Goal: Contribute content: Contribute content

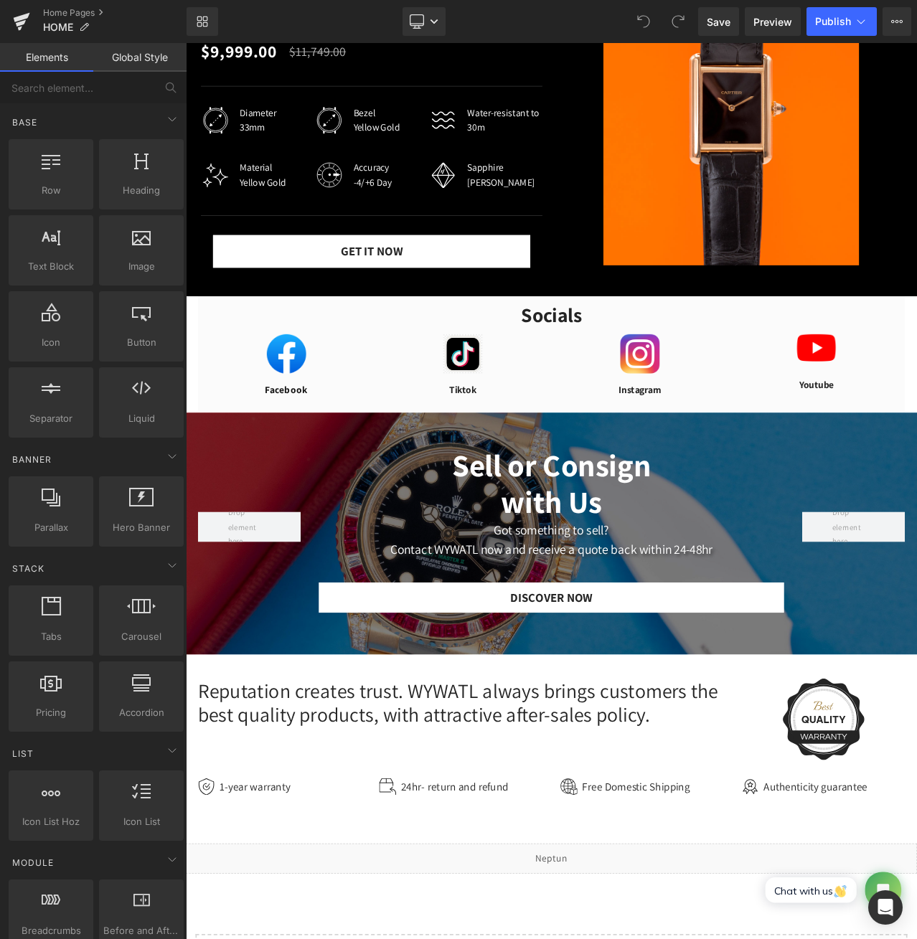
scroll to position [598, 0]
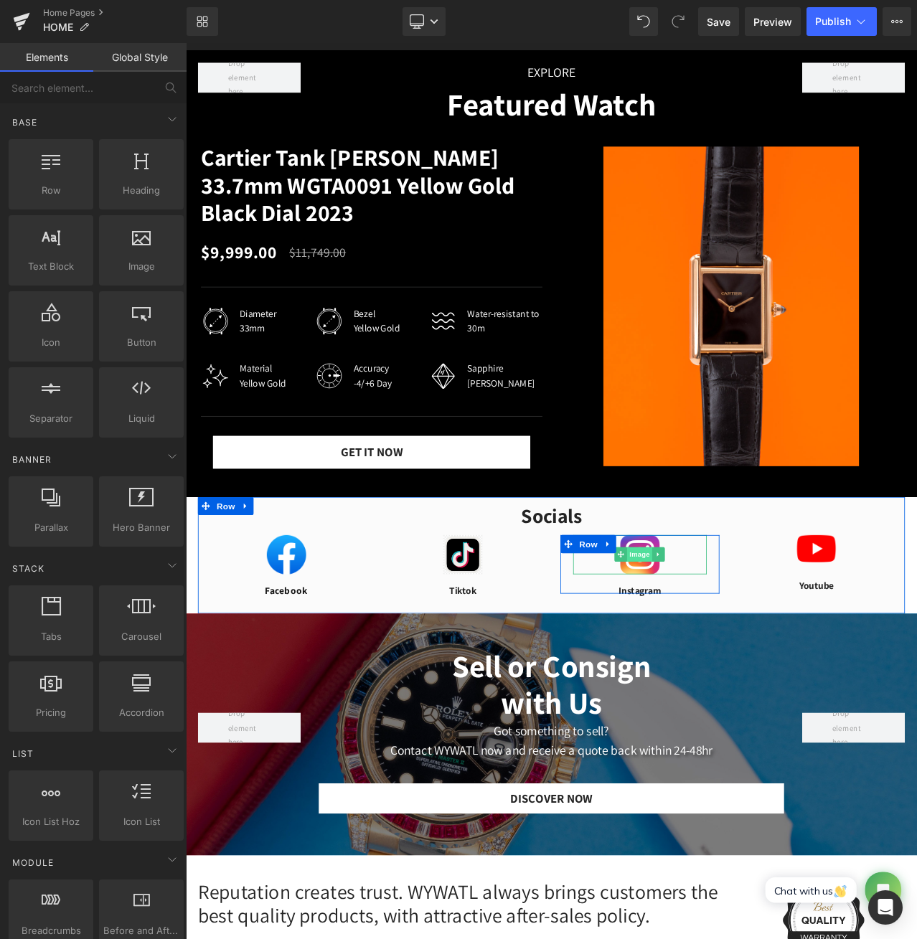
click at [722, 650] on span "Image" at bounding box center [725, 650] width 30 height 17
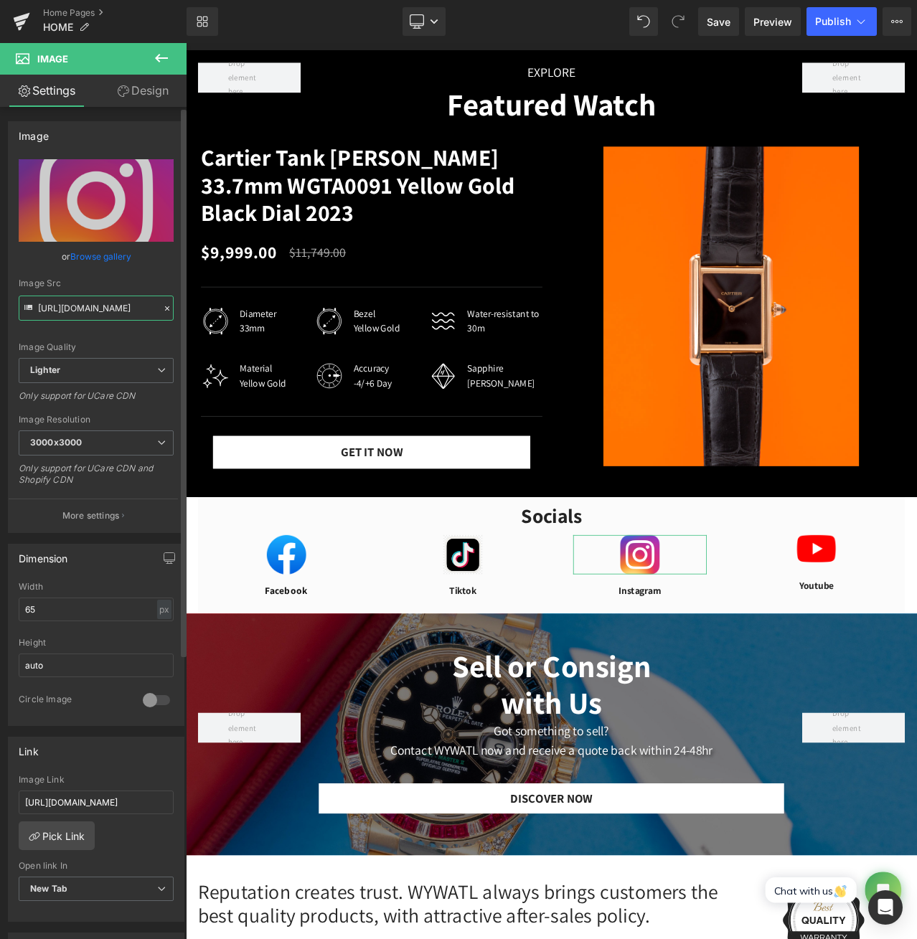
click at [95, 309] on input "https://ucarecdn.com/cfcf4e6e-f211-436d-8d58-8e120c901320/-/format/auto/-/previ…" at bounding box center [96, 308] width 155 height 25
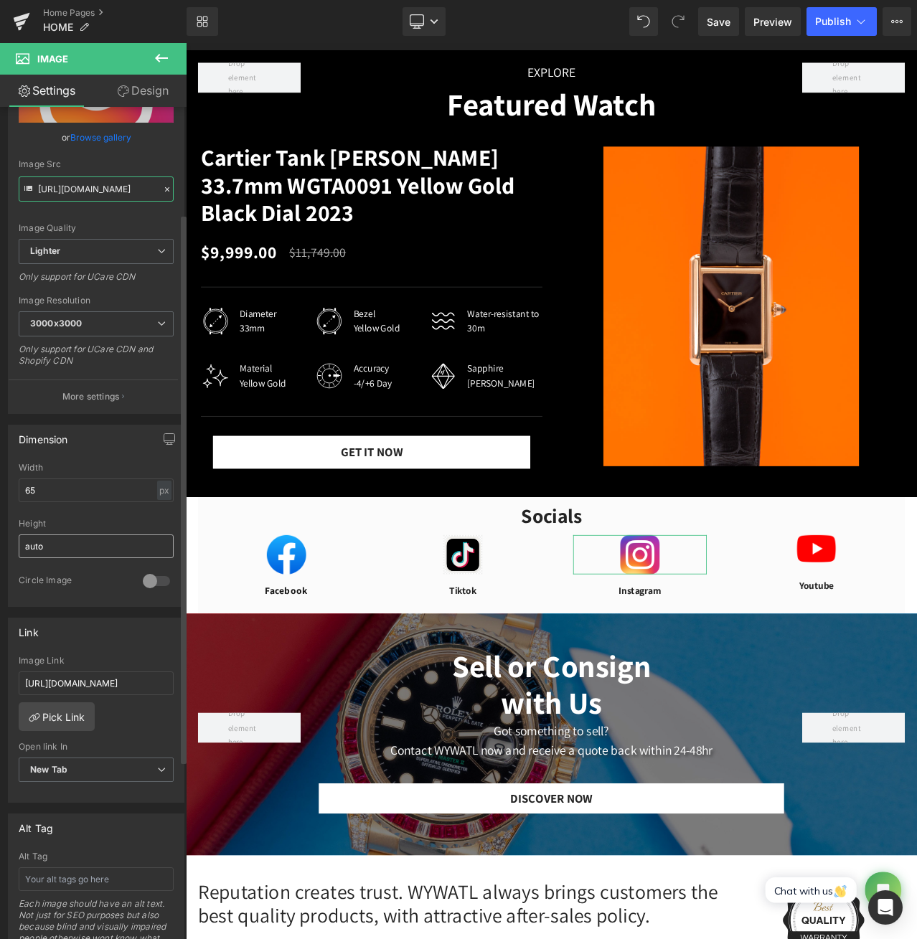
scroll to position [239, 0]
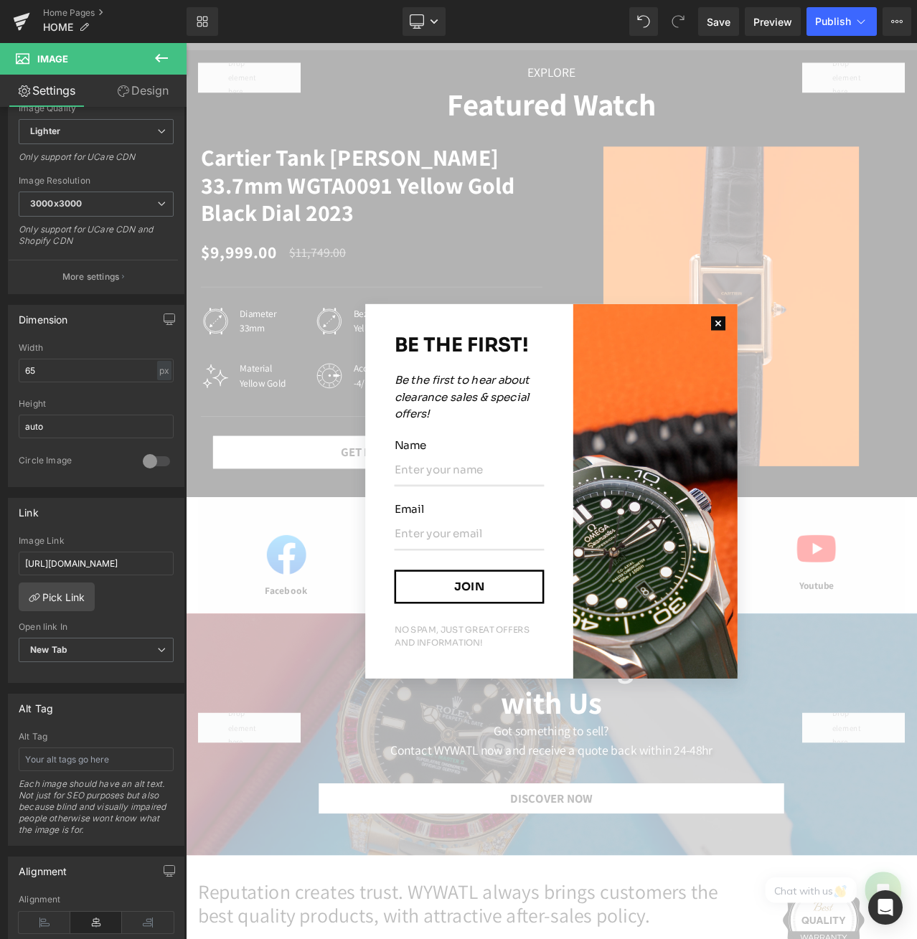
click at [803, 373] on button "button" at bounding box center [818, 376] width 46 height 46
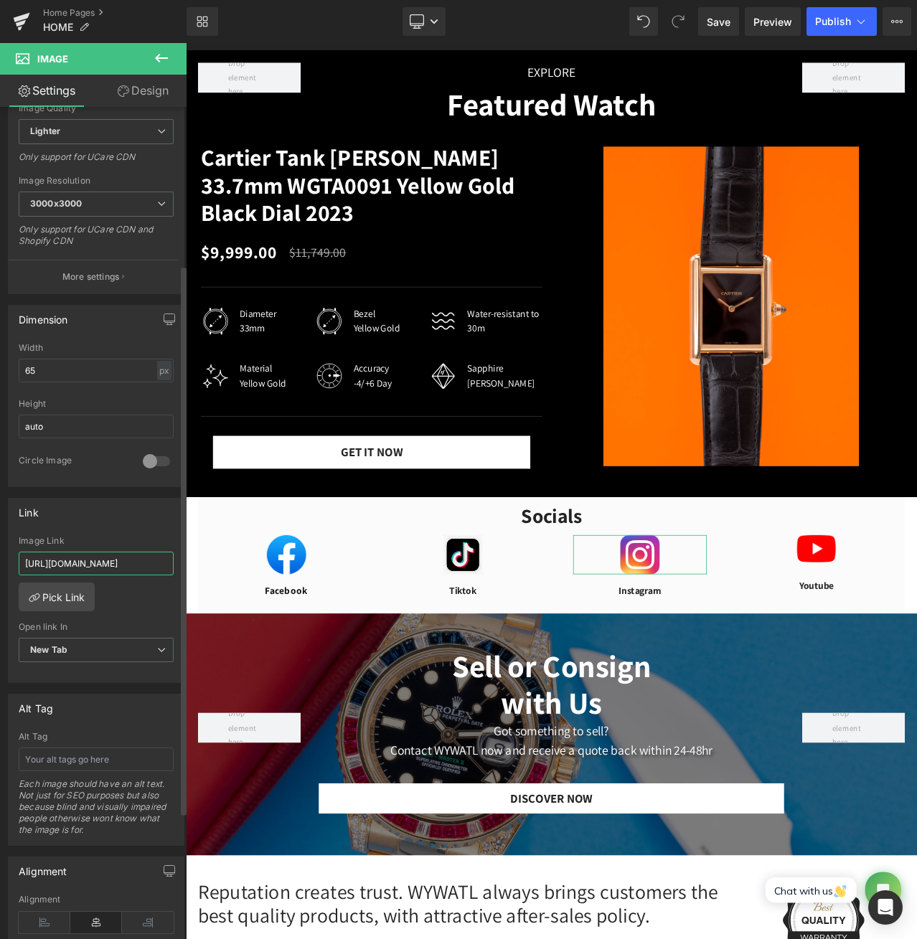
click at [114, 565] on input "https://www.instagram.com/watchyourwristllc/" at bounding box center [96, 564] width 155 height 24
drag, startPoint x: 114, startPoint y: 565, endPoint x: 112, endPoint y: 575, distance: 9.6
click at [112, 575] on div "Image Link https://www.instagram.com/watchyourwristllc/" at bounding box center [96, 559] width 155 height 47
paste input "?utm_source=ig_web_button_share_sheet&igsh=ZDNlZDc0MzIxNw=="
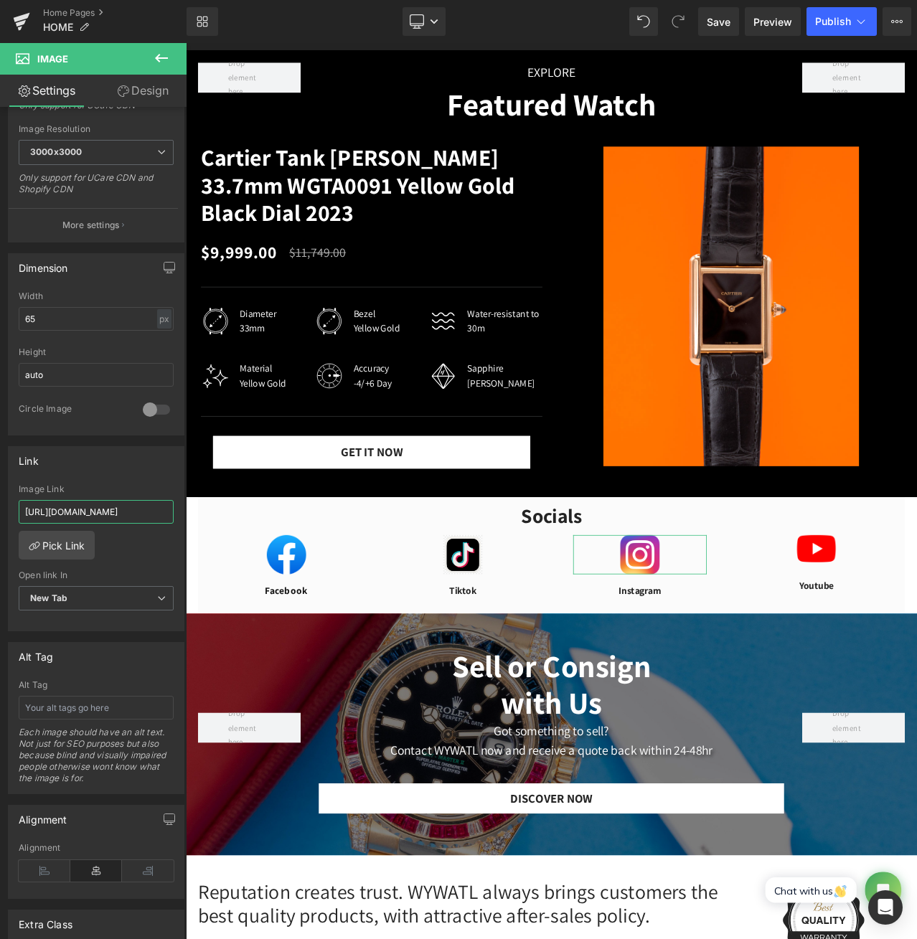
scroll to position [192, 0]
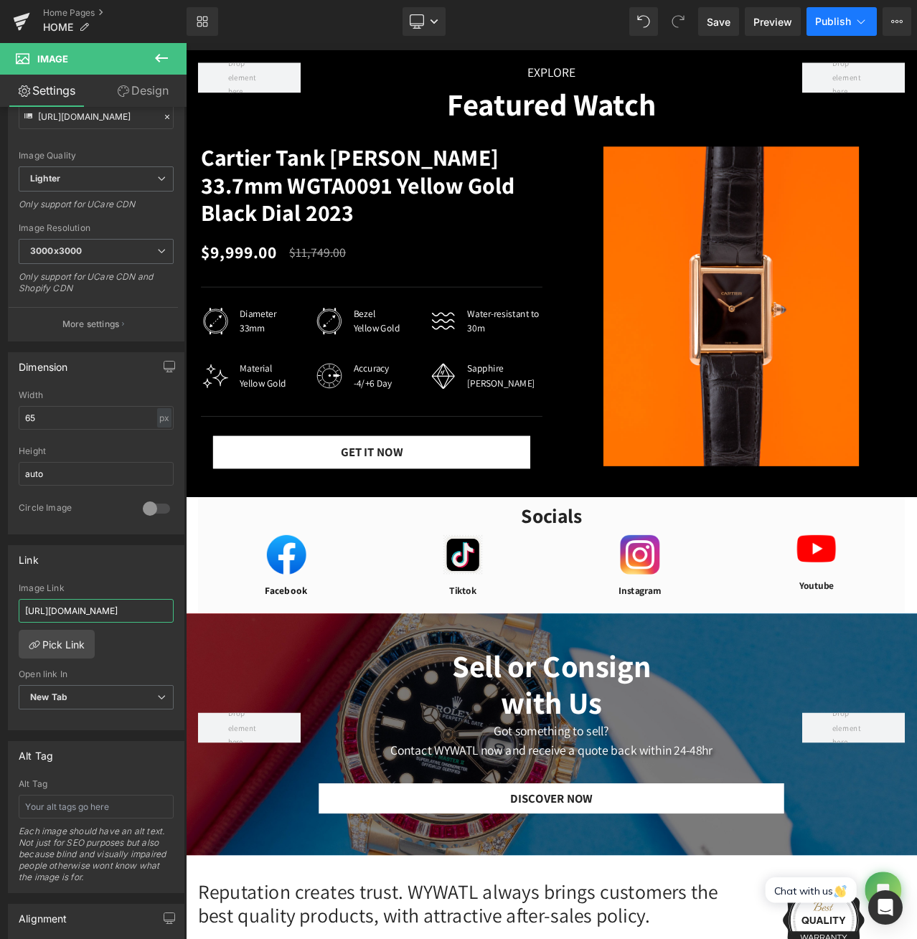
type input "[URL][DOMAIN_NAME]"
click at [813, 20] on button "Publish" at bounding box center [841, 21] width 70 height 29
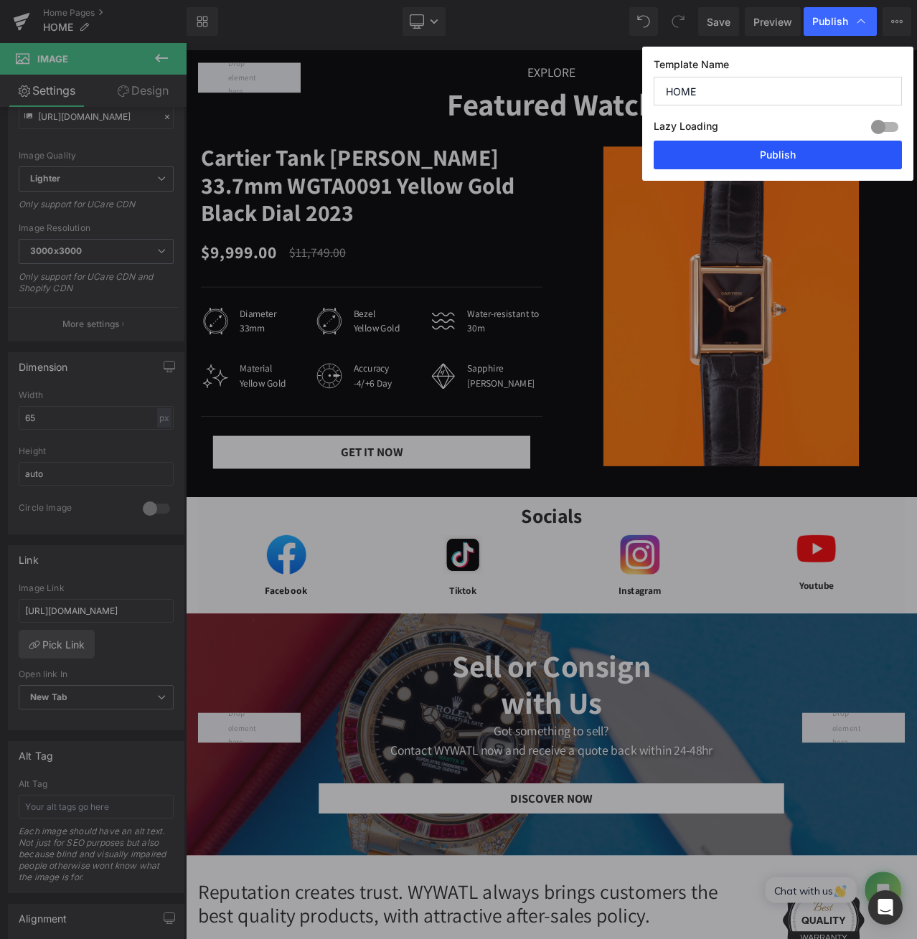
click at [804, 166] on button "Publish" at bounding box center [778, 155] width 248 height 29
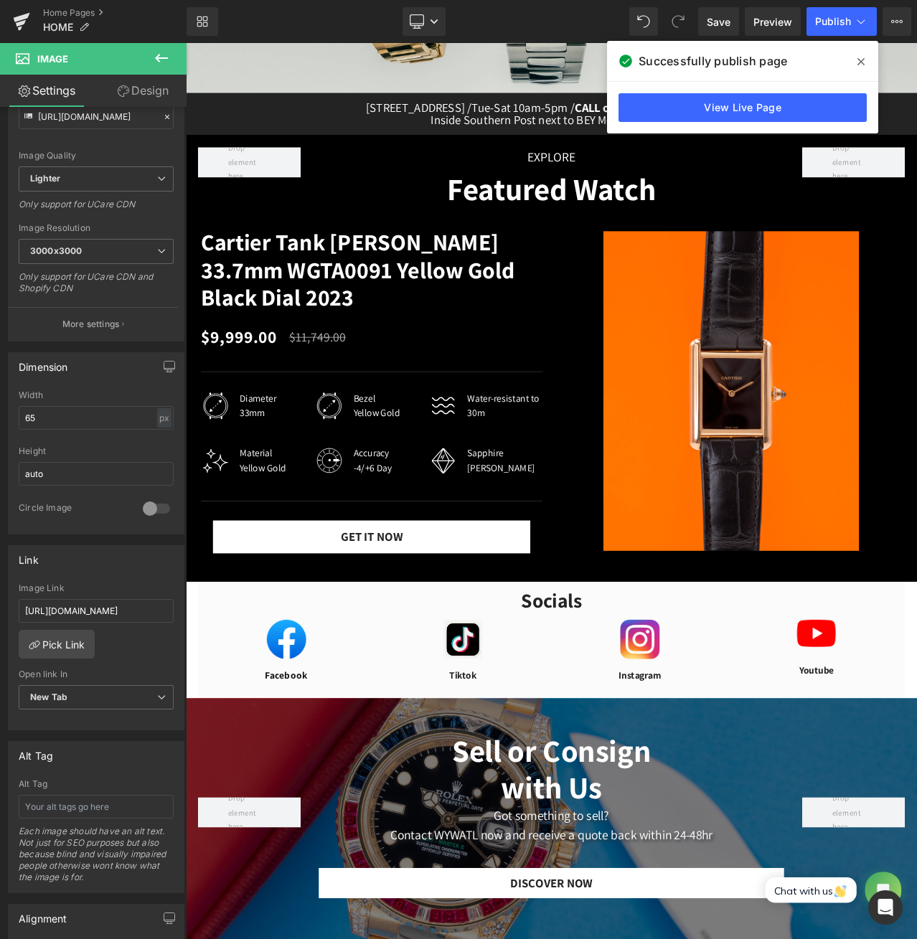
scroll to position [478, 0]
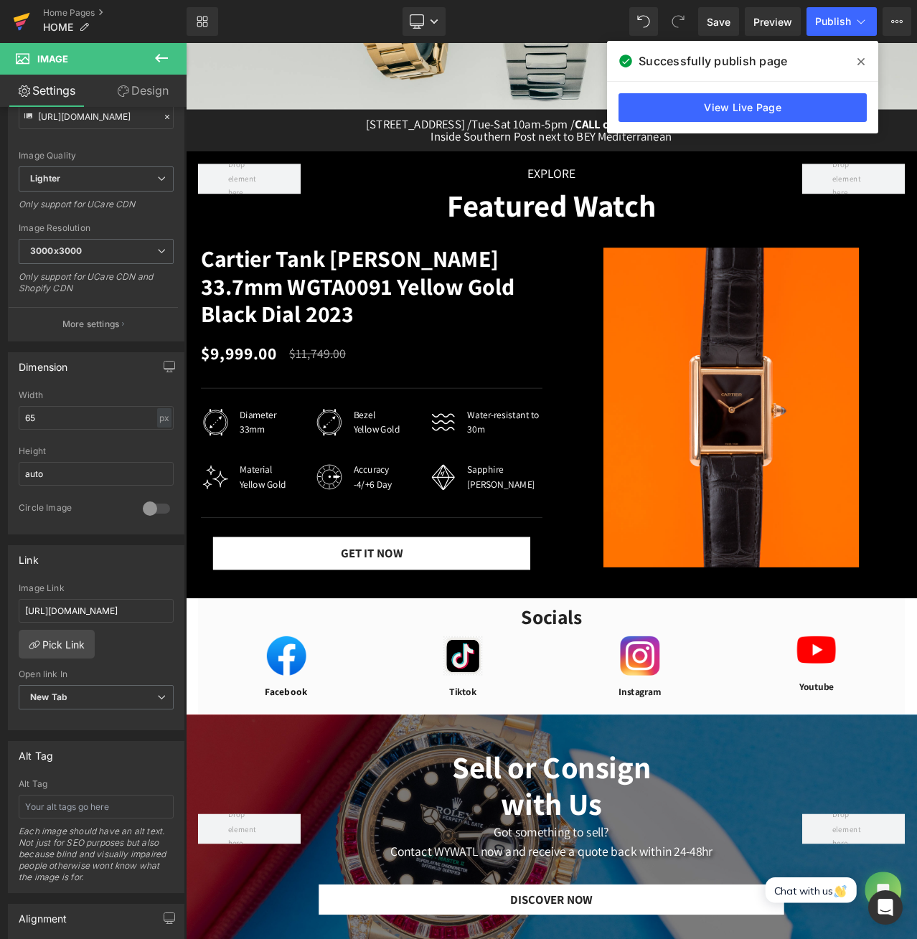
click at [20, 16] on icon at bounding box center [22, 17] width 17 height 9
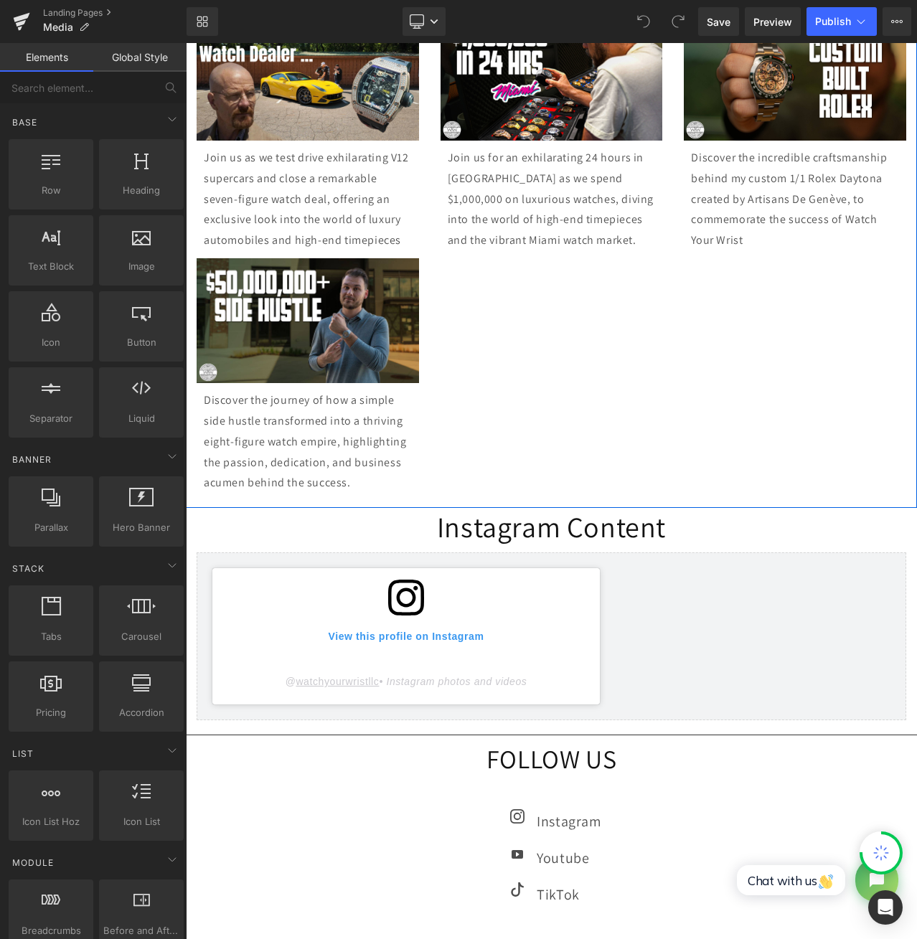
scroll to position [837, 0]
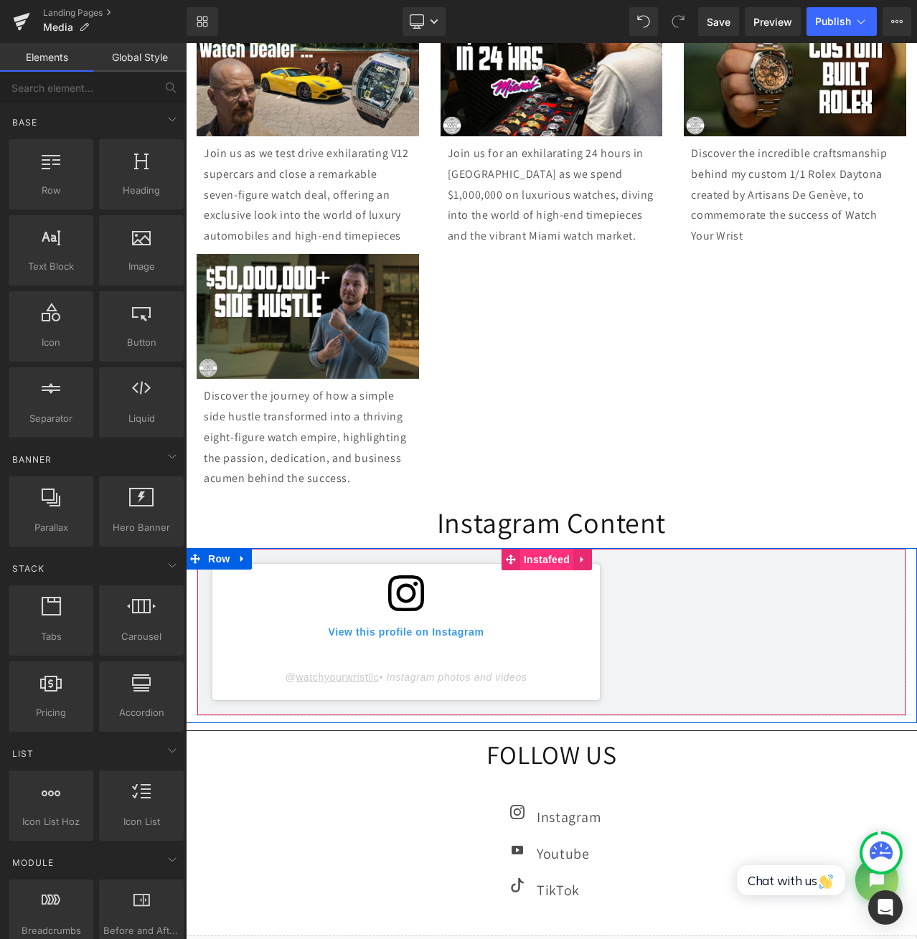
click at [548, 570] on span "Instafeed" at bounding box center [546, 560] width 53 height 22
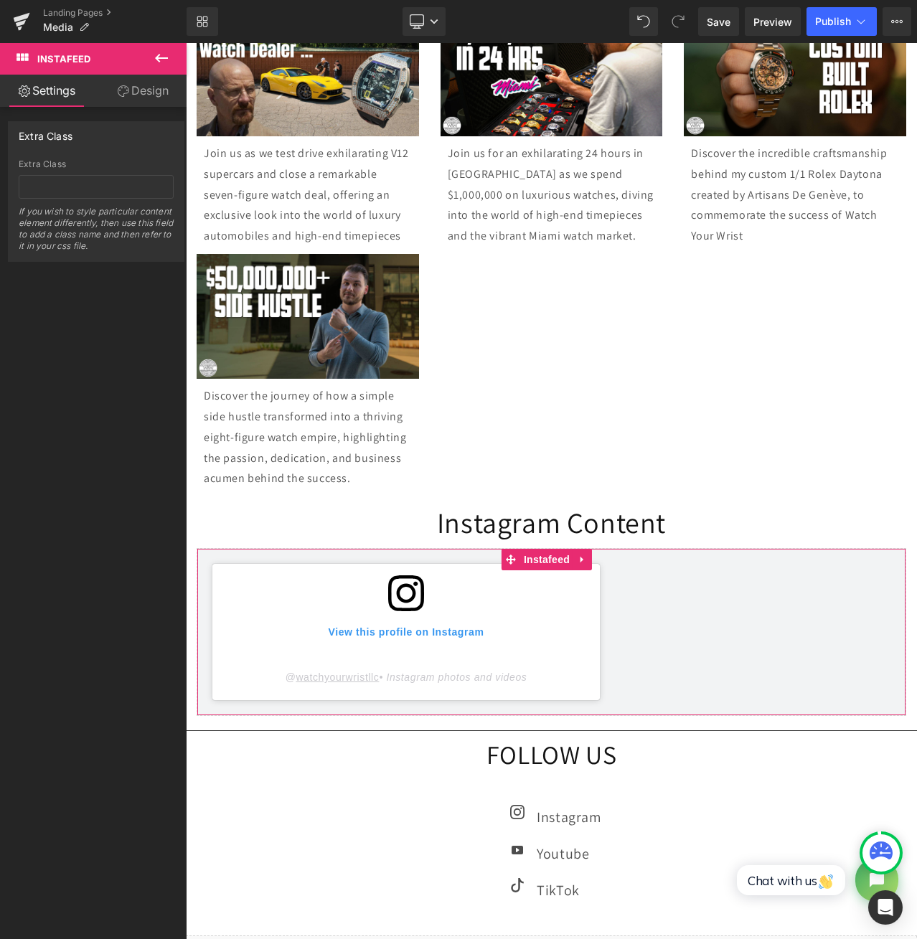
click at [132, 98] on link "Design" at bounding box center [142, 91] width 93 height 32
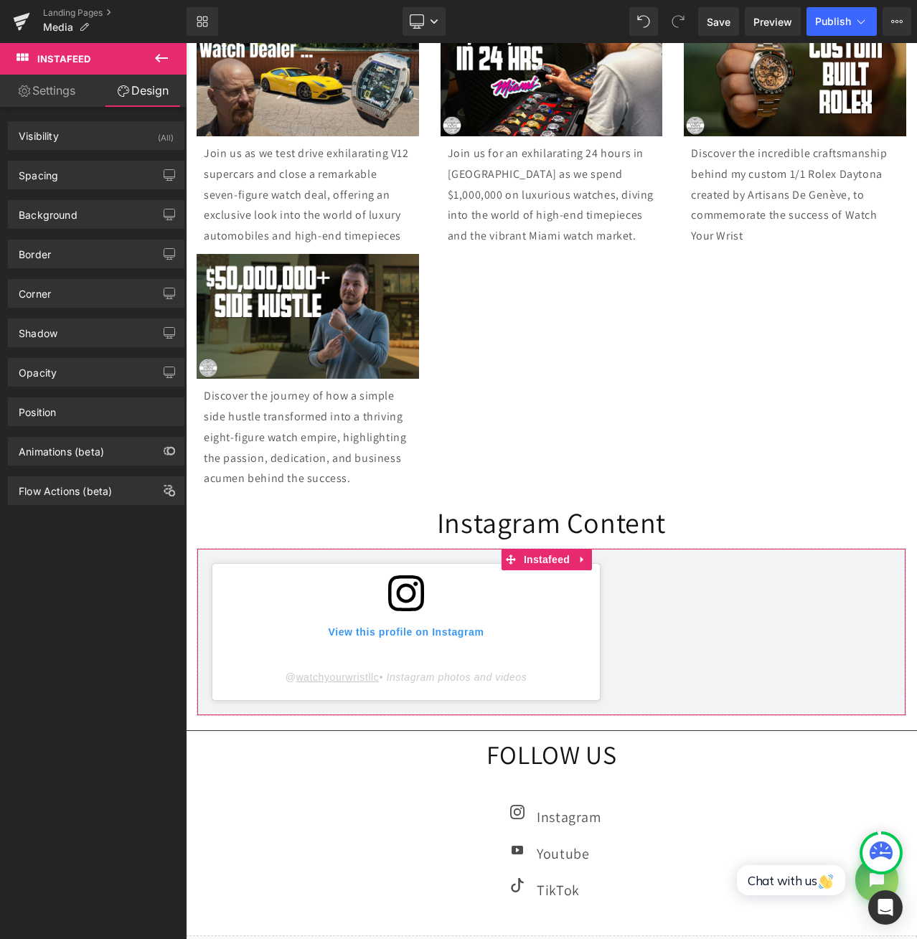
click at [55, 86] on link "Settings" at bounding box center [46, 91] width 93 height 32
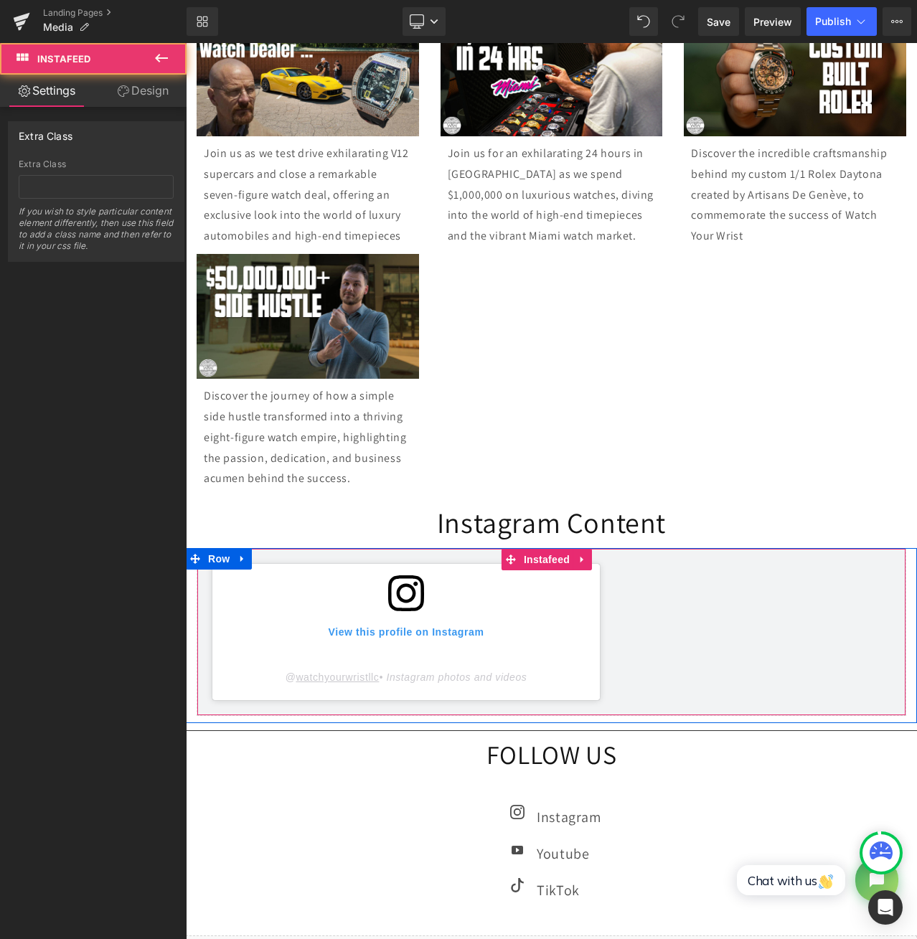
click at [495, 641] on link "View this profile on Instagram" at bounding box center [406, 611] width 364 height 73
click at [586, 570] on link at bounding box center [582, 560] width 19 height 22
click at [323, 649] on link "View this profile on Instagram" at bounding box center [406, 611] width 364 height 73
click at [413, 611] on icon at bounding box center [406, 593] width 36 height 36
click at [523, 570] on span "Instafeed" at bounding box center [518, 560] width 53 height 22
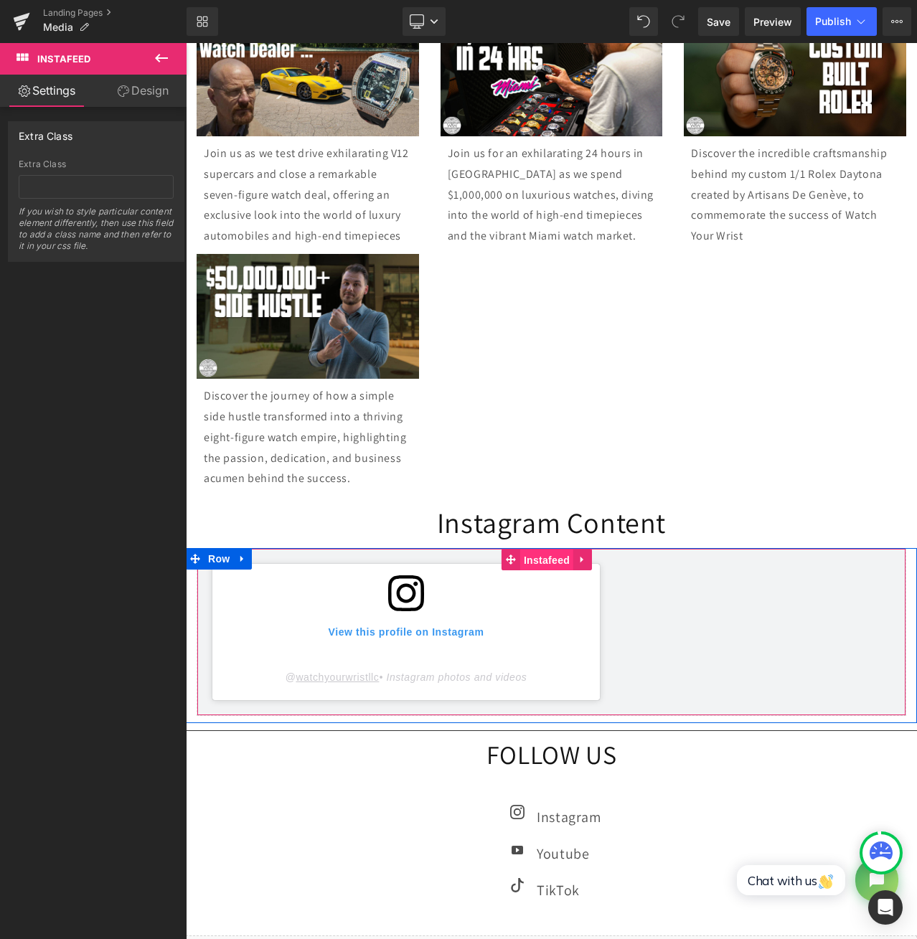
click at [537, 571] on span "Instafeed" at bounding box center [546, 561] width 53 height 22
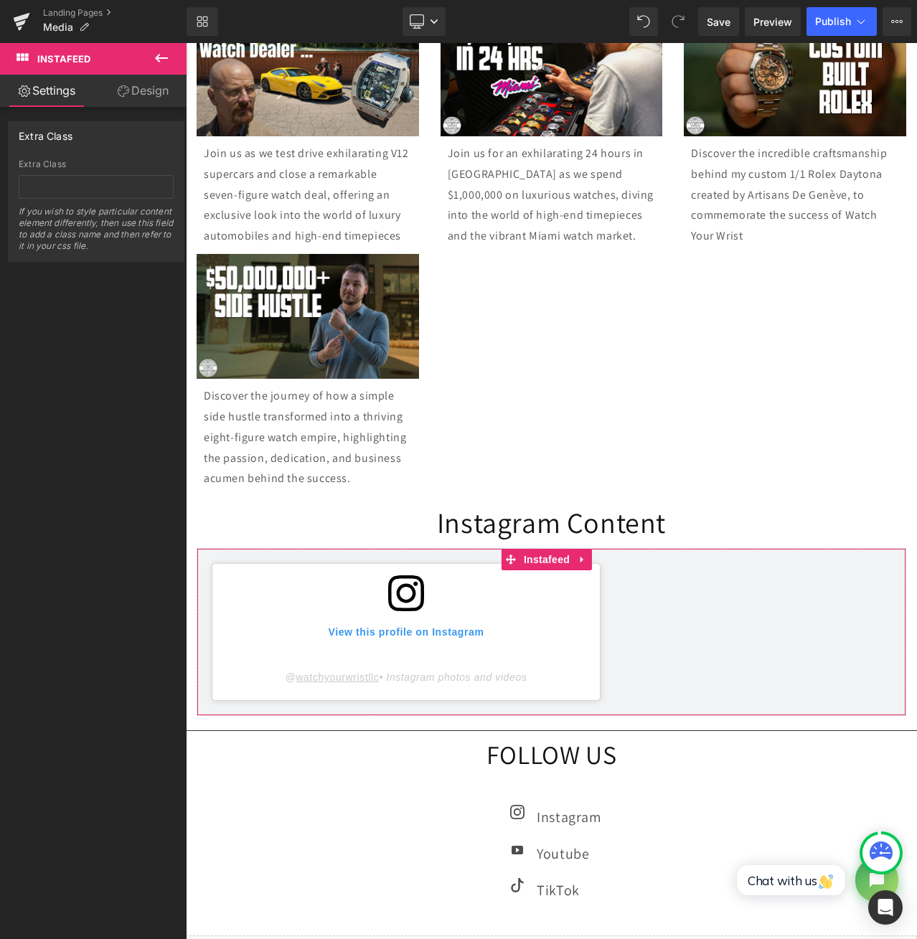
click at [123, 95] on icon at bounding box center [123, 90] width 11 height 11
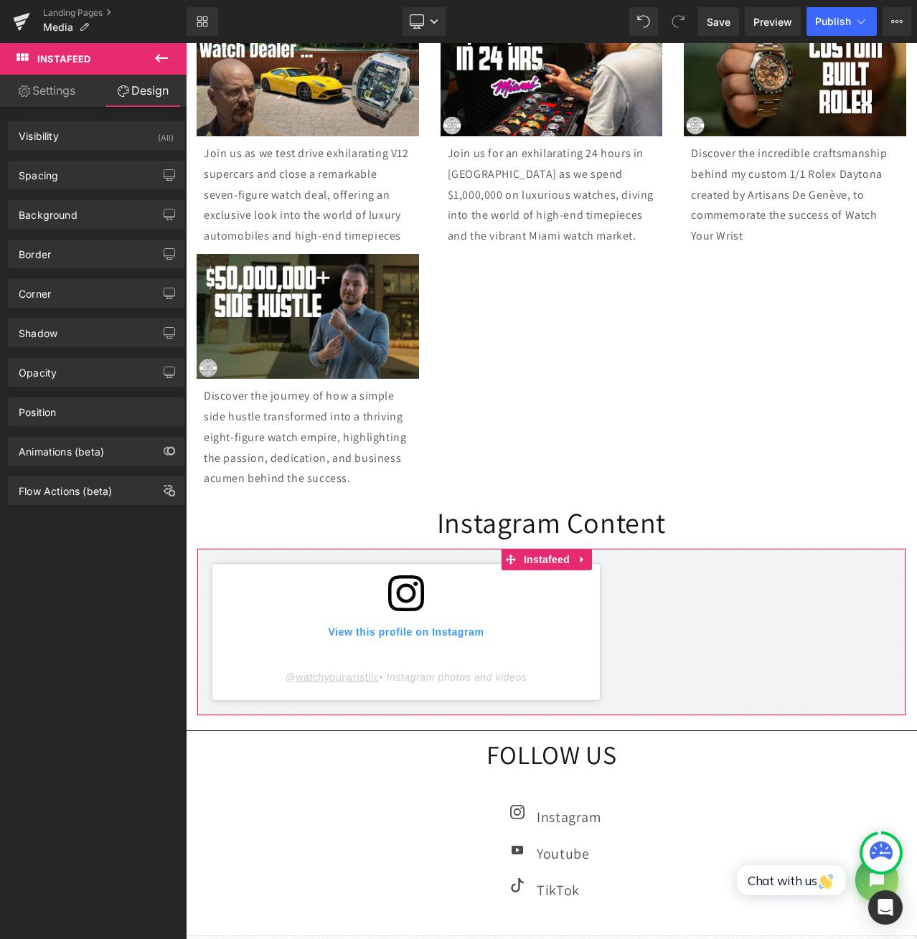
click at [75, 90] on link "Settings" at bounding box center [46, 91] width 93 height 32
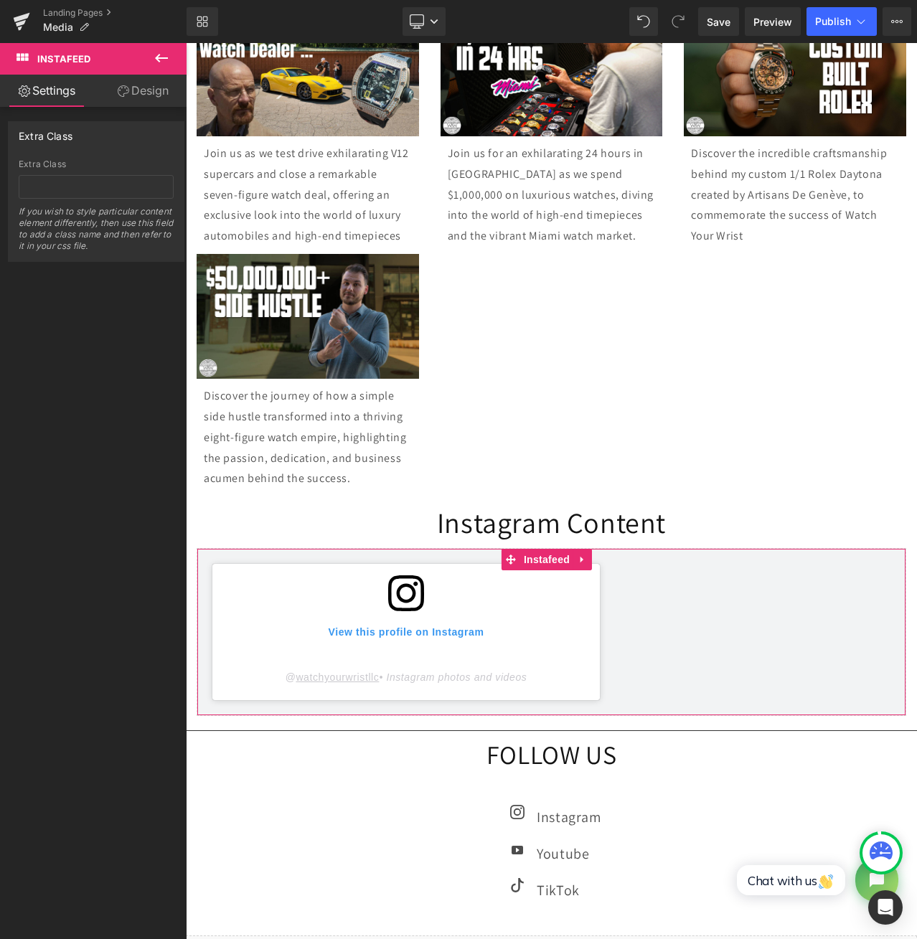
click at [147, 93] on link "Design" at bounding box center [142, 91] width 93 height 32
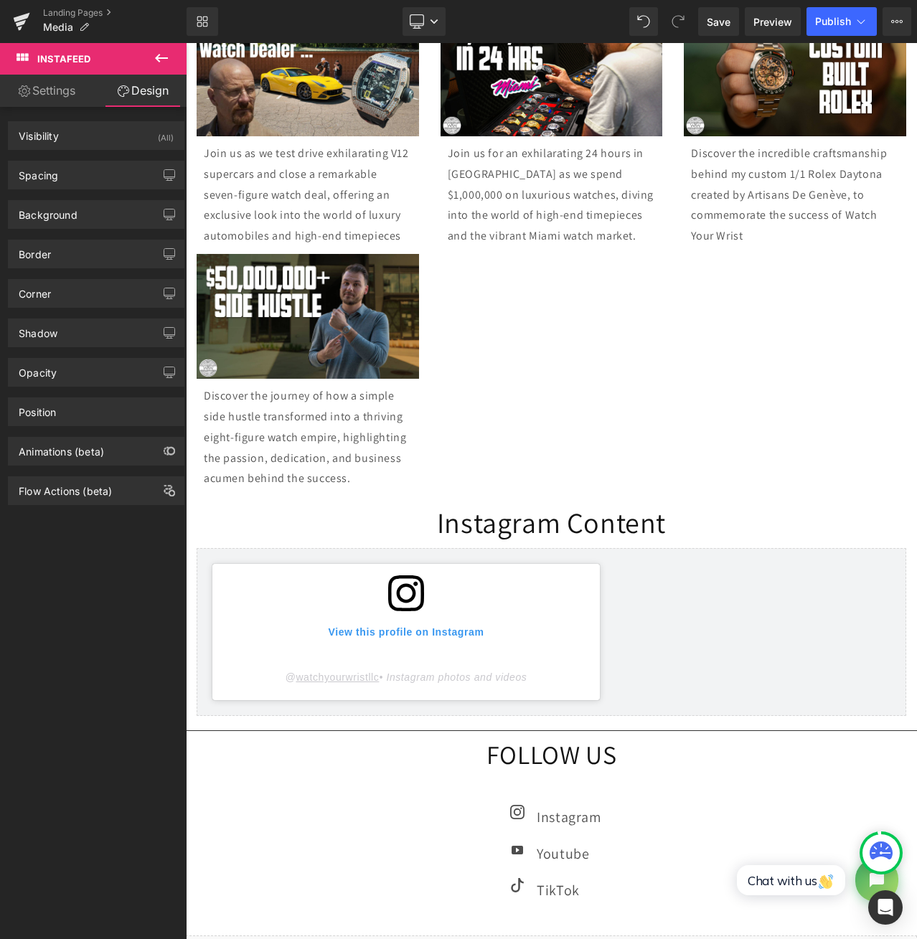
click at [161, 62] on icon at bounding box center [161, 58] width 17 height 17
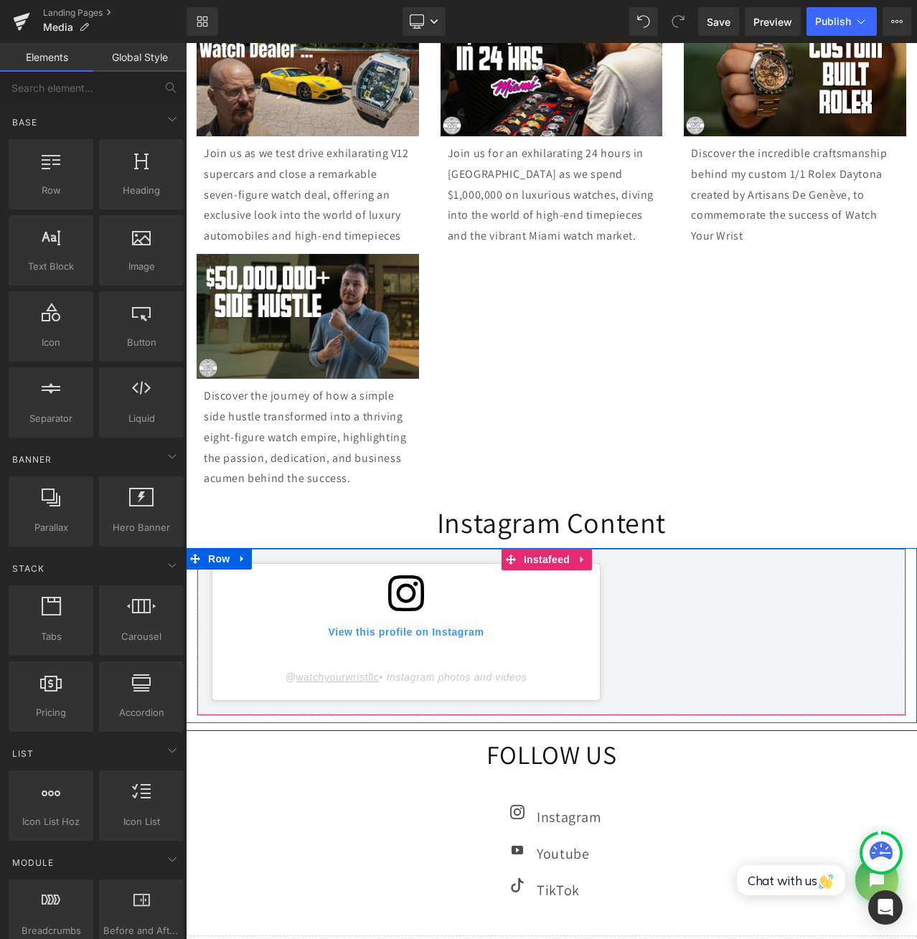
click at [397, 611] on icon at bounding box center [406, 593] width 36 height 36
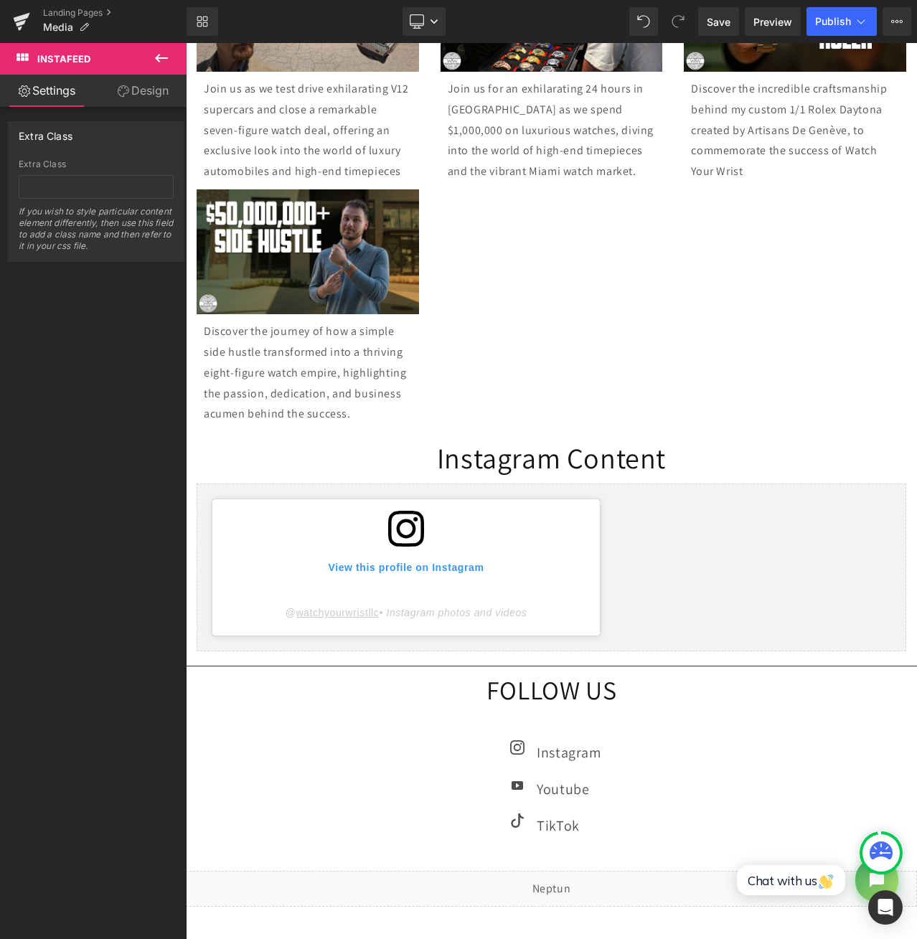
scroll to position [956, 0]
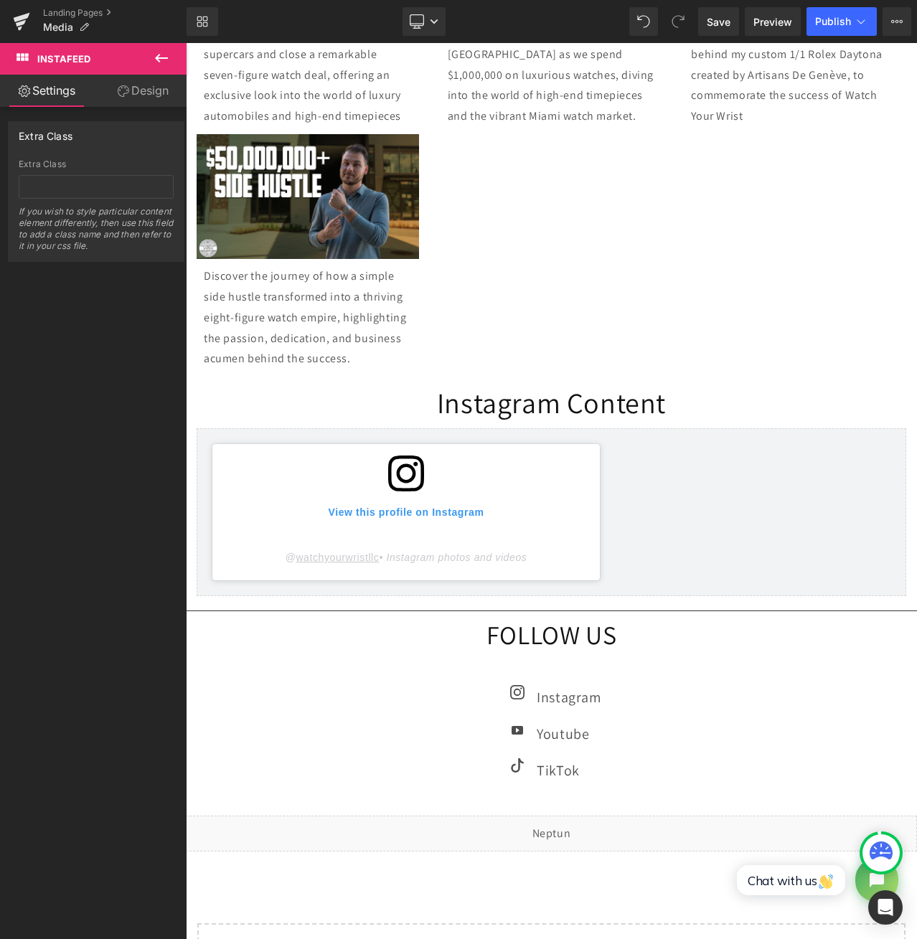
click at [565, 710] on div "Instagram Text Block" at bounding box center [567, 697] width 68 height 26
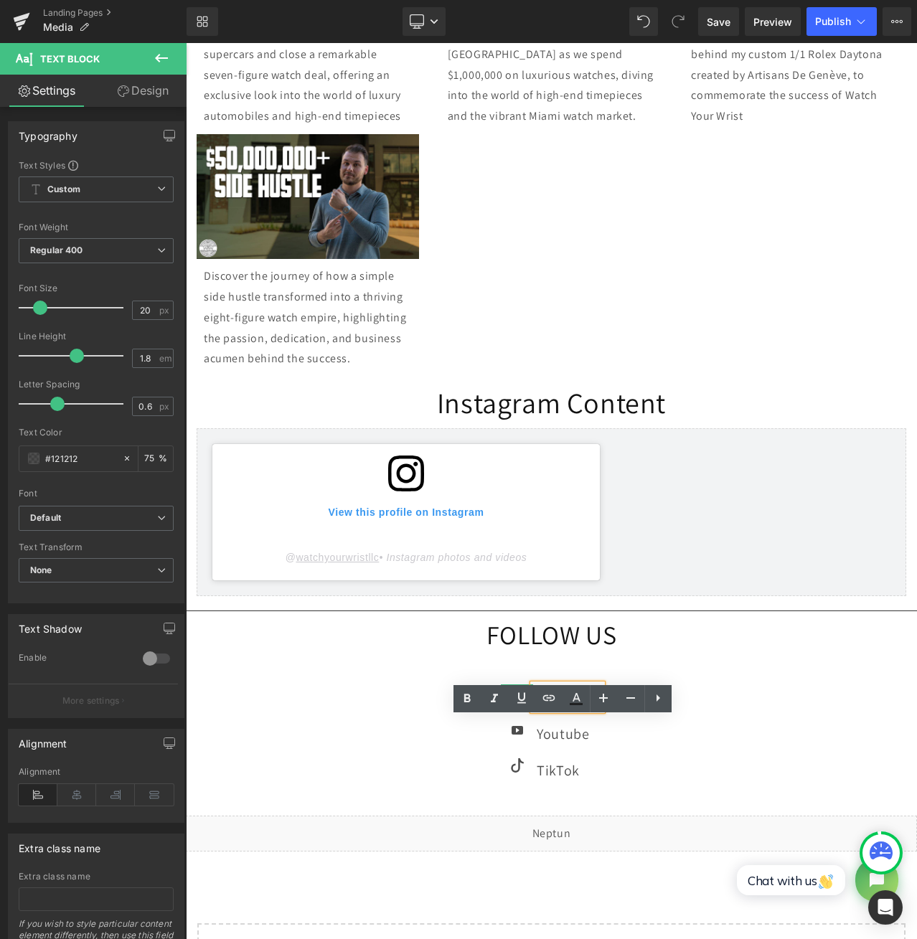
click at [509, 705] on span "Icon" at bounding box center [517, 695] width 23 height 17
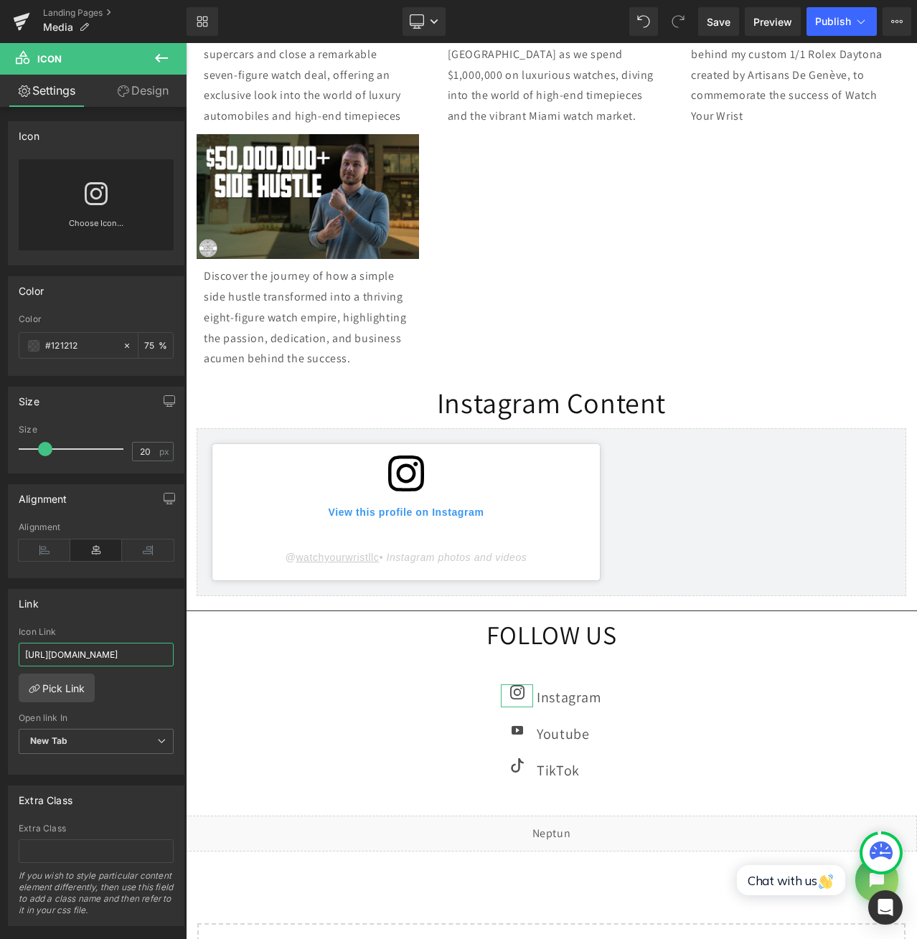
click at [105, 654] on input "https://www.instagram.com/watchyourwristllc/" at bounding box center [96, 655] width 155 height 24
paste input "?utm_source=ig_web_button_share_sheet&igsh=ZDNlZDc0MzIxNw=="
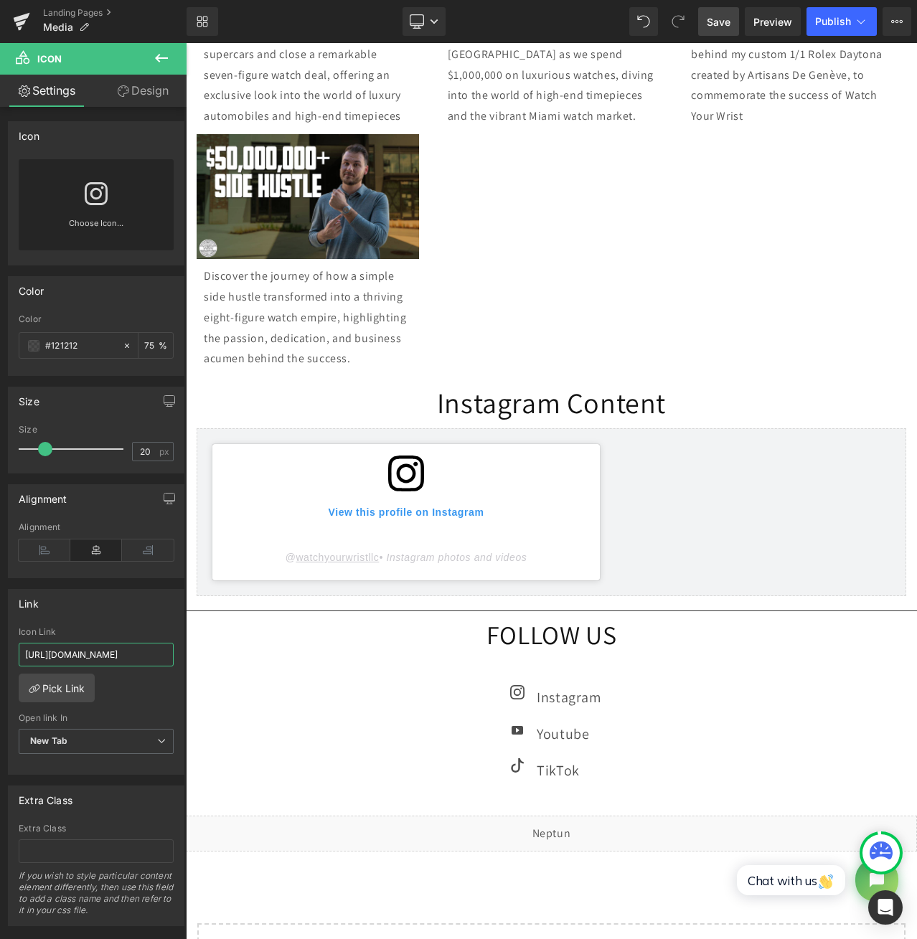
type input "https://www.instagram.com/watchyourwrist?utm_source=ig_web_button_share_sheet&i…"
click at [730, 31] on link "Save" at bounding box center [718, 21] width 41 height 29
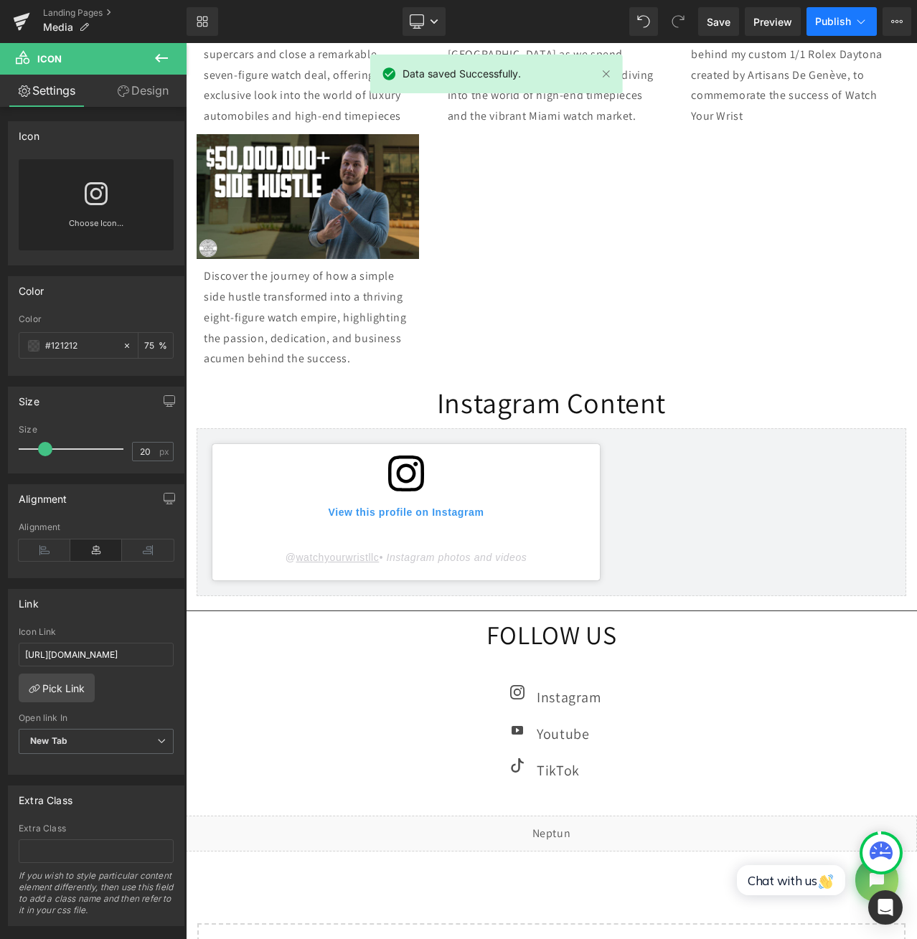
click at [832, 29] on button "Publish" at bounding box center [841, 21] width 70 height 29
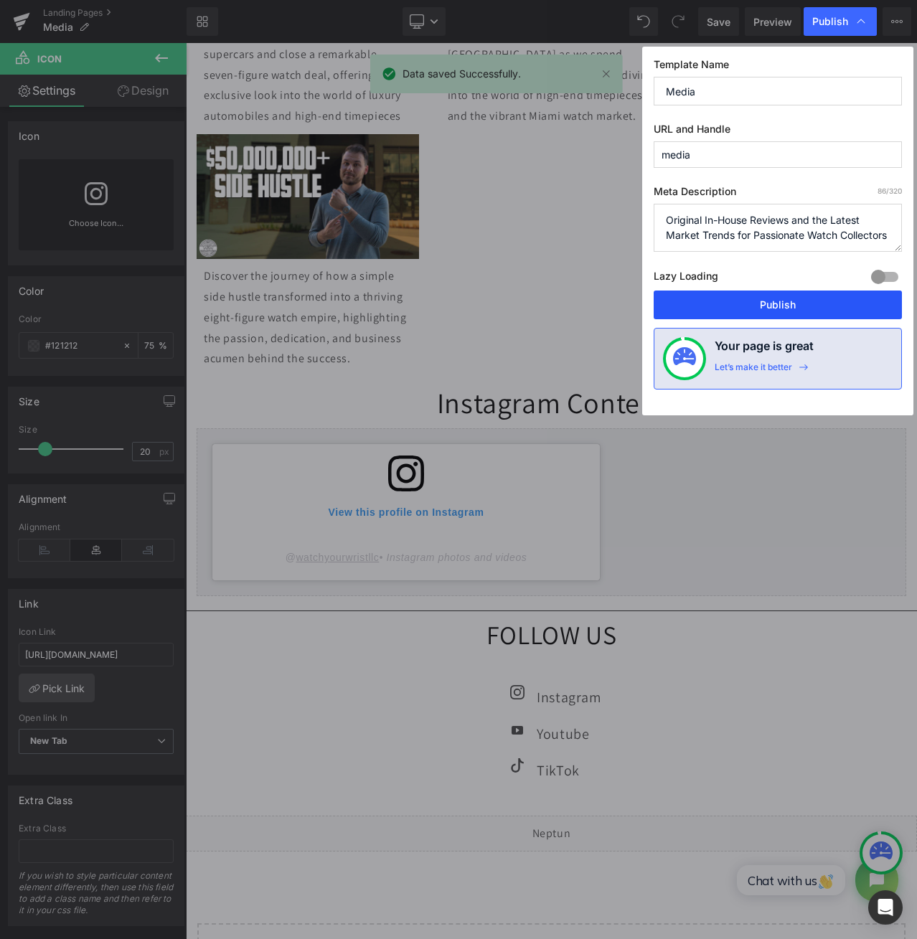
click at [805, 307] on button "Publish" at bounding box center [778, 305] width 248 height 29
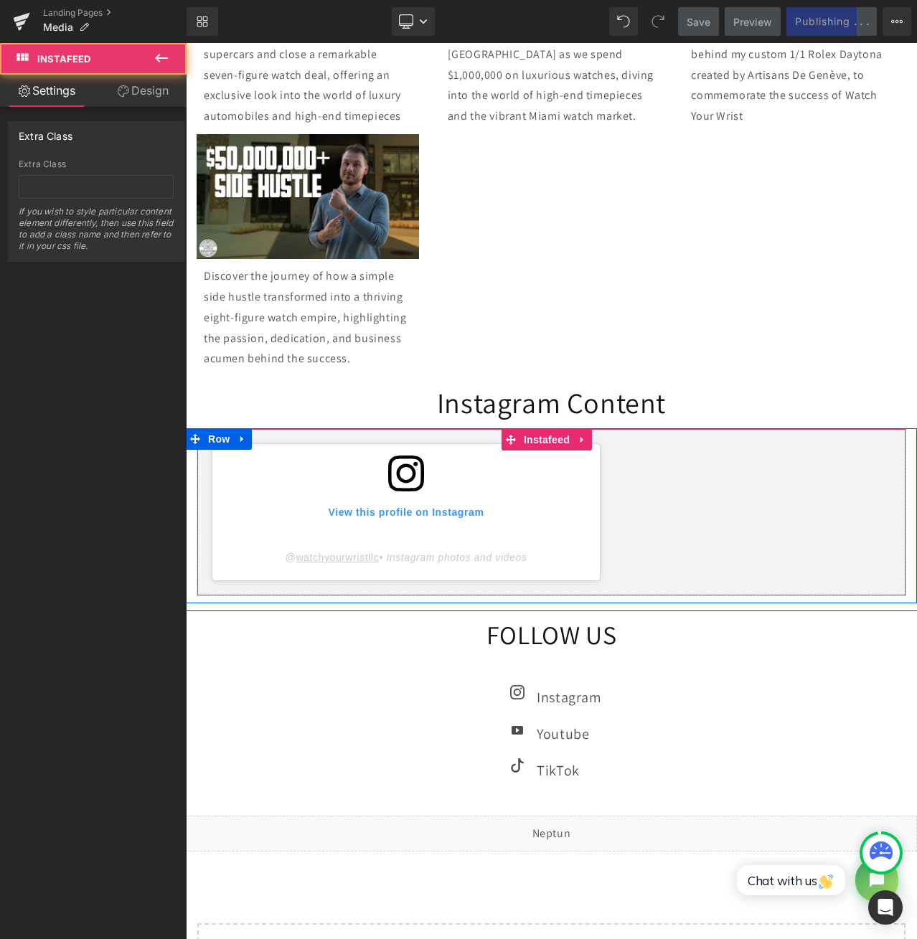
click at [415, 491] on icon at bounding box center [406, 474] width 36 height 36
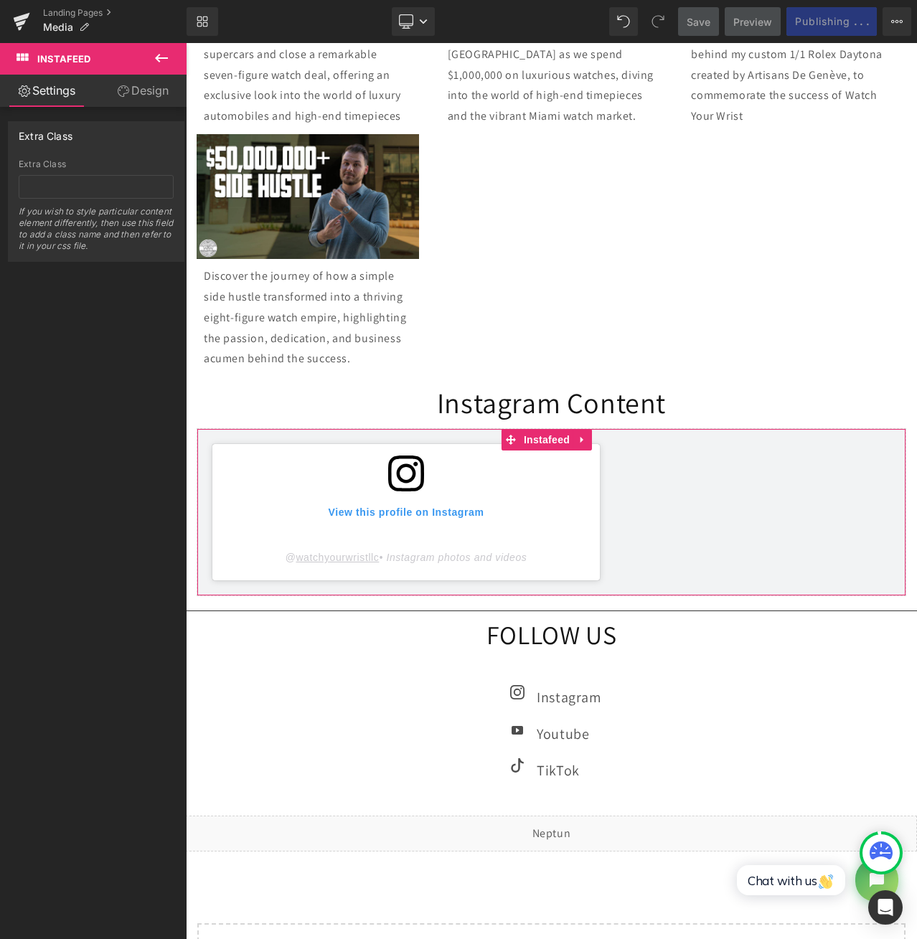
click at [151, 92] on link "Design" at bounding box center [142, 91] width 93 height 32
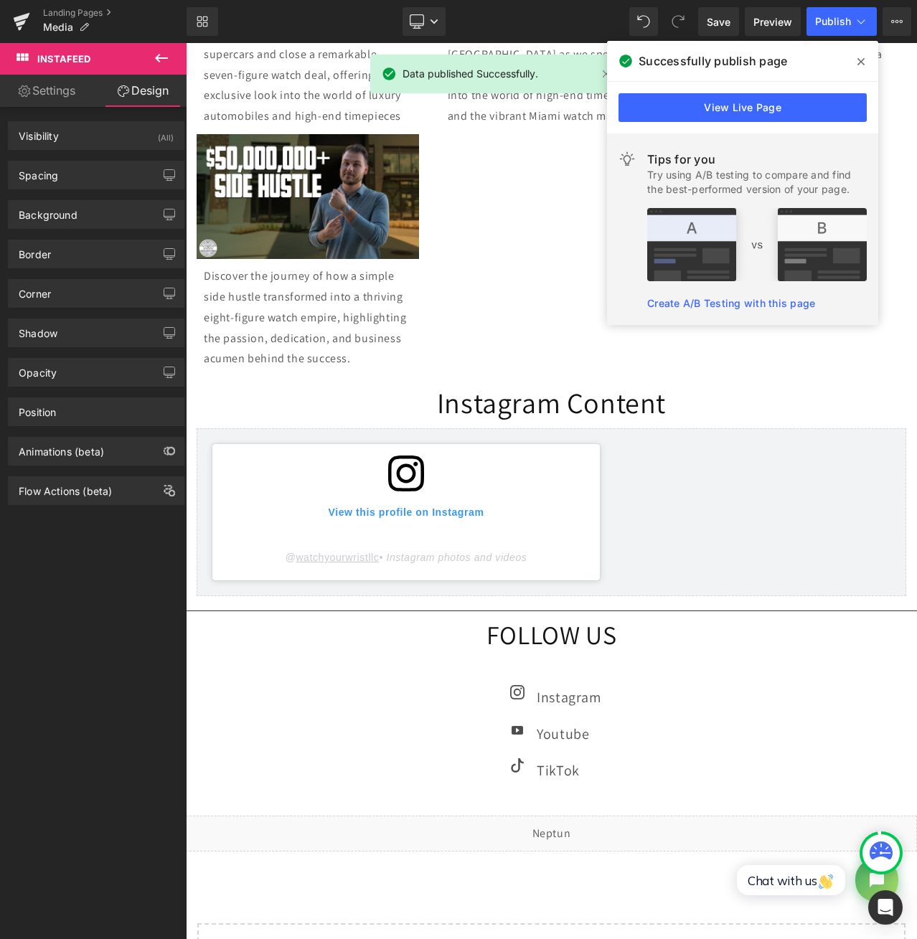
click at [868, 66] on span at bounding box center [860, 61] width 23 height 23
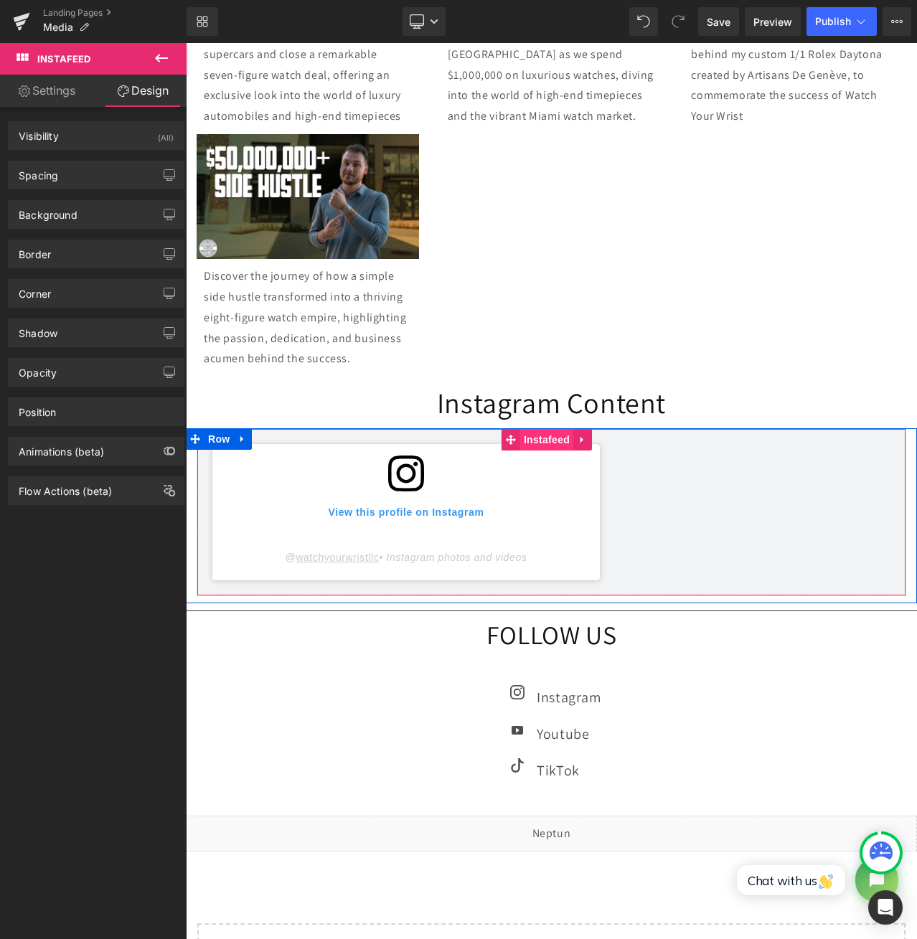
click at [558, 451] on span "Instafeed" at bounding box center [546, 440] width 53 height 22
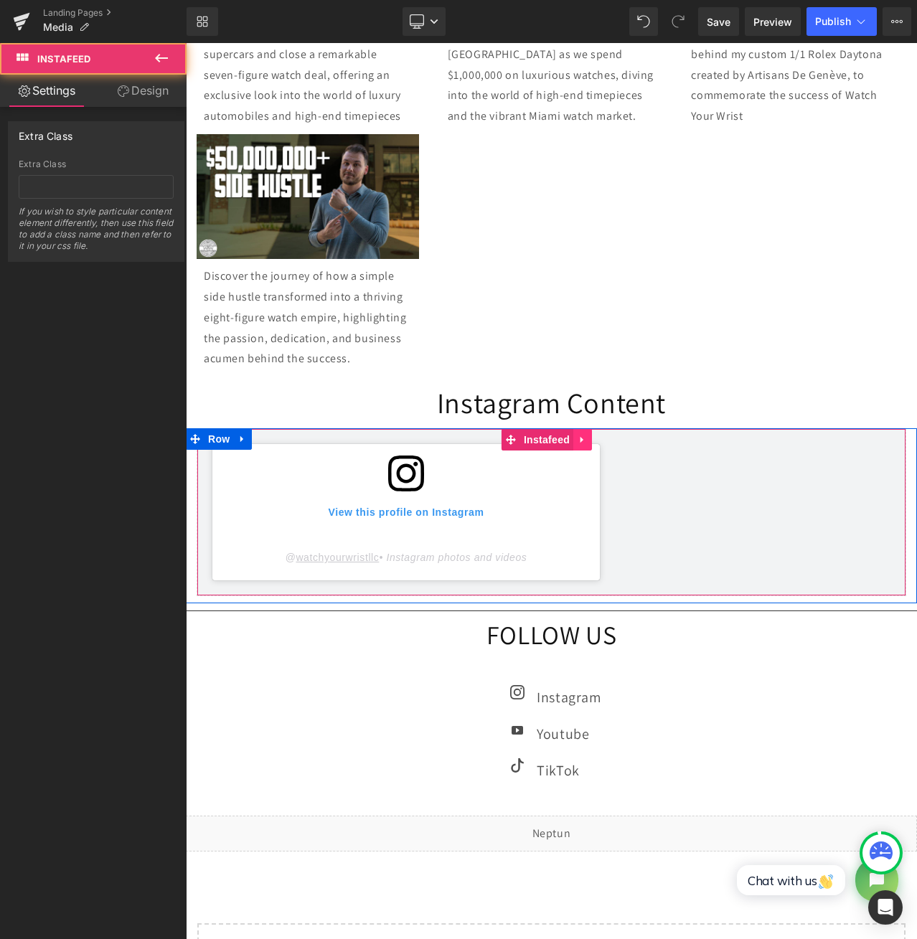
click at [586, 446] on icon at bounding box center [583, 440] width 10 height 11
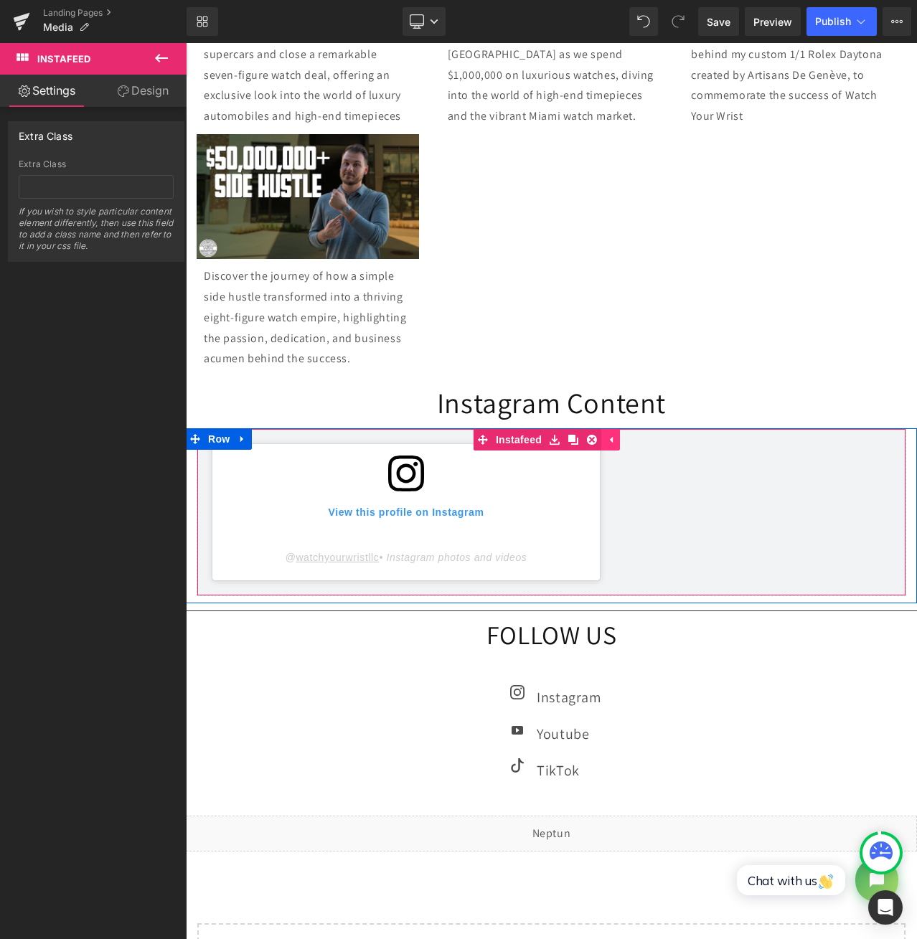
click at [610, 446] on icon at bounding box center [611, 440] width 10 height 11
click at [588, 451] on link at bounding box center [582, 440] width 19 height 22
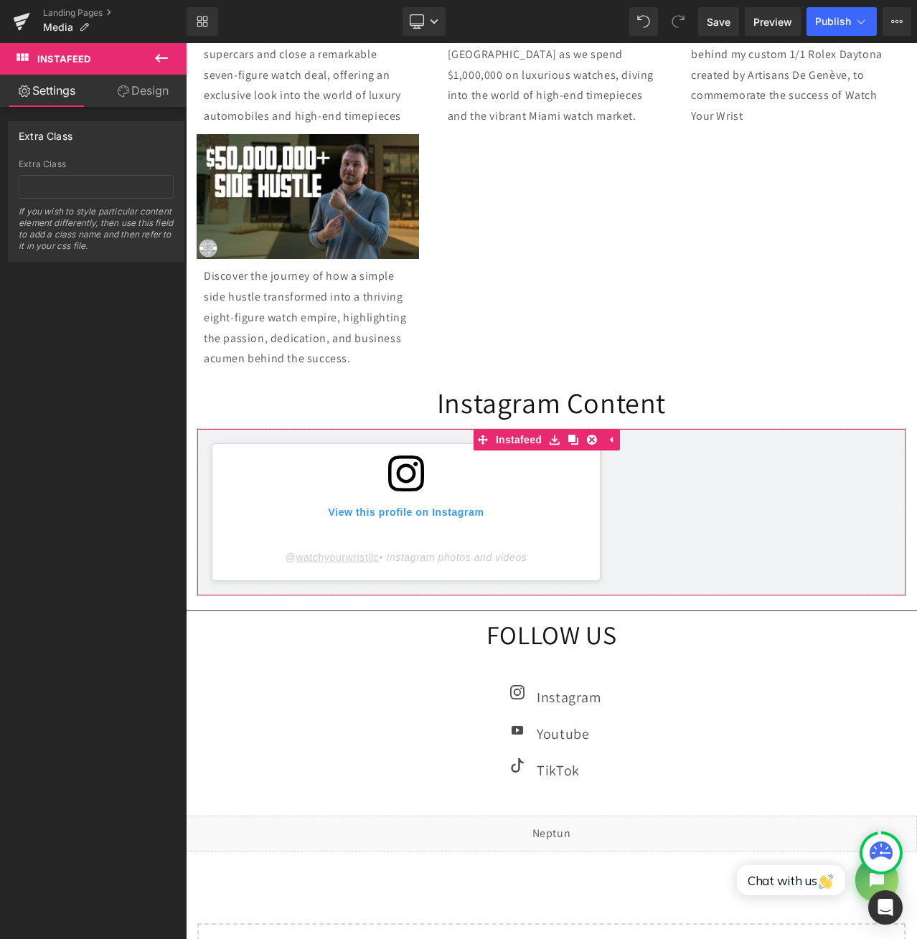
click at [159, 108] on div "false false Extra Class Extra Class If you wish to style particular content ele…" at bounding box center [96, 184] width 193 height 155
click at [145, 85] on link "Design" at bounding box center [142, 91] width 93 height 32
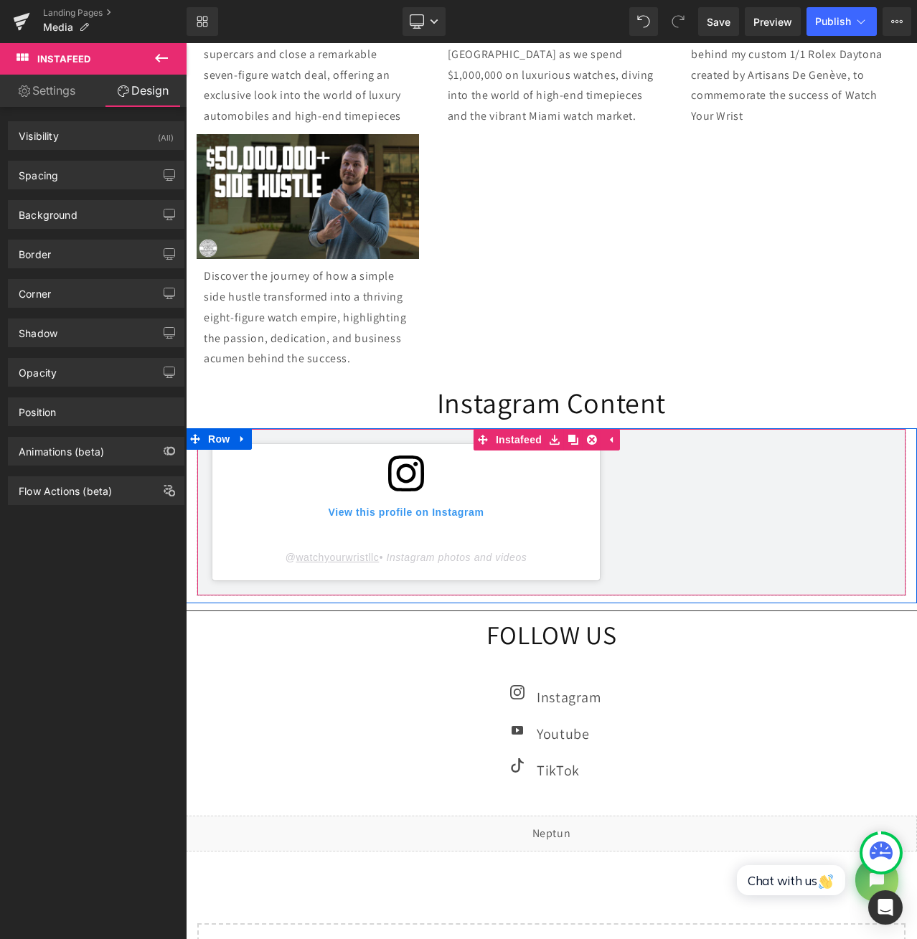
click at [423, 491] on icon at bounding box center [406, 474] width 36 height 36
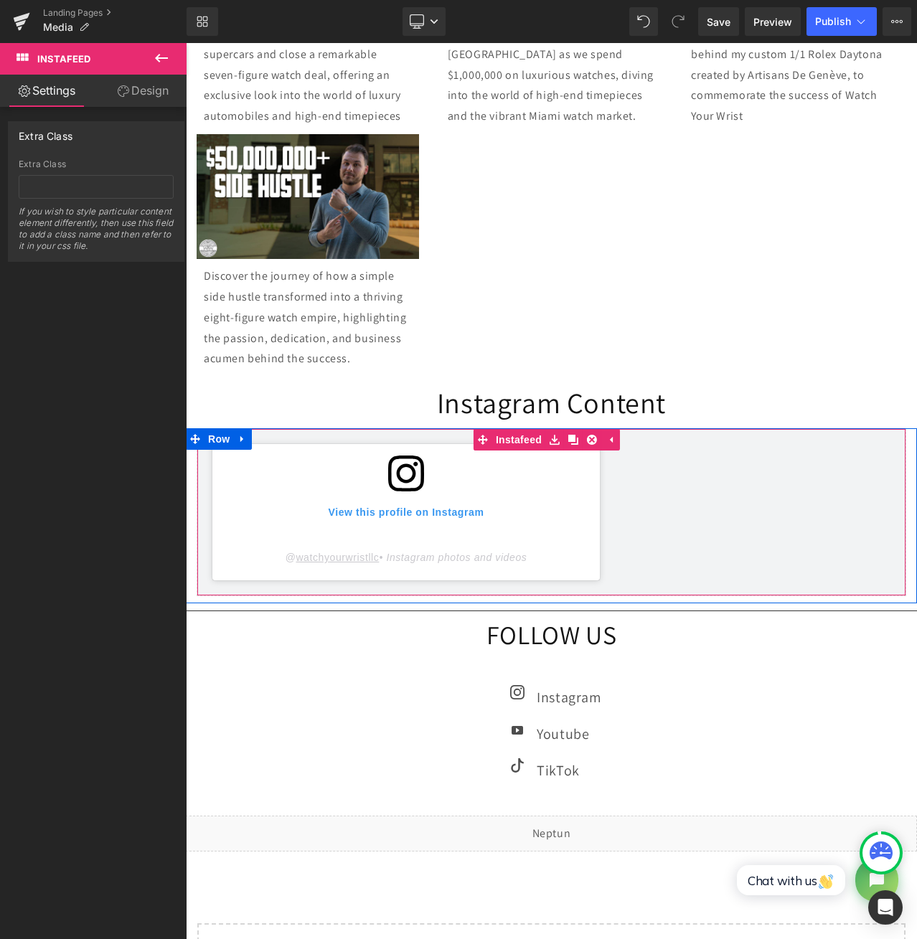
click at [413, 491] on icon at bounding box center [406, 474] width 36 height 36
click at [590, 445] on icon at bounding box center [592, 440] width 10 height 10
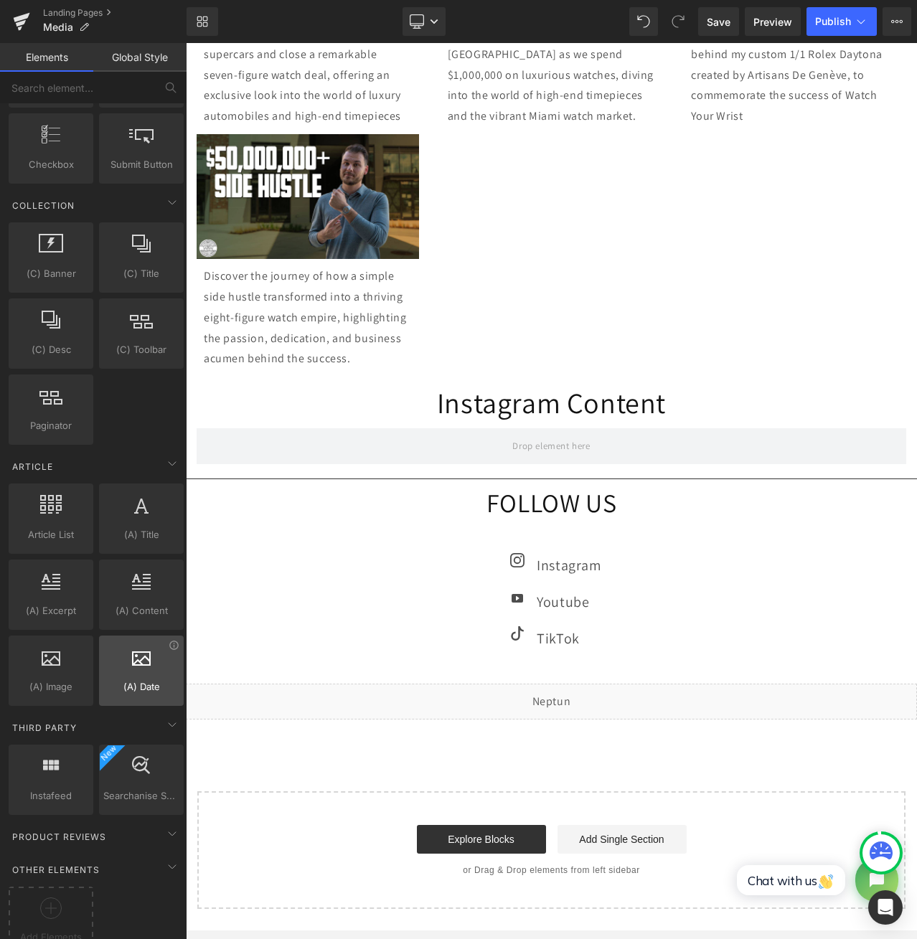
scroll to position [2385, 0]
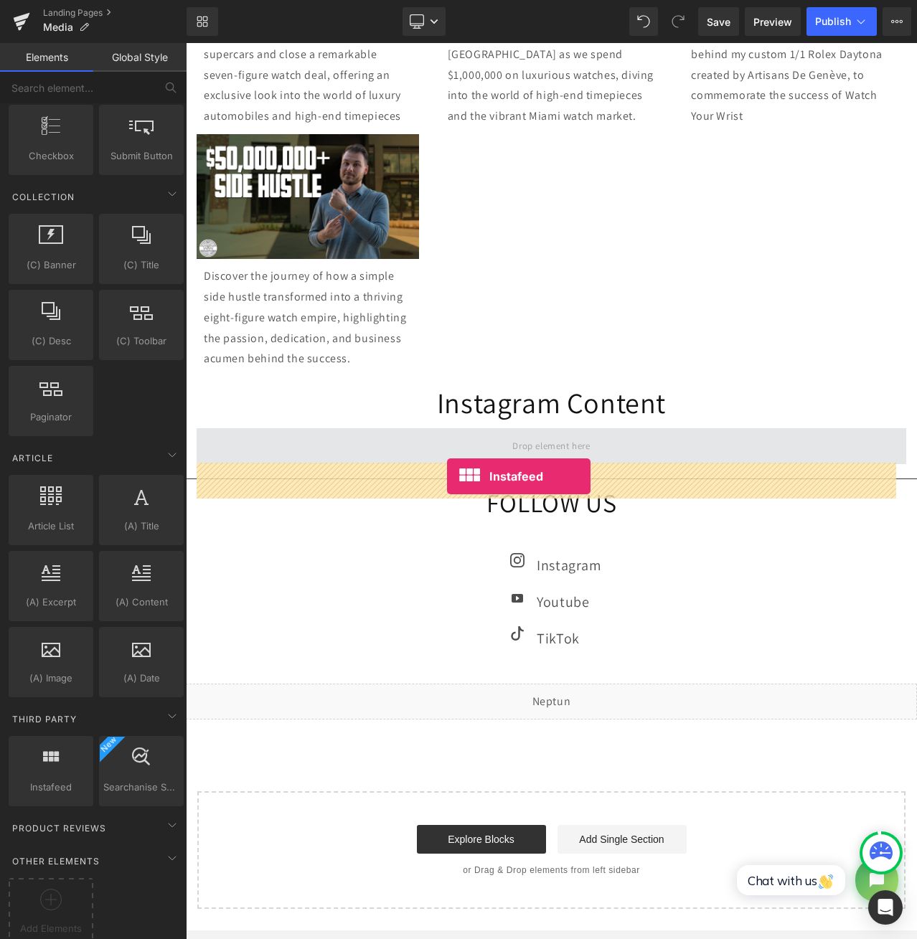
drag, startPoint x: 215, startPoint y: 811, endPoint x: 447, endPoint y: 476, distance: 407.4
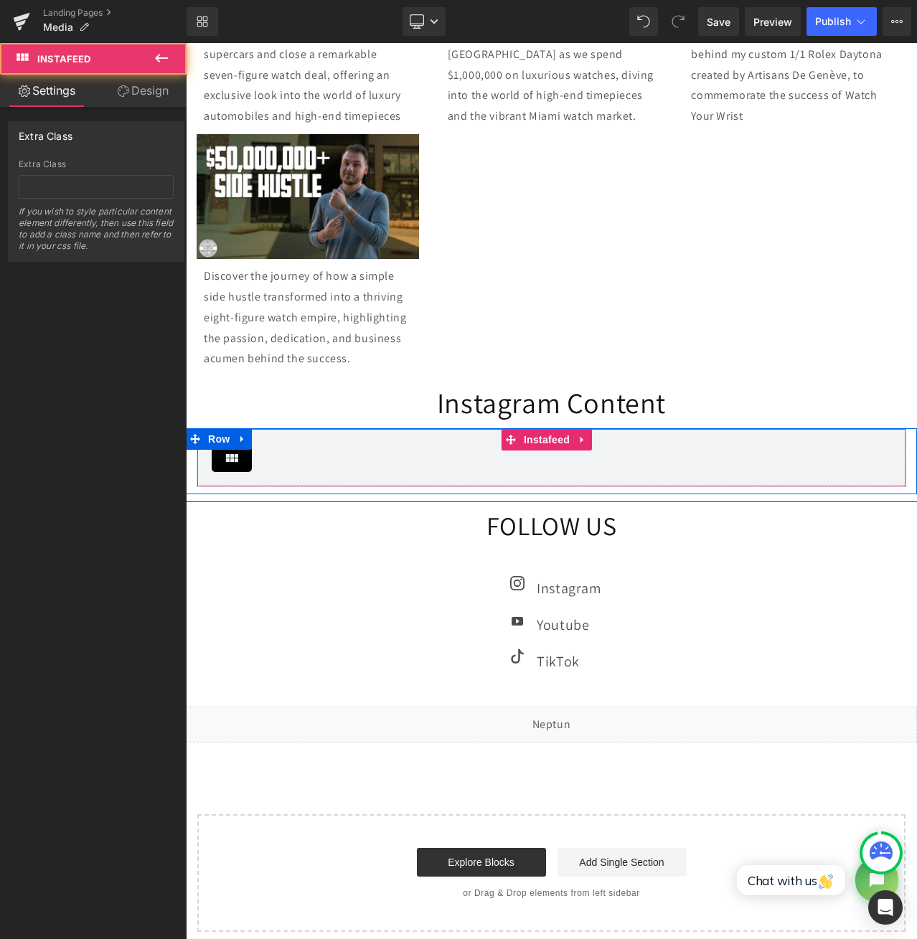
click at [237, 466] on icon at bounding box center [231, 457] width 17 height 17
click at [578, 446] on icon at bounding box center [583, 440] width 10 height 11
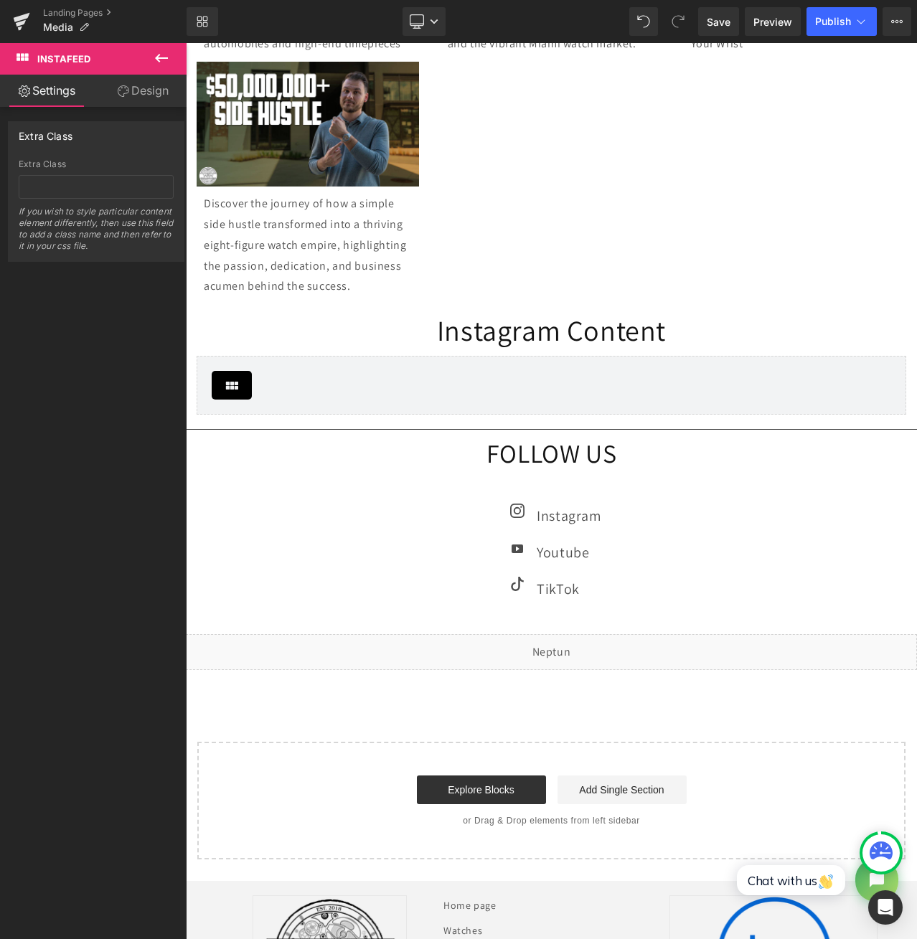
scroll to position [1076, 0]
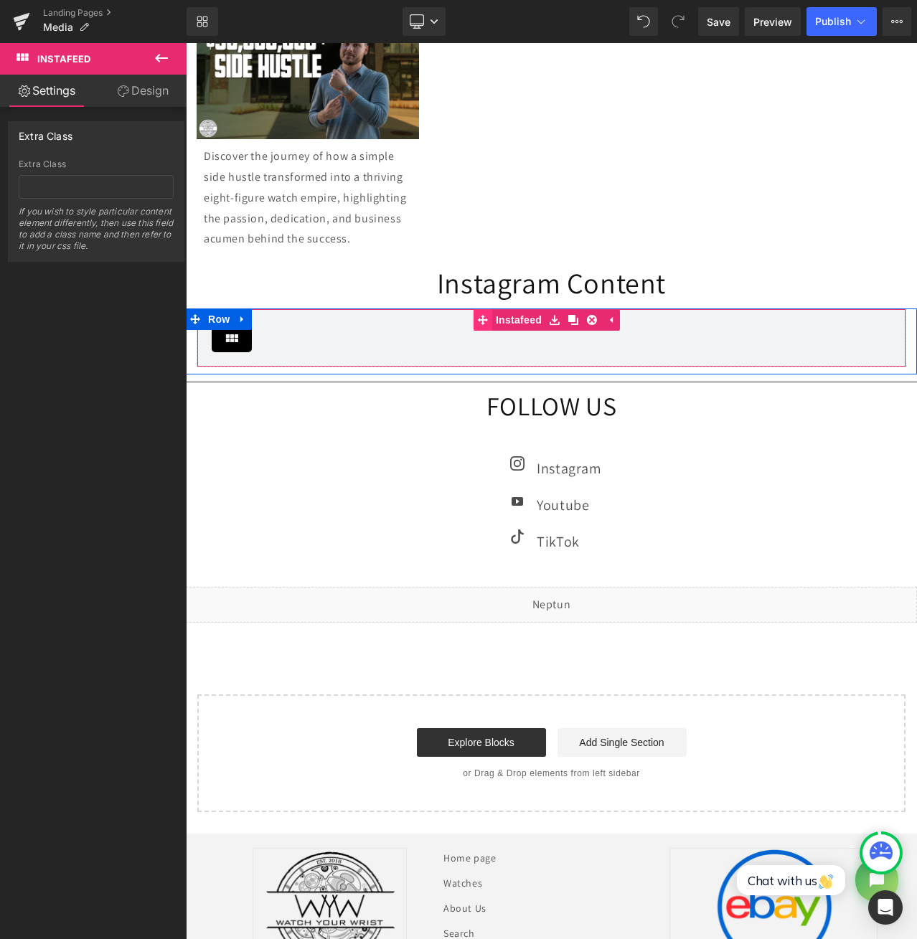
click at [519, 331] on link "Instafeed" at bounding box center [510, 320] width 72 height 22
click at [580, 324] on icon at bounding box center [581, 320] width 3 height 6
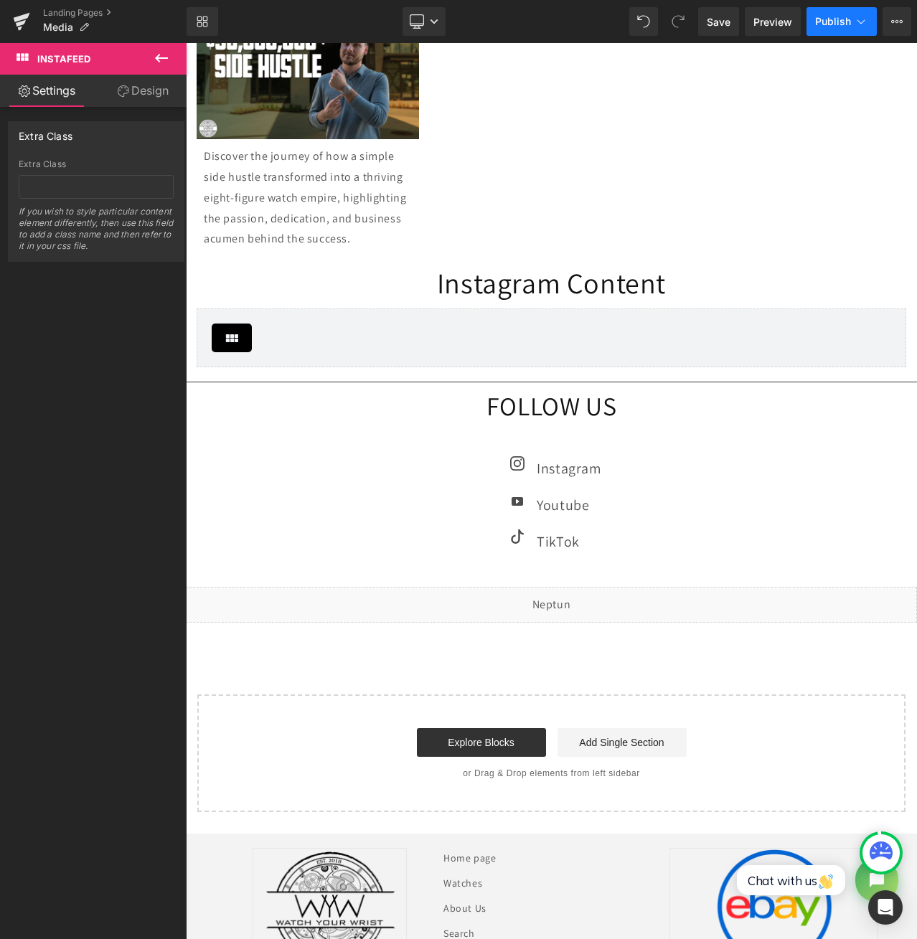
click at [829, 19] on span "Publish" at bounding box center [833, 21] width 36 height 11
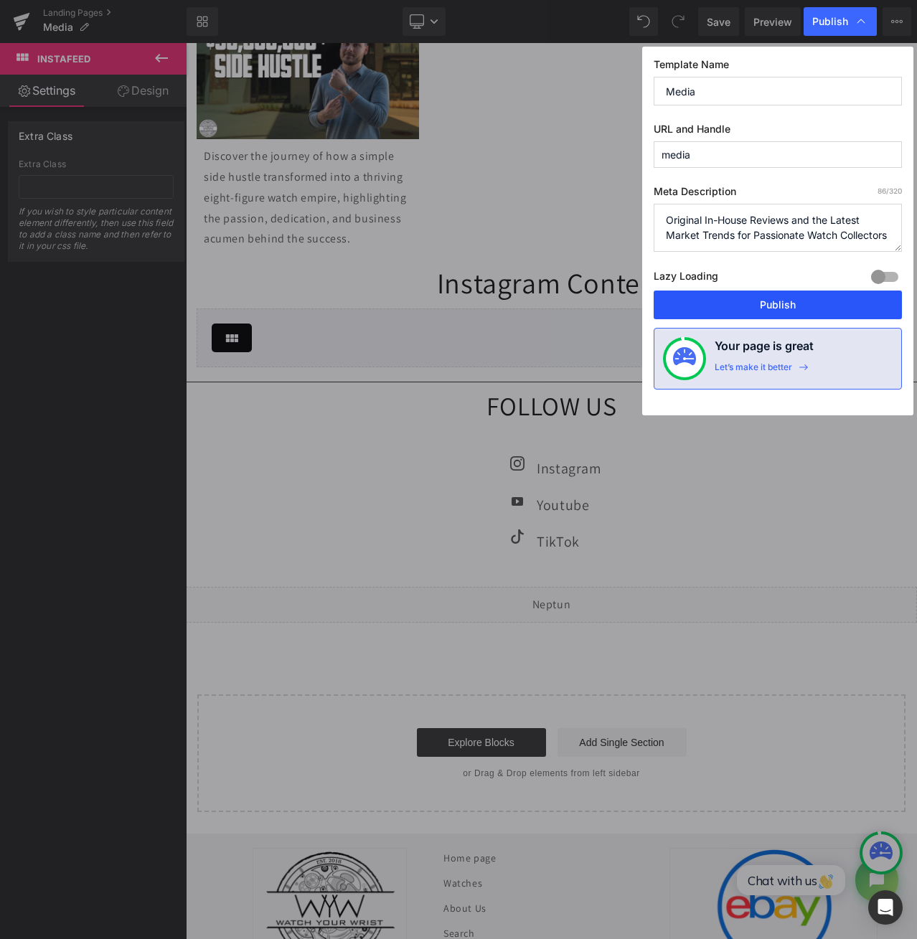
click at [761, 298] on button "Publish" at bounding box center [778, 305] width 248 height 29
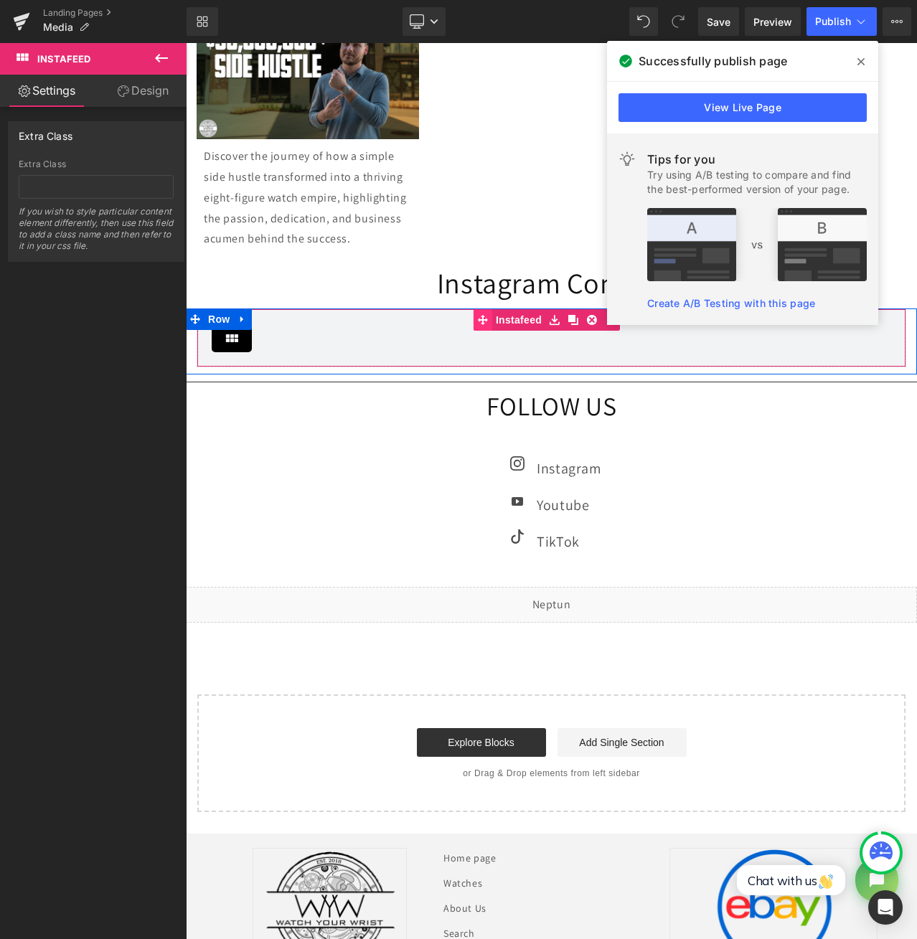
click at [513, 331] on link "Instafeed" at bounding box center [510, 320] width 72 height 22
click at [537, 331] on span "Instafeed" at bounding box center [546, 321] width 53 height 22
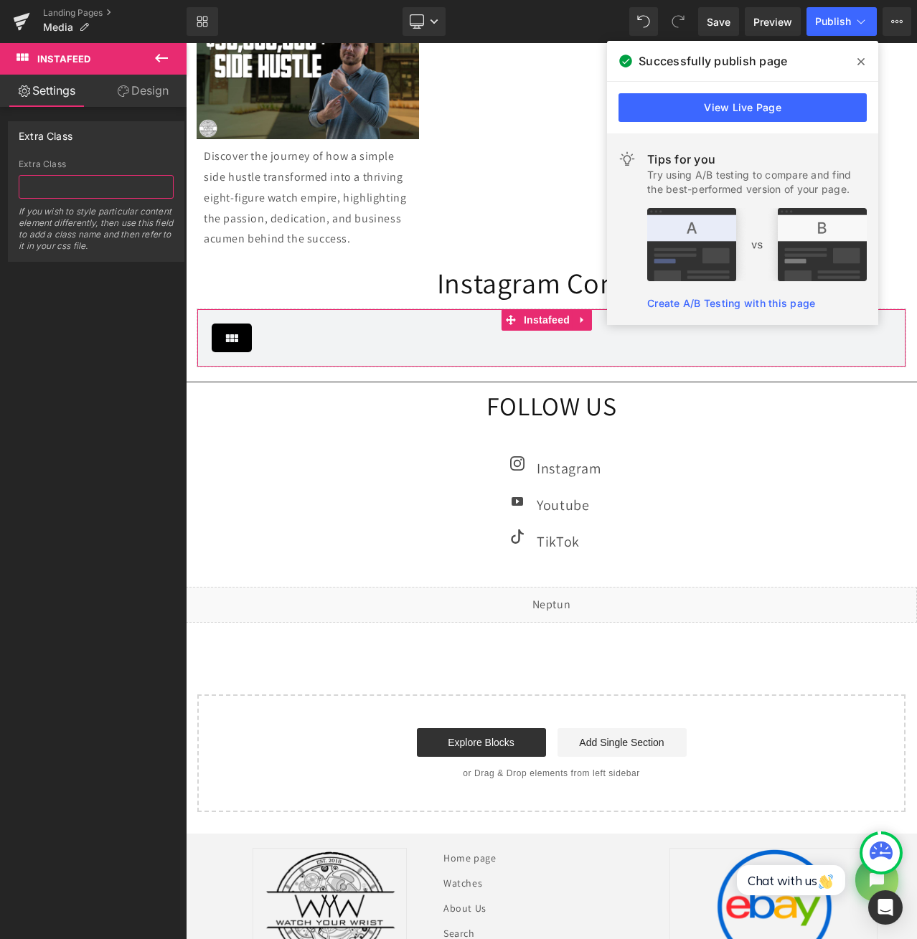
click at [93, 188] on input "text" at bounding box center [96, 187] width 155 height 24
click at [141, 87] on link "Design" at bounding box center [142, 91] width 93 height 32
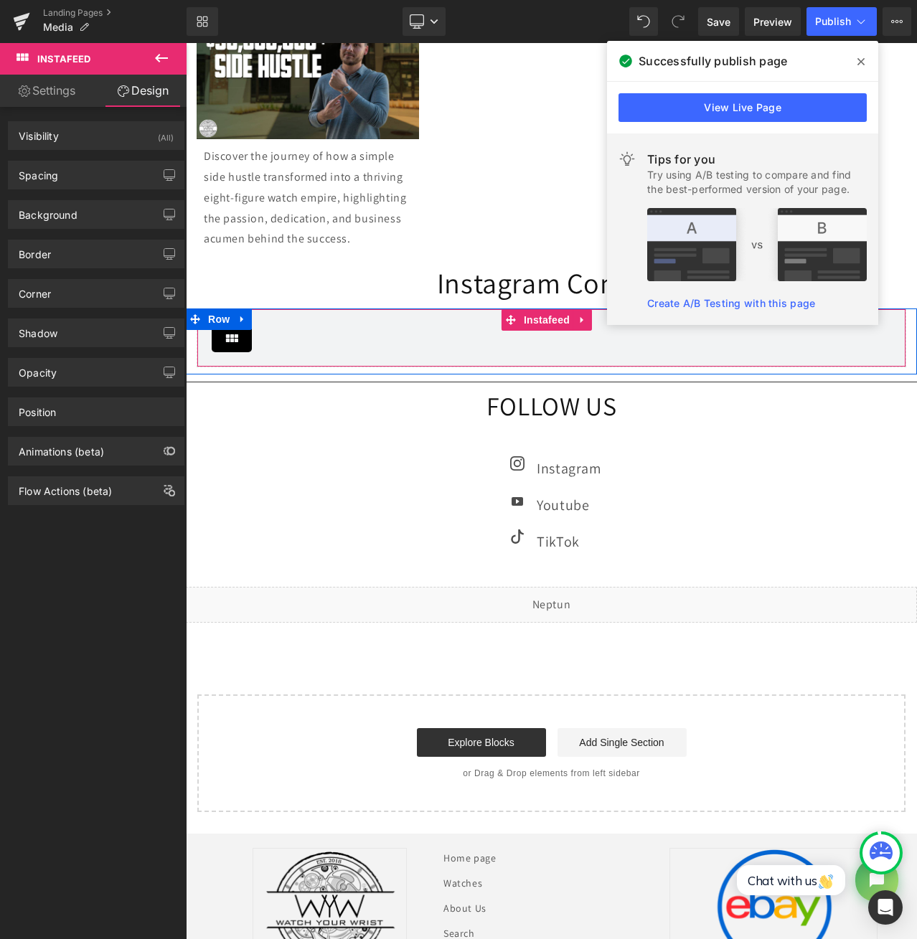
click at [543, 331] on span "Instafeed" at bounding box center [546, 320] width 53 height 22
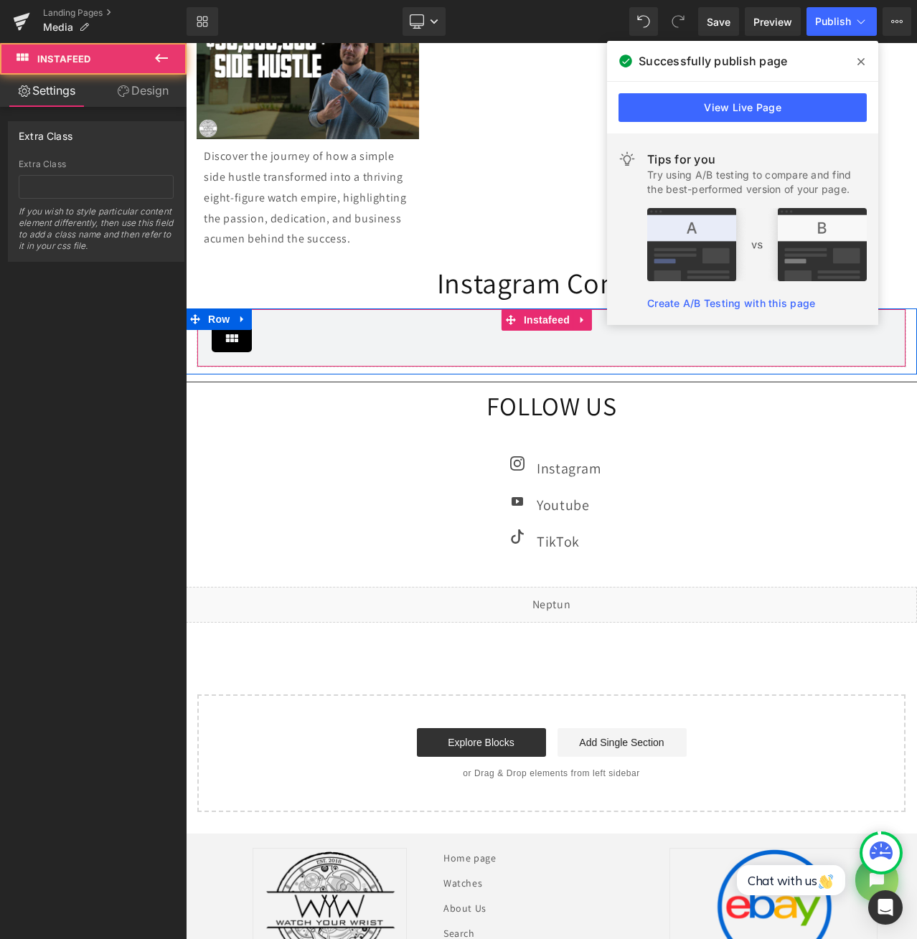
click at [543, 331] on span "Instafeed" at bounding box center [546, 320] width 53 height 22
click at [543, 331] on span "Instafeed" at bounding box center [546, 321] width 53 height 22
click at [543, 331] on span "Instafeed" at bounding box center [546, 320] width 53 height 22
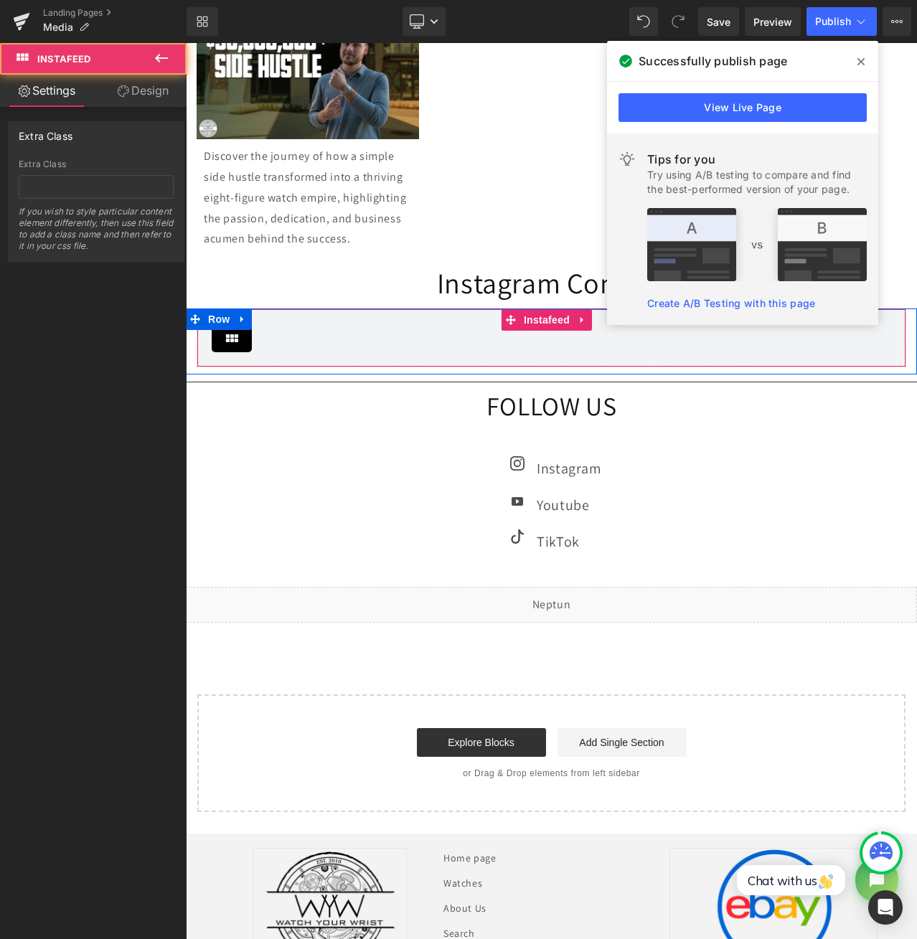
click at [543, 331] on span "Instafeed" at bounding box center [546, 320] width 53 height 22
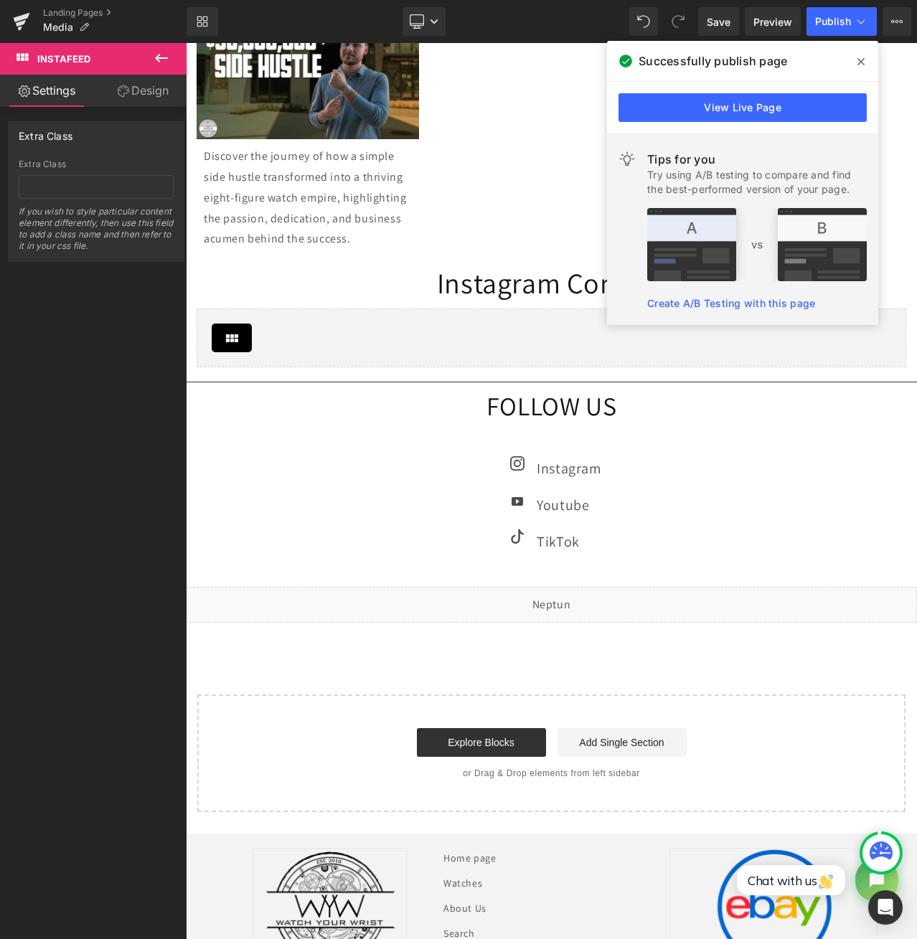
click at [868, 65] on span at bounding box center [860, 61] width 23 height 23
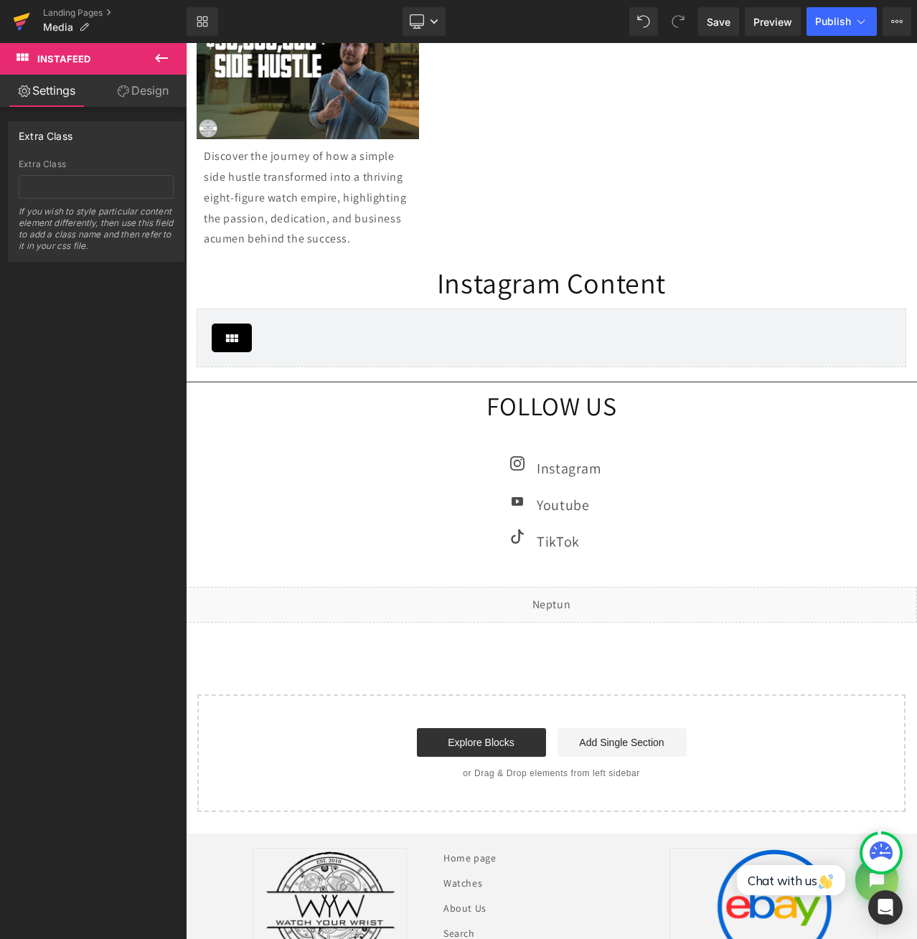
click at [33, 28] on link at bounding box center [21, 21] width 43 height 43
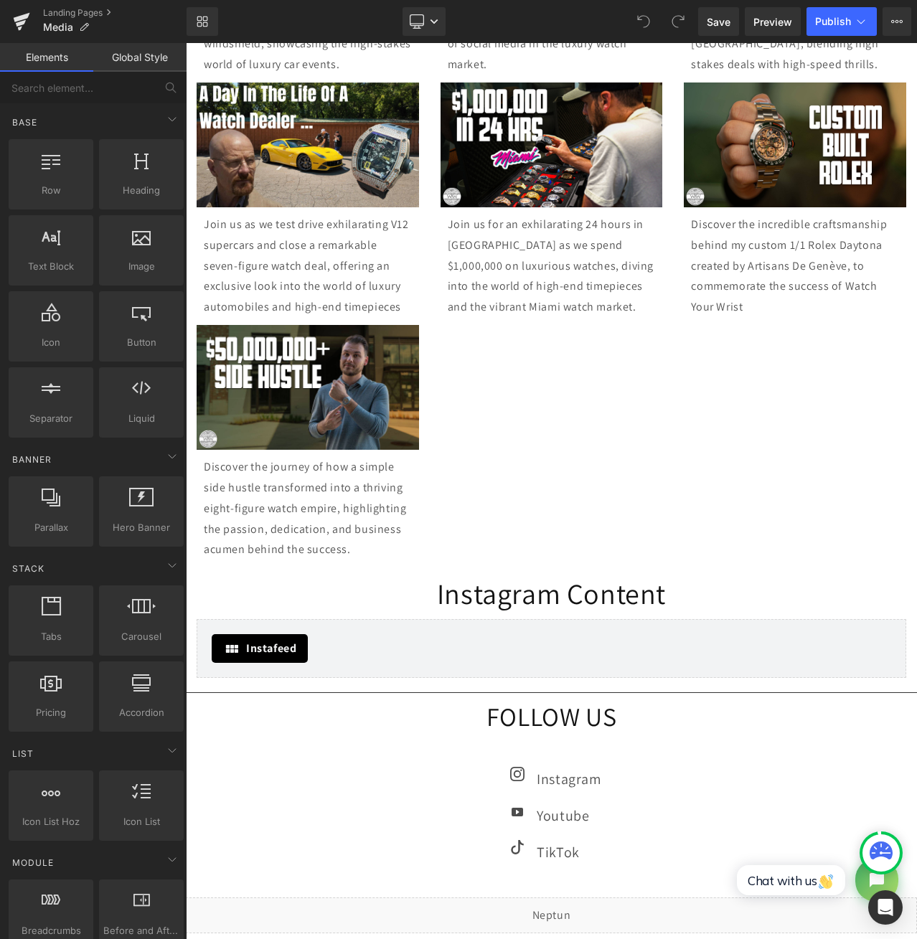
scroll to position [956, 0]
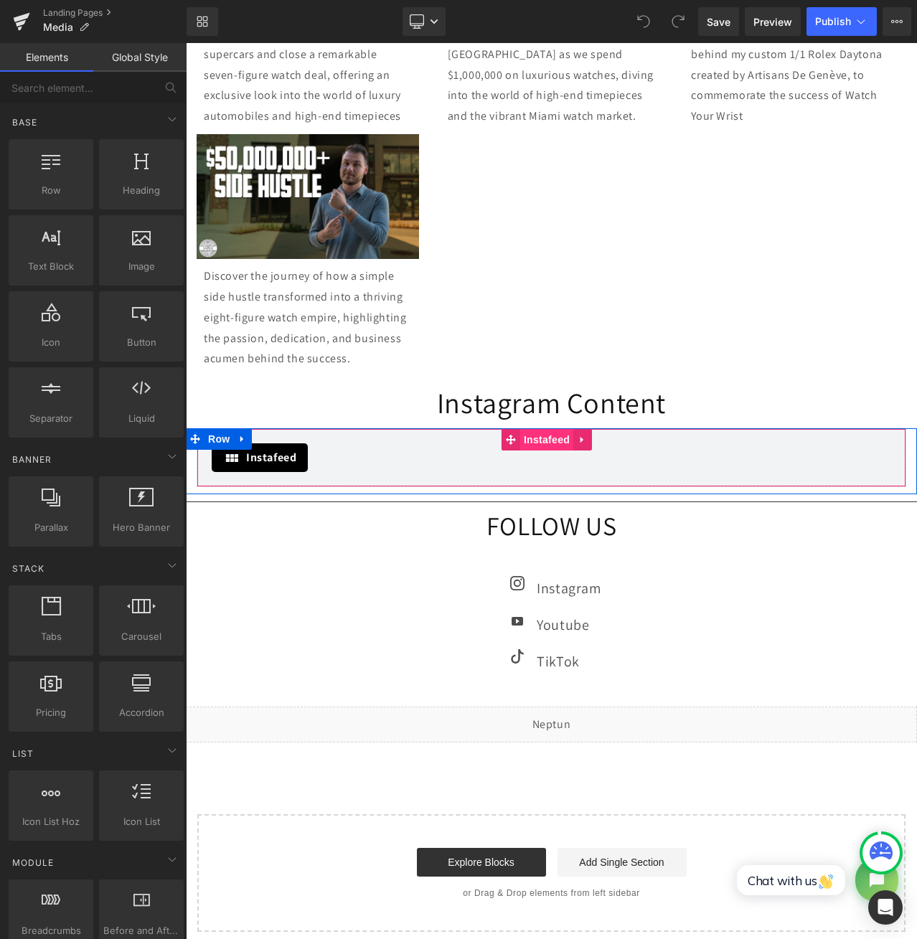
click at [532, 451] on span "Instafeed" at bounding box center [546, 440] width 53 height 22
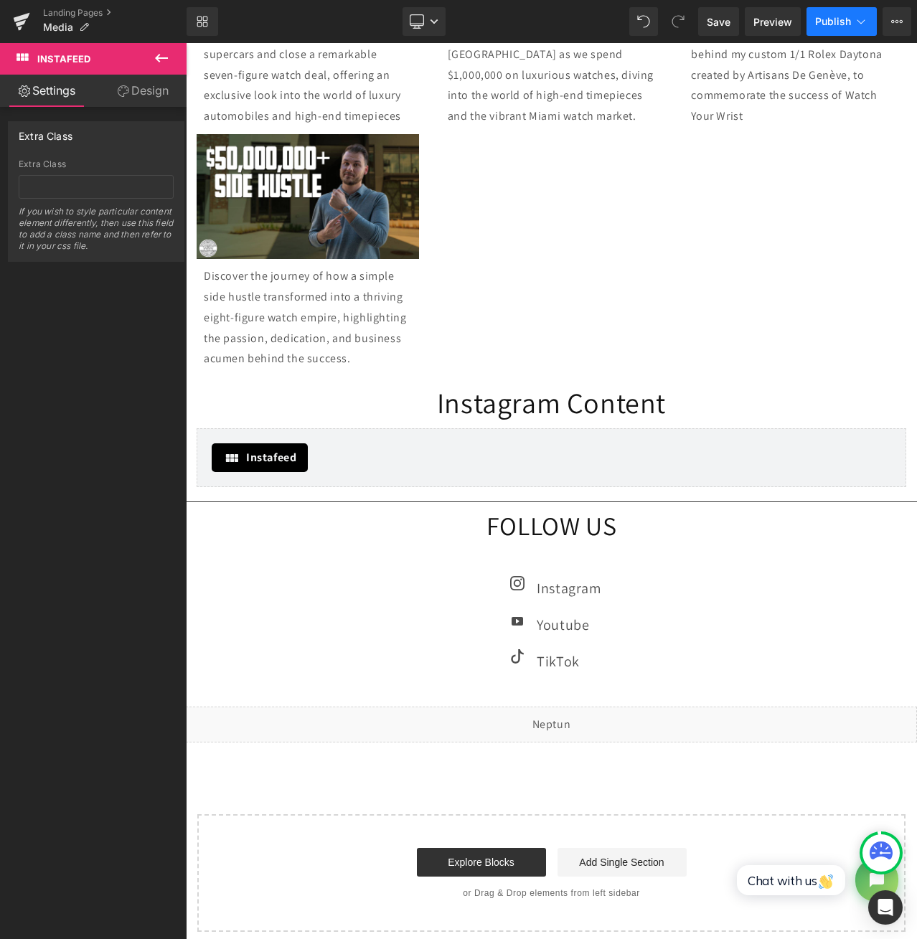
click at [834, 24] on span "Publish" at bounding box center [833, 21] width 36 height 11
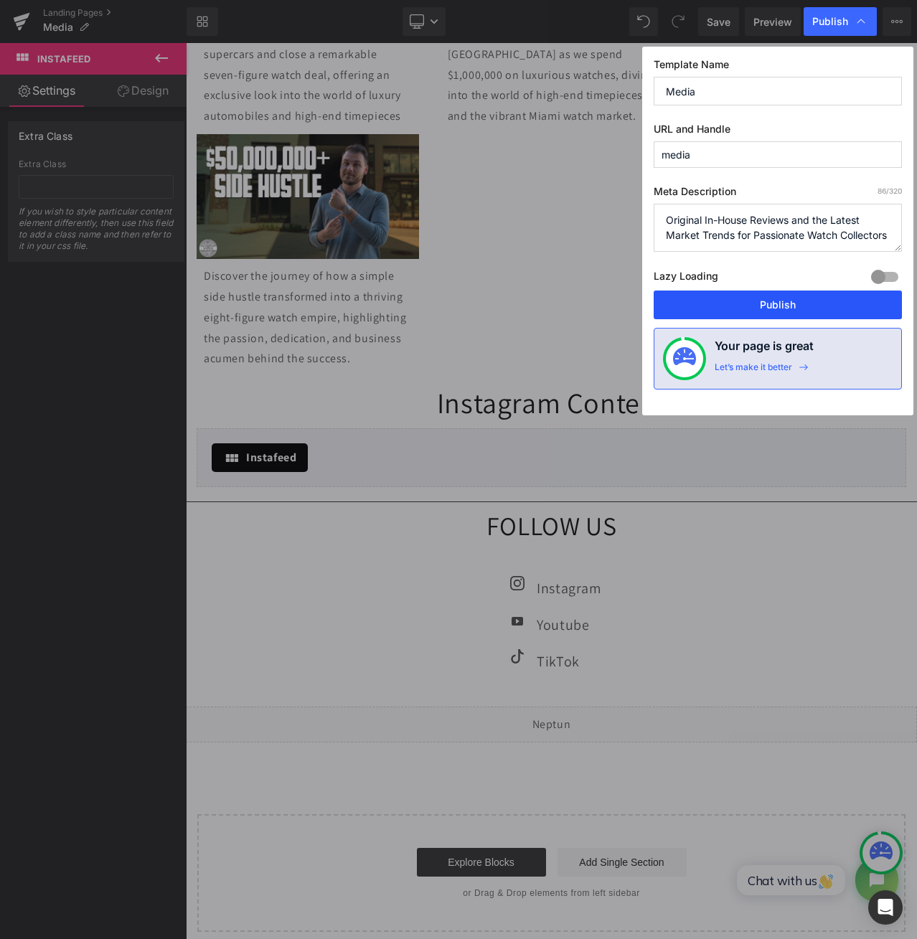
click at [741, 299] on button "Publish" at bounding box center [778, 305] width 248 height 29
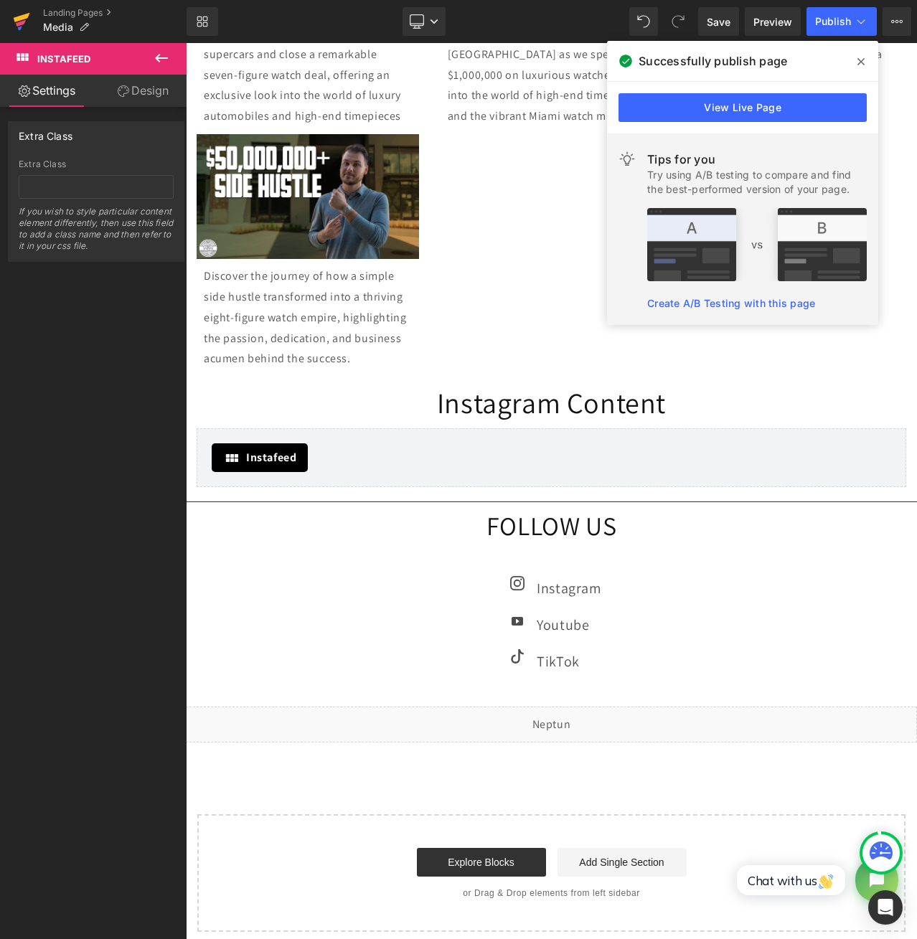
click at [21, 24] on icon at bounding box center [21, 23] width 10 height 6
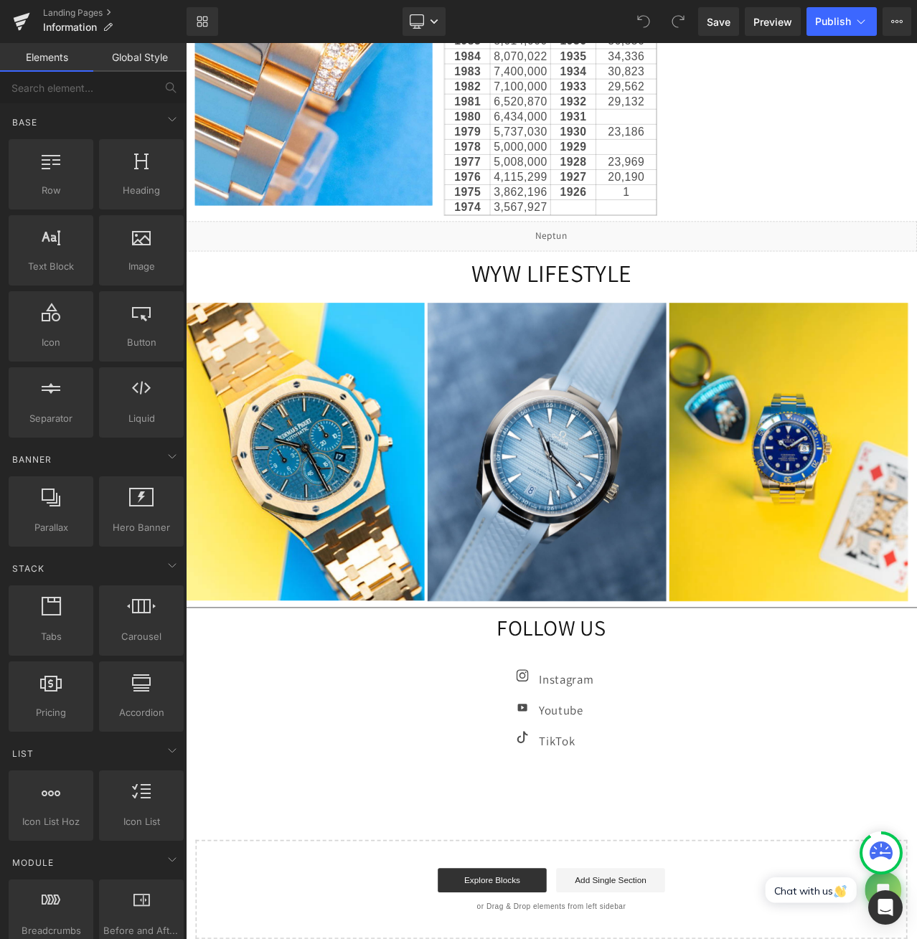
scroll to position [2152, 0]
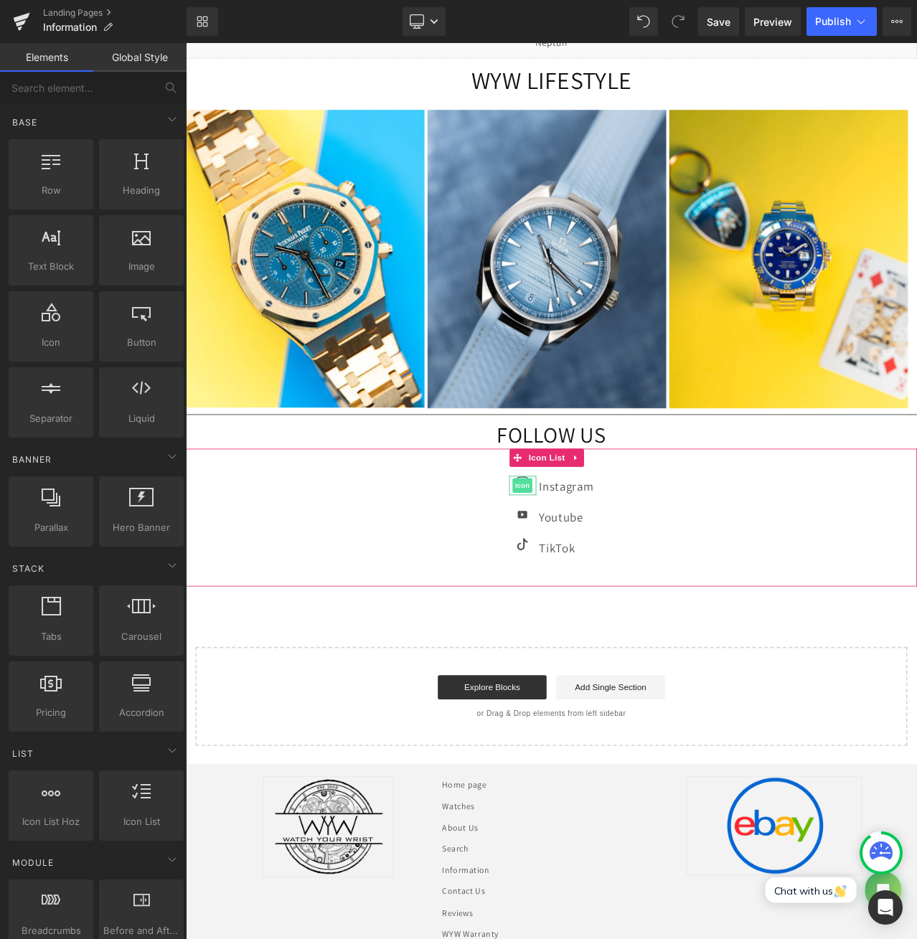
click at [575, 560] on span "Icon" at bounding box center [585, 568] width 23 height 17
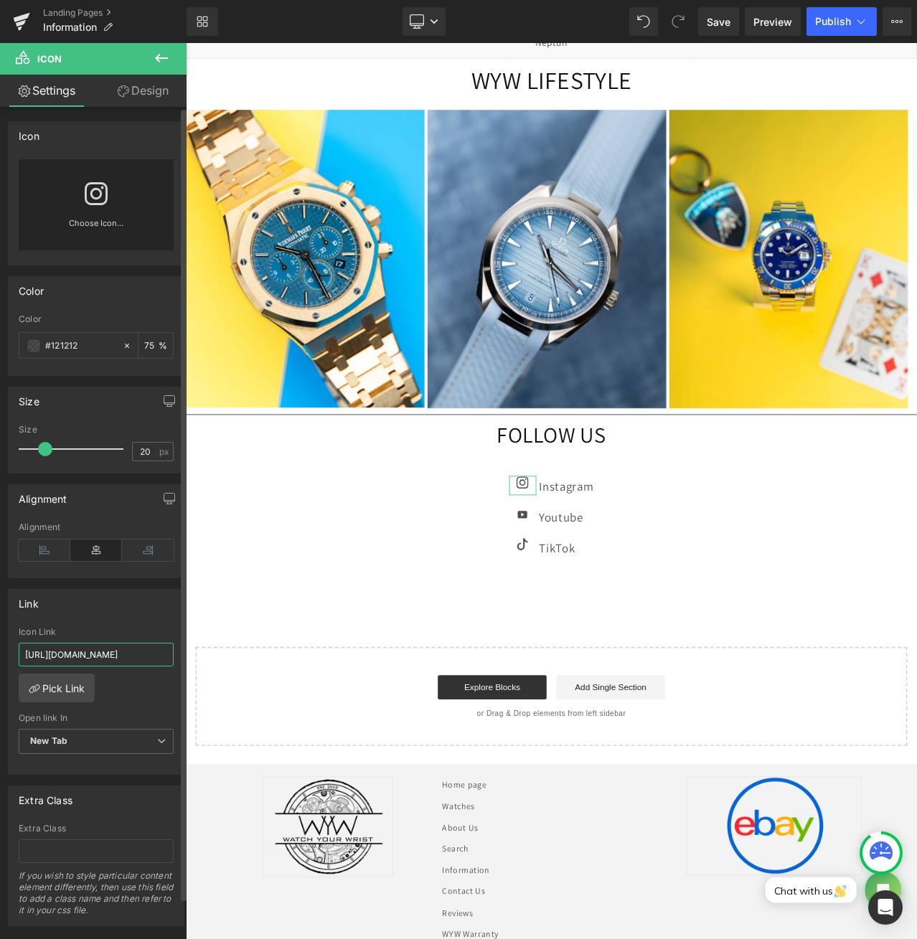
click at [103, 652] on input "https://www.instagram.com/watchyourwristllc/" at bounding box center [96, 655] width 155 height 24
click at [103, 656] on input "https://www.instagram.com/watchyourwristllc/" at bounding box center [96, 655] width 155 height 24
paste input "?utm_source=ig_web_button_share_sheet&igsh=ZDNlZDc0MzIxNw=="
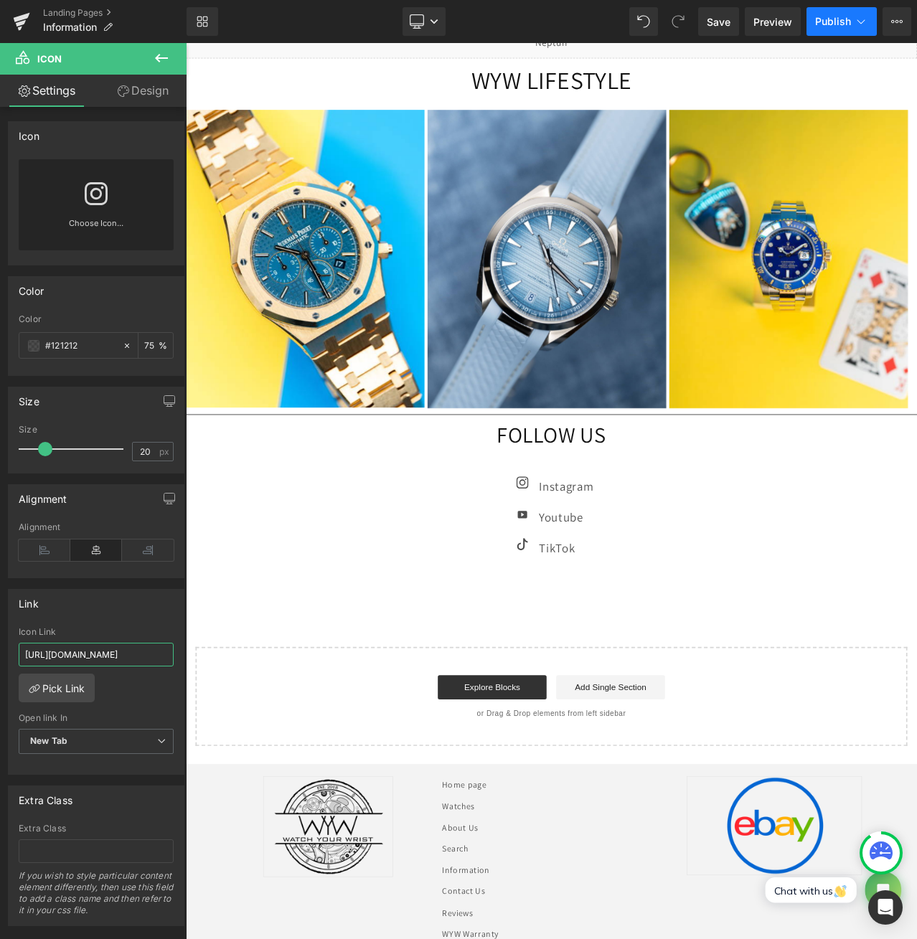
type input "[URL][DOMAIN_NAME]"
click at [845, 30] on button "Publish" at bounding box center [841, 21] width 70 height 29
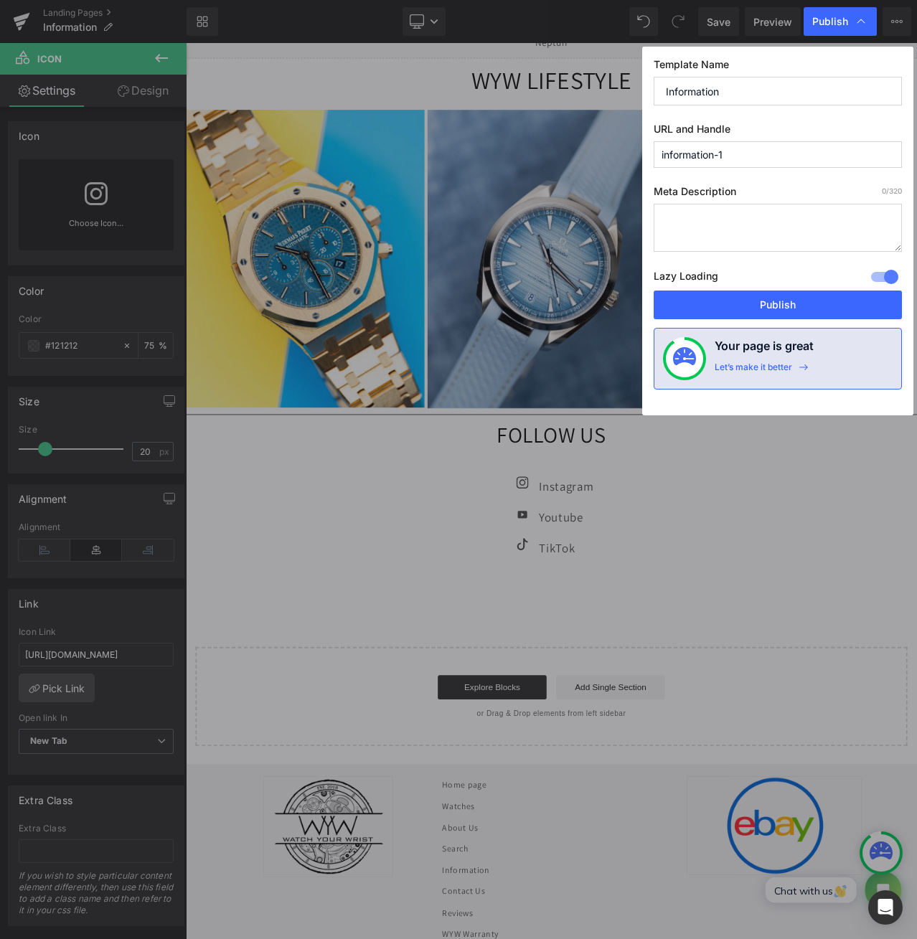
scroll to position [0, 0]
drag, startPoint x: 792, startPoint y: 312, endPoint x: 689, endPoint y: 324, distance: 103.3
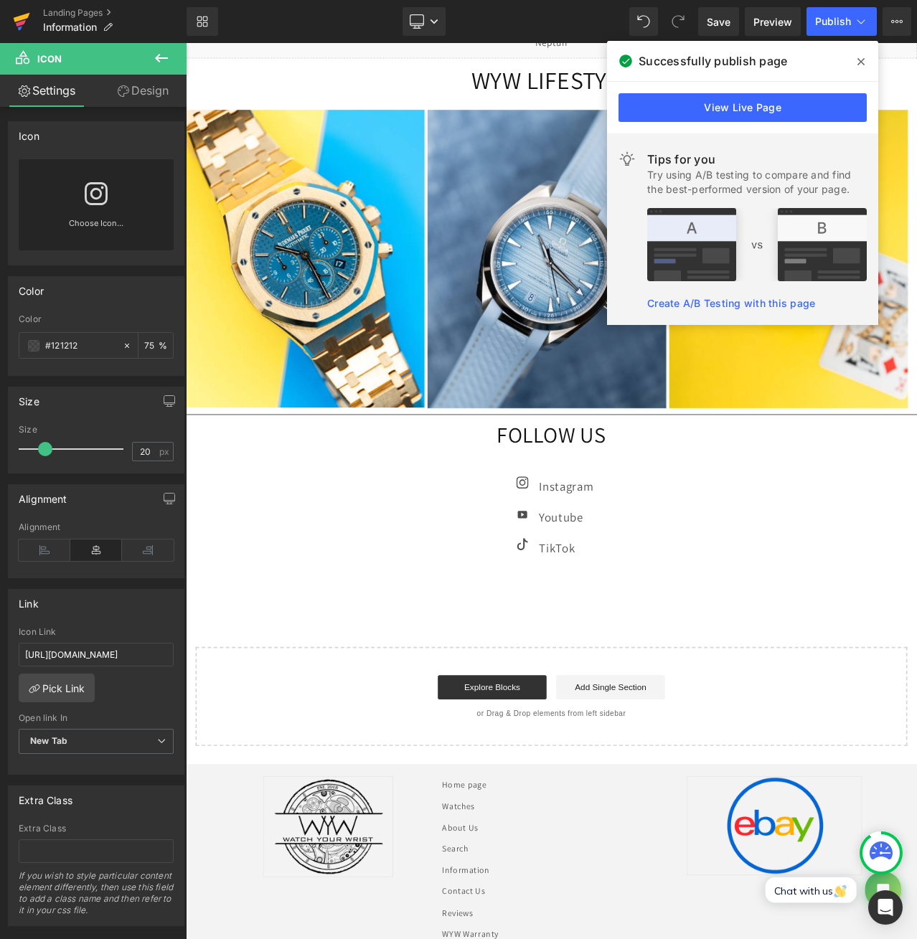
click at [24, 25] on icon at bounding box center [21, 22] width 17 height 36
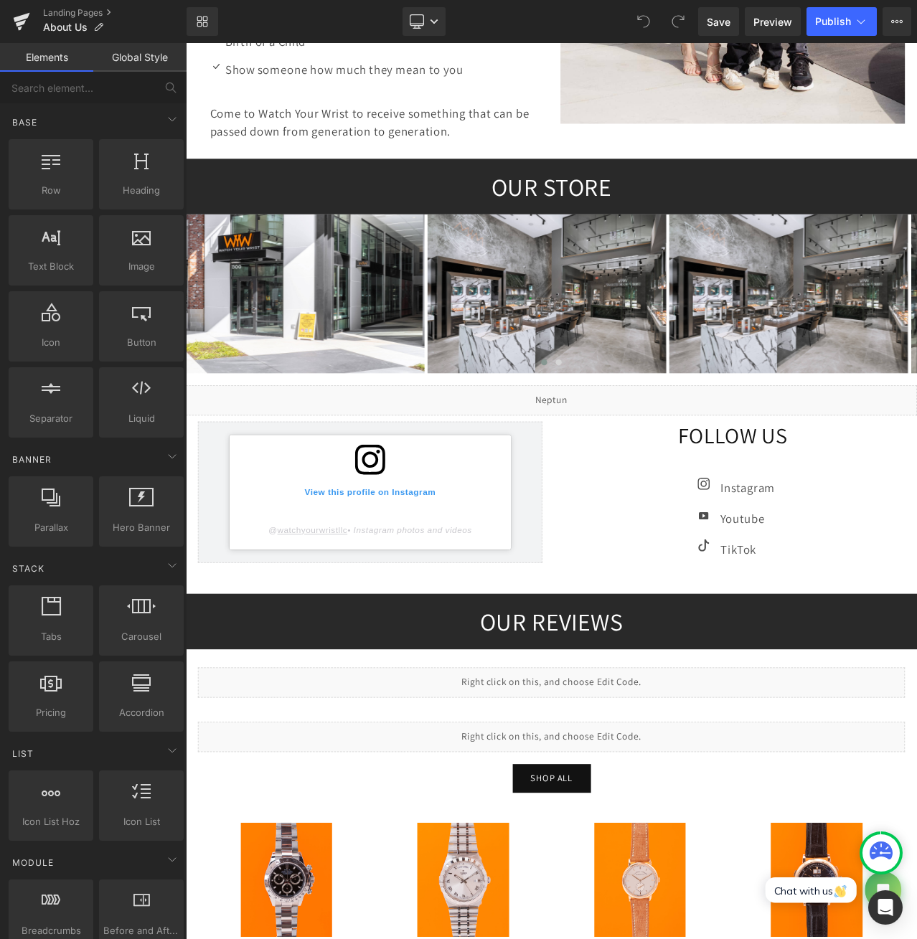
scroll to position [1195, 0]
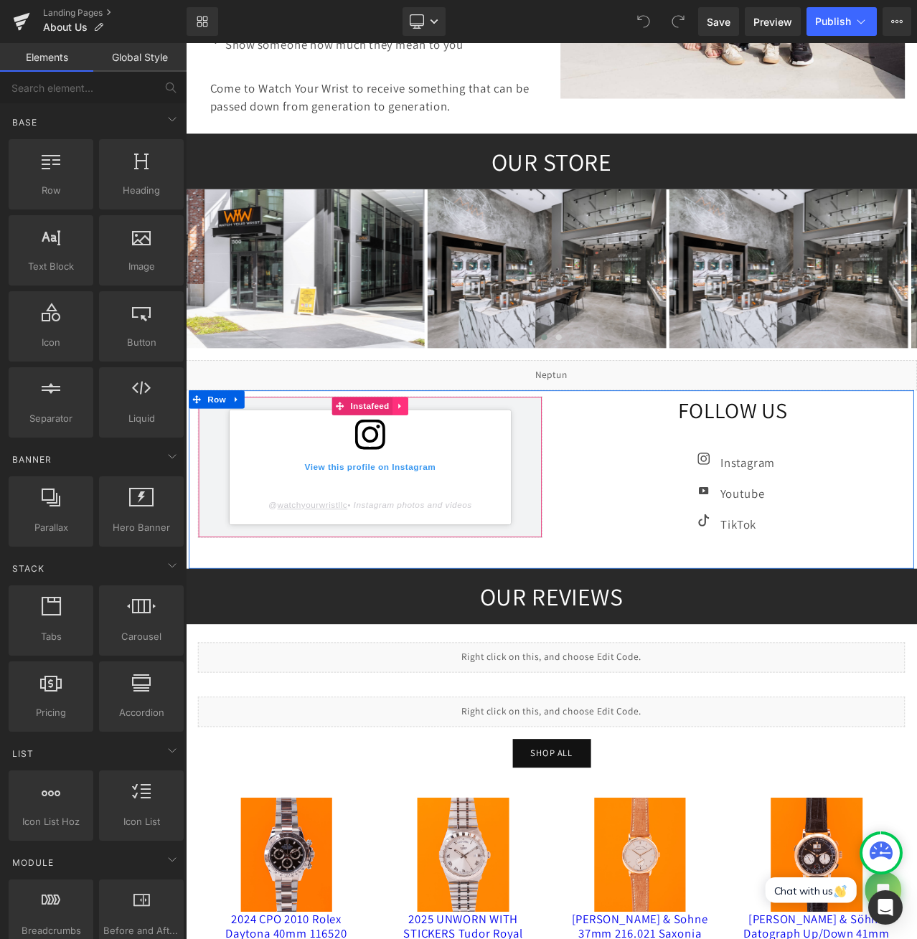
click at [432, 467] on link at bounding box center [440, 474] width 19 height 22
click at [441, 479] on link at bounding box center [450, 474] width 19 height 22
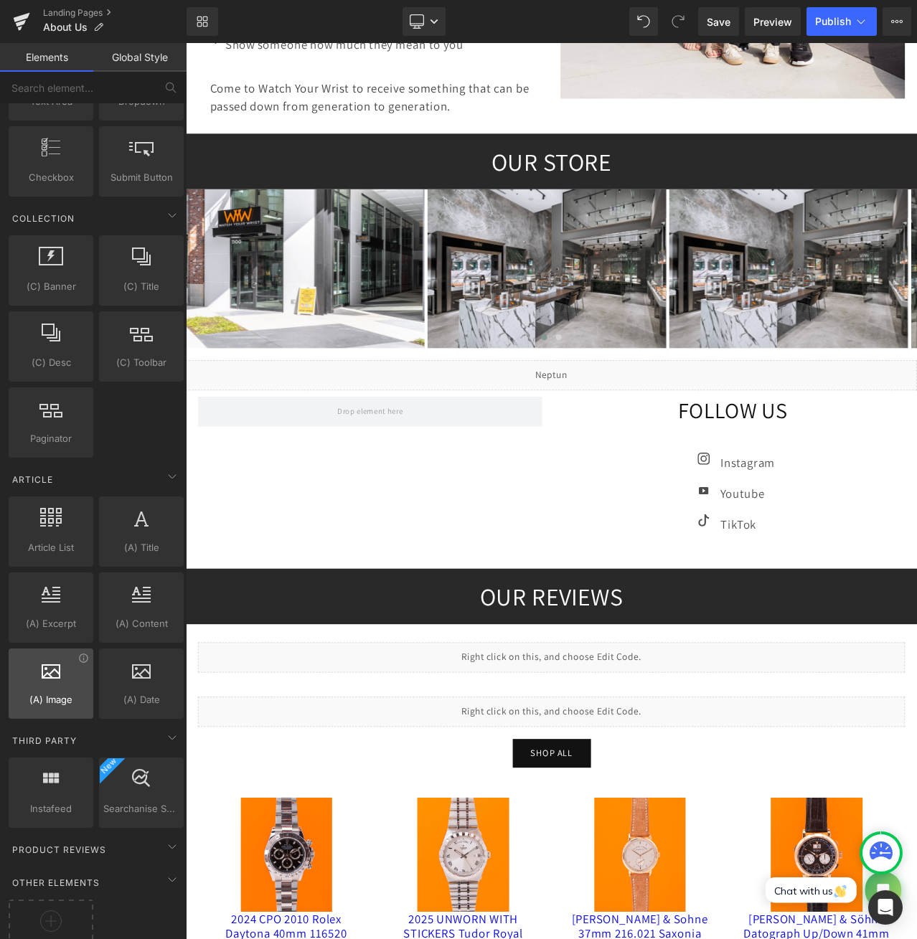
scroll to position [2385, 0]
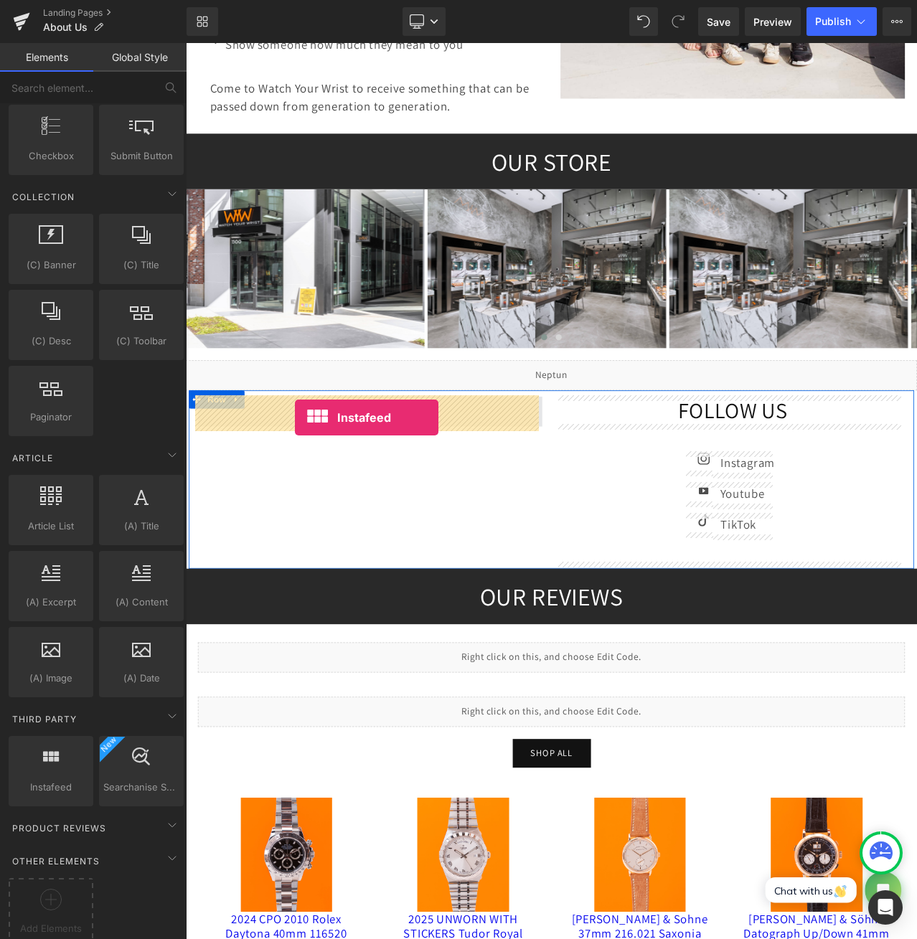
drag, startPoint x: 221, startPoint y: 781, endPoint x: 316, endPoint y: 487, distance: 308.3
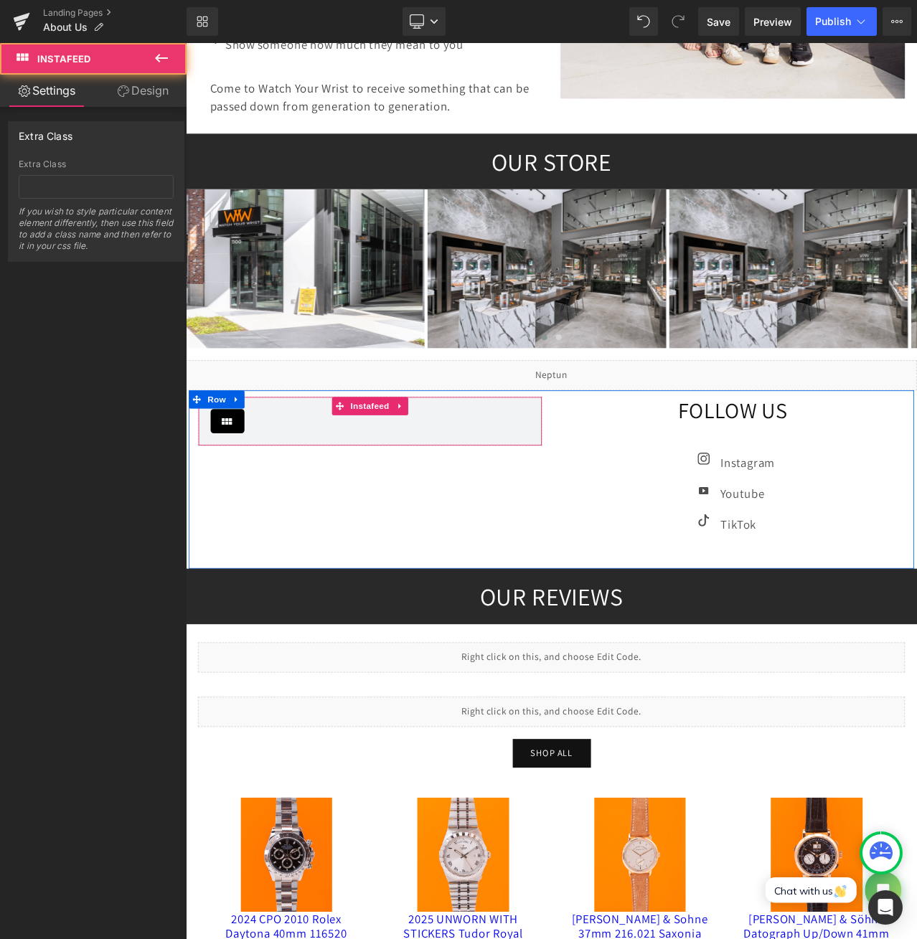
click at [227, 488] on icon at bounding box center [235, 492] width 17 height 17
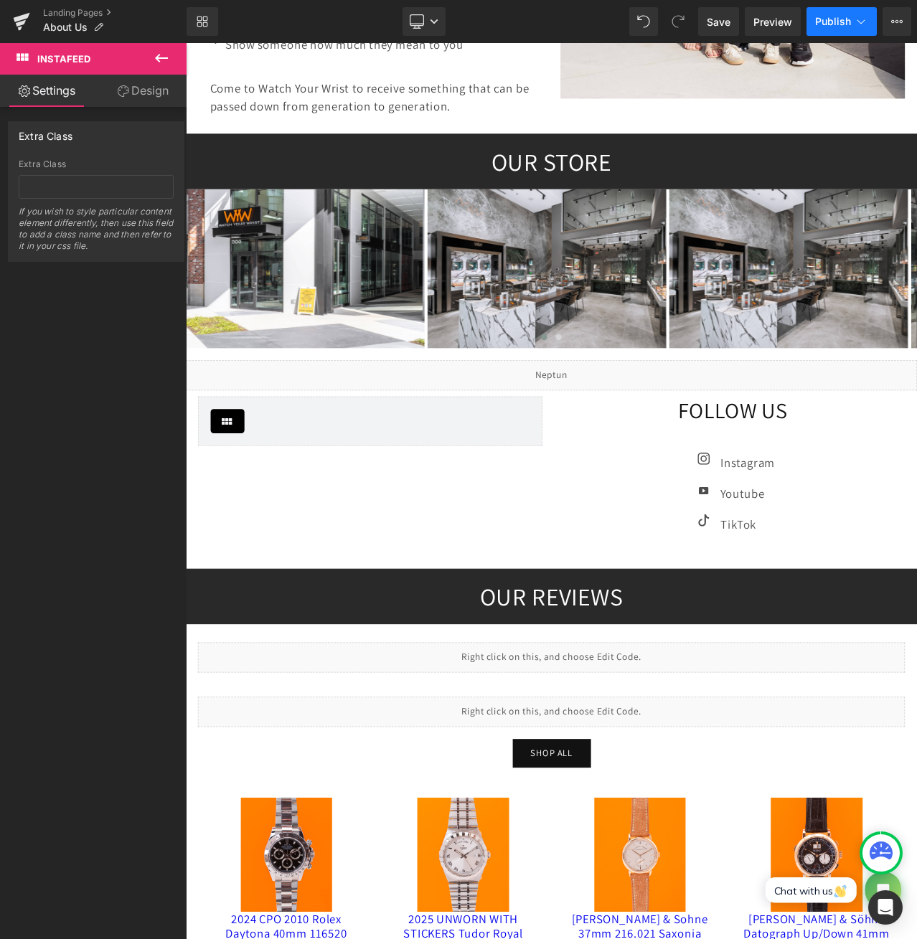
click at [838, 13] on button "Publish" at bounding box center [841, 21] width 70 height 29
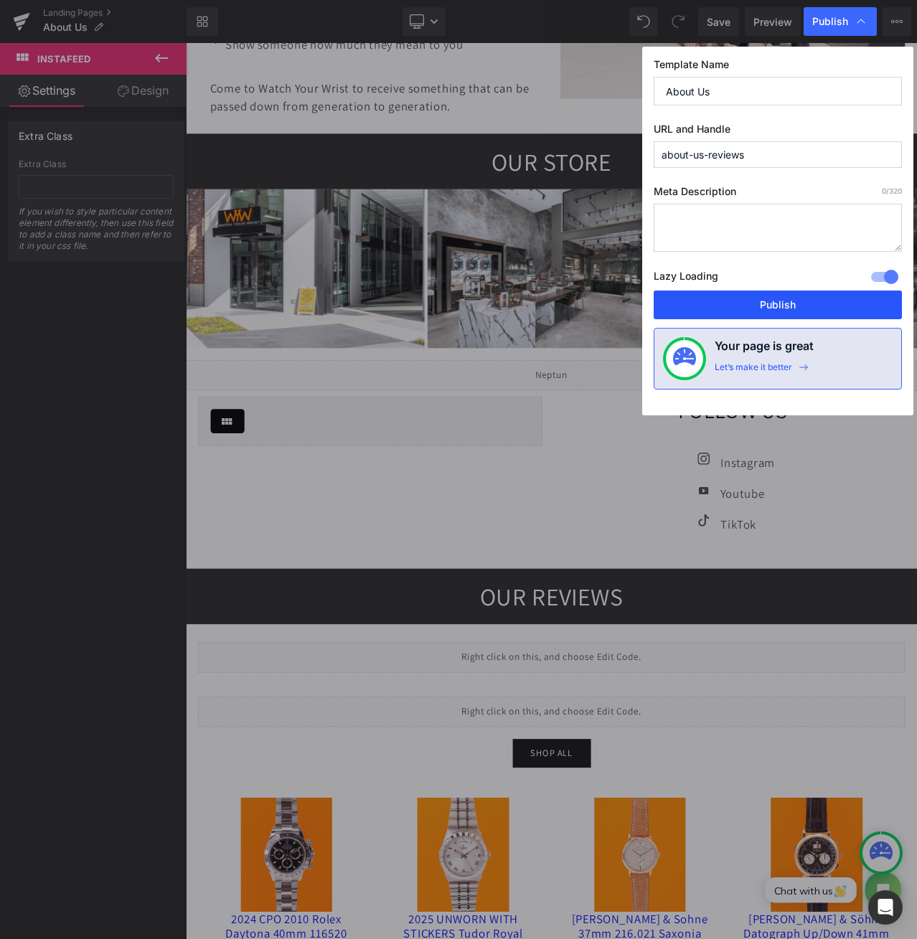
click at [802, 301] on button "Publish" at bounding box center [778, 305] width 248 height 29
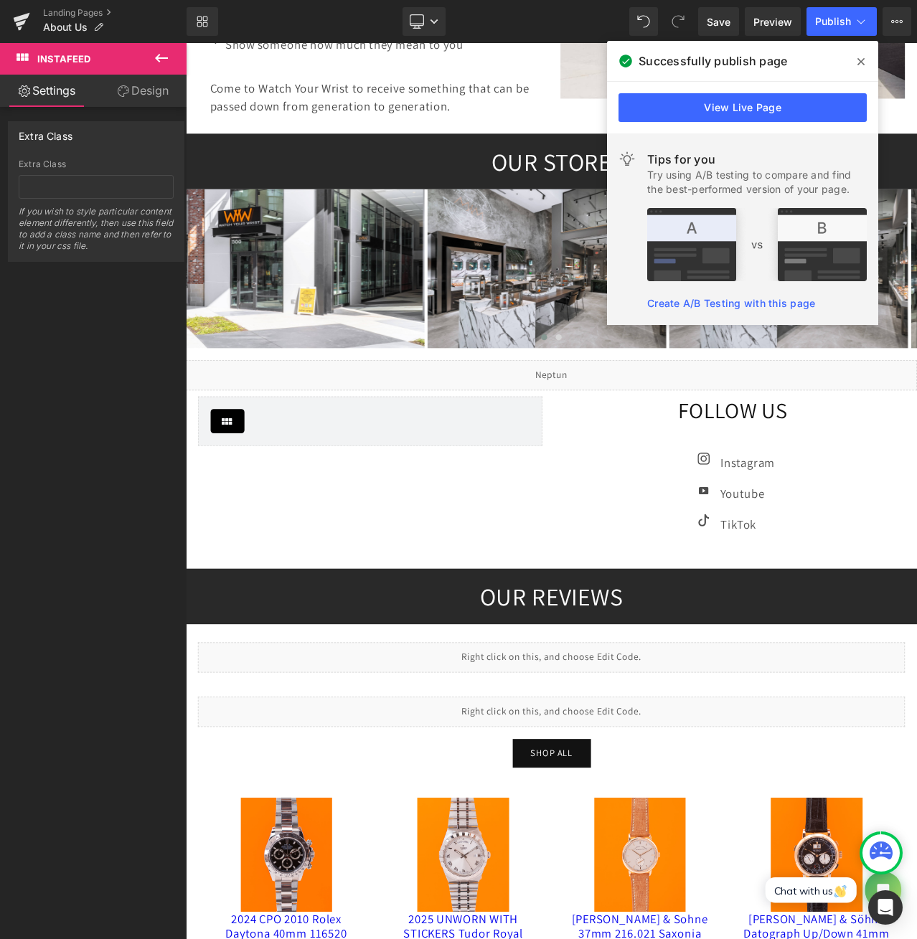
click at [156, 63] on icon at bounding box center [161, 58] width 17 height 17
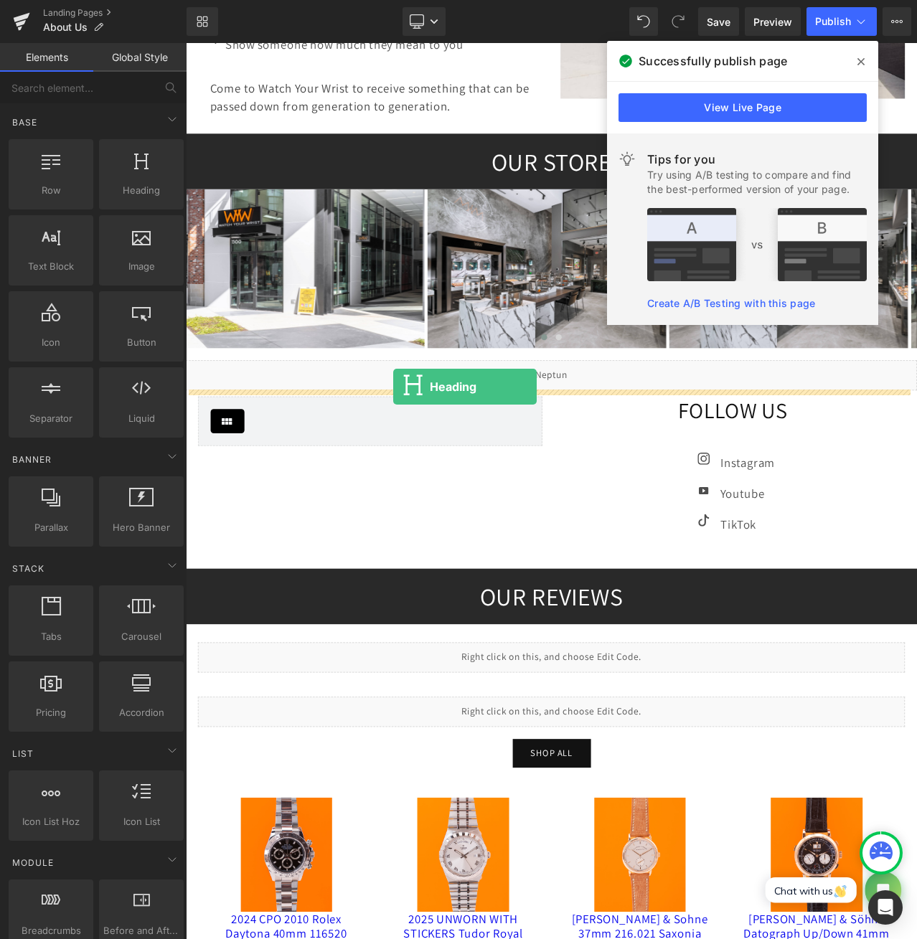
drag, startPoint x: 317, startPoint y: 215, endPoint x: 432, endPoint y: 451, distance: 262.5
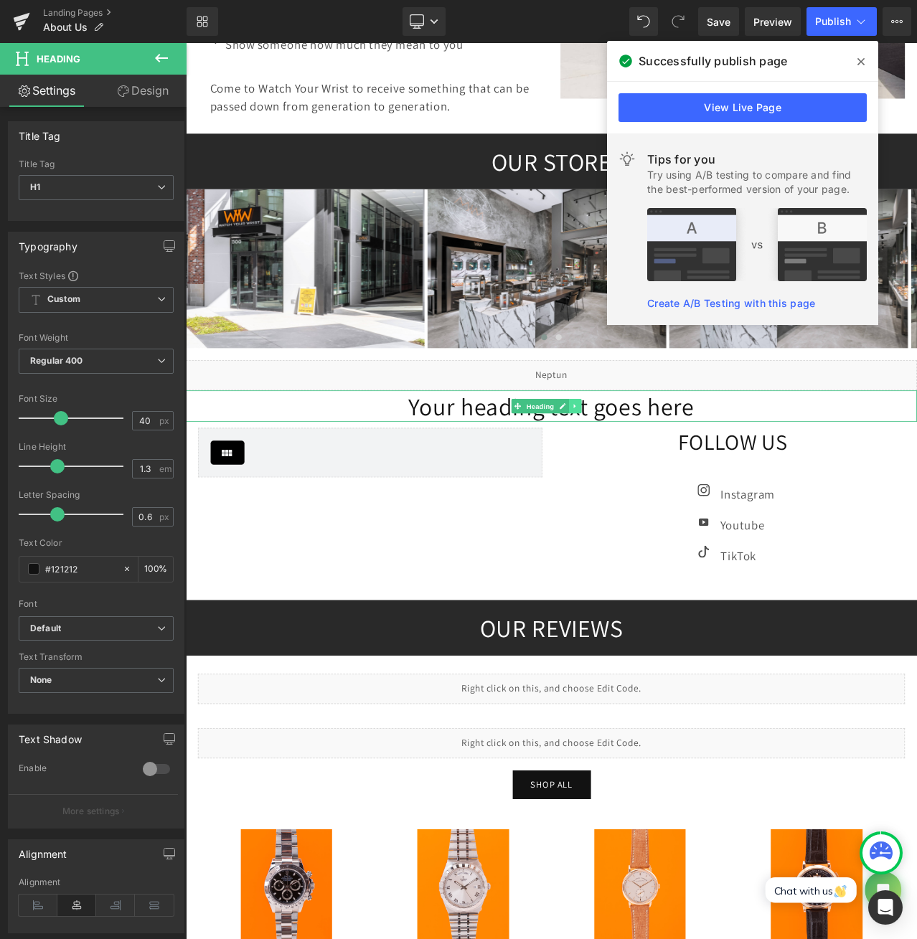
click at [651, 470] on icon at bounding box center [648, 474] width 8 height 9
click at [652, 476] on icon at bounding box center [656, 474] width 8 height 8
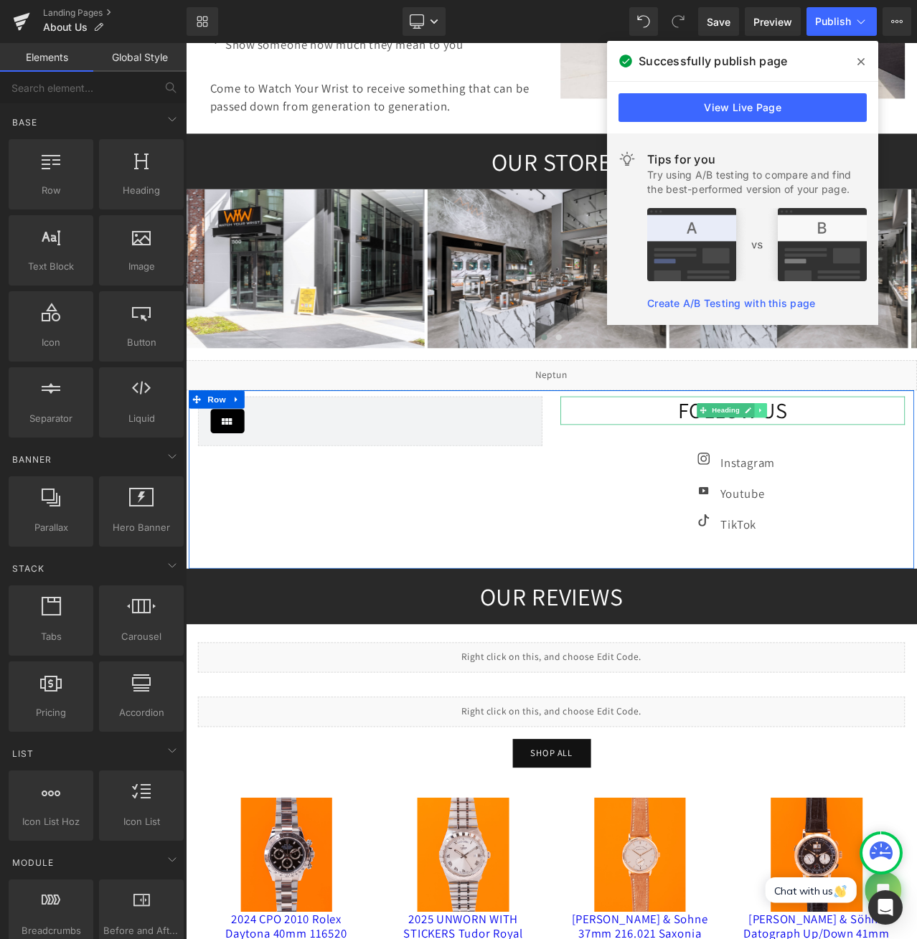
click at [865, 476] on icon at bounding box center [869, 479] width 8 height 9
click at [859, 484] on link at bounding box center [861, 479] width 15 height 17
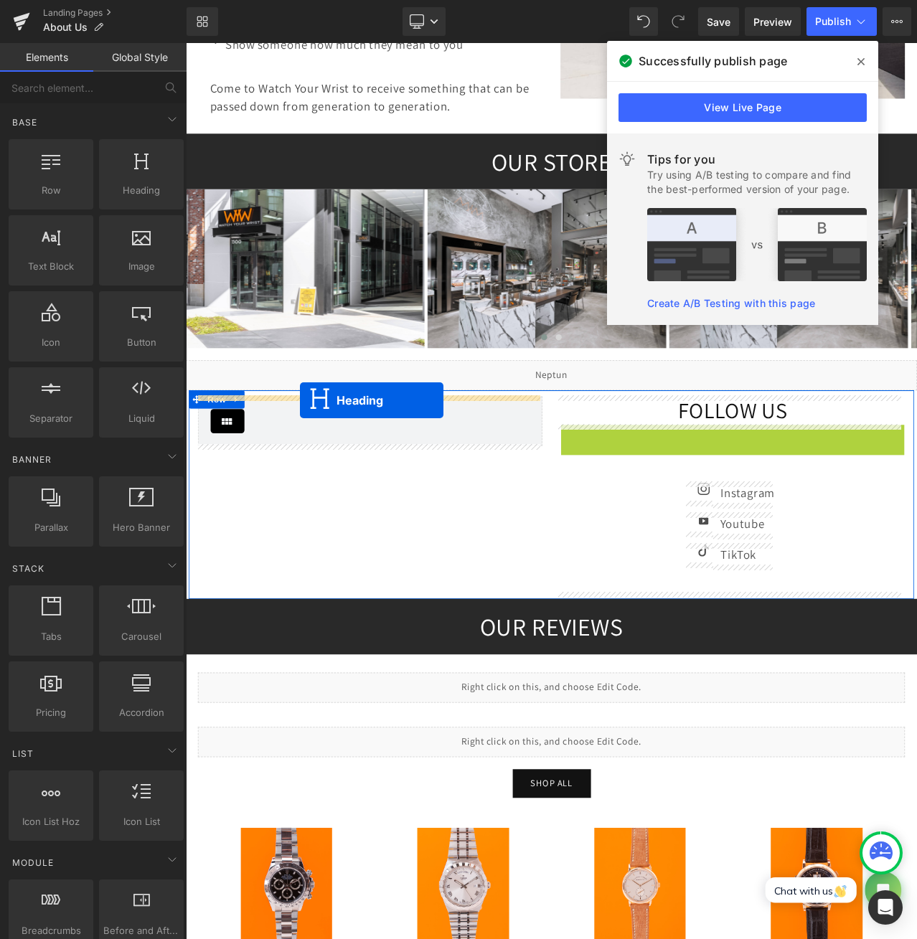
drag, startPoint x: 792, startPoint y: 515, endPoint x: 321, endPoint y: 467, distance: 473.1
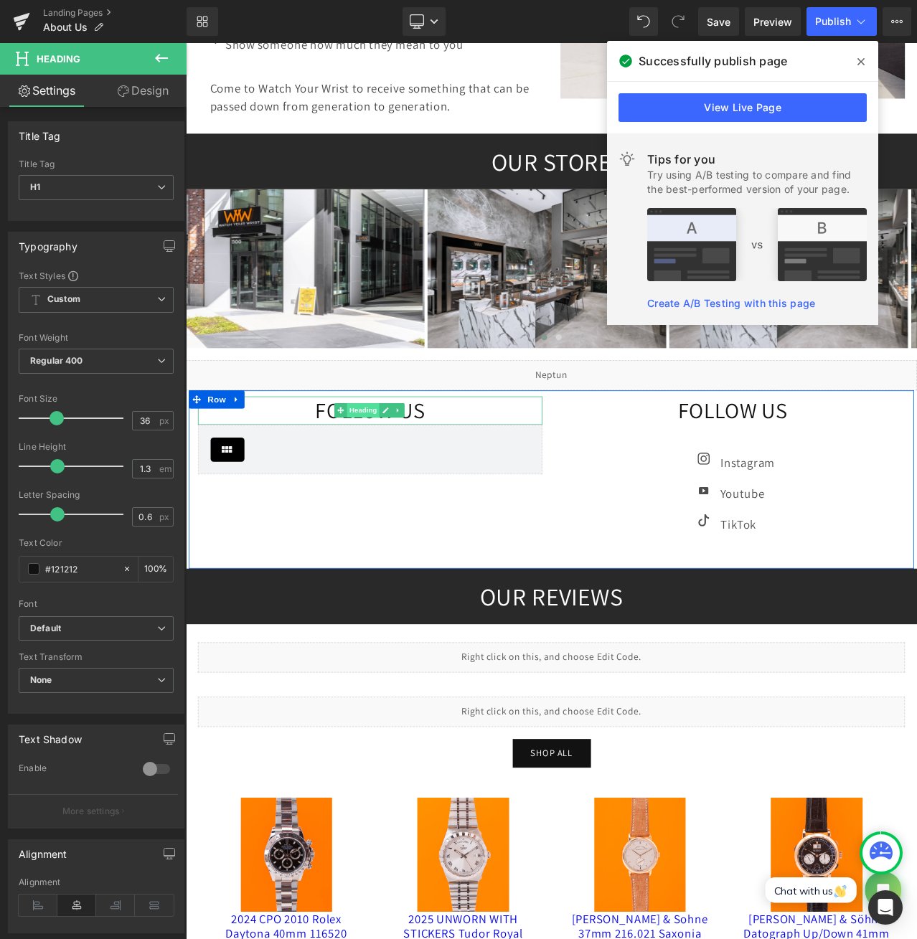
click at [393, 481] on span "Heading" at bounding box center [396, 479] width 39 height 17
click at [380, 471] on span "Heading" at bounding box center [396, 479] width 39 height 17
click at [487, 471] on h1 "FOLLOW US" at bounding box center [404, 480] width 409 height 34
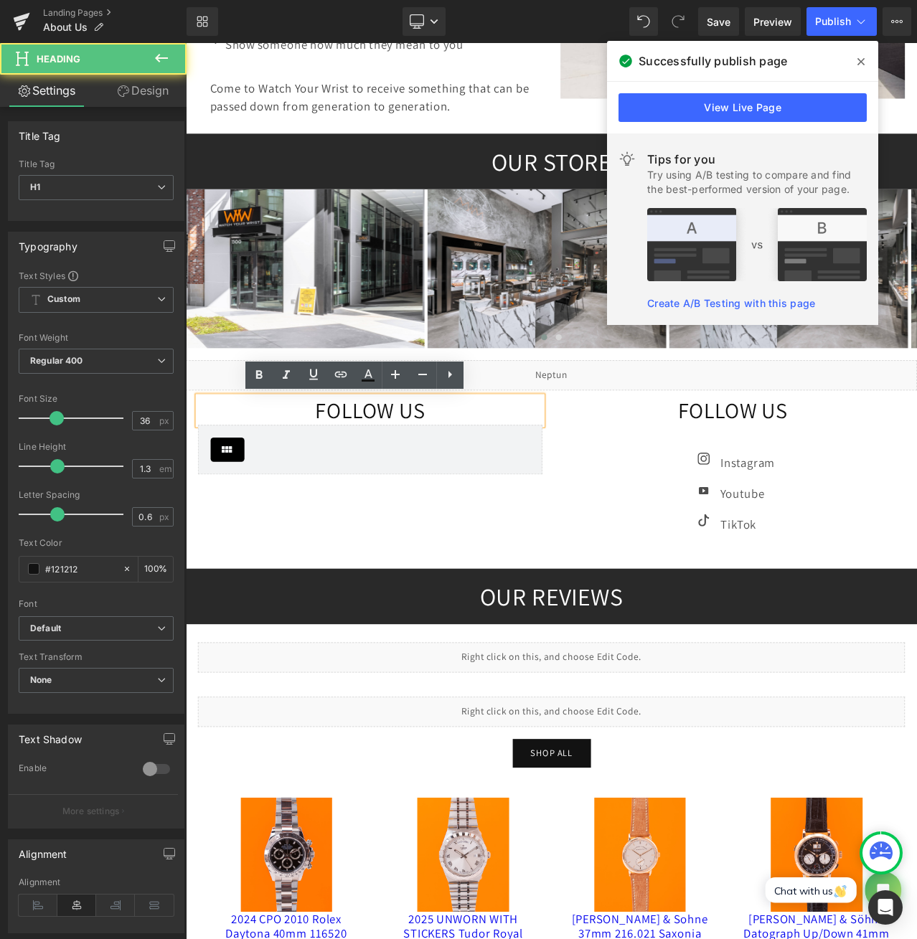
click at [481, 474] on h1 "FOLLOW US" at bounding box center [404, 480] width 409 height 34
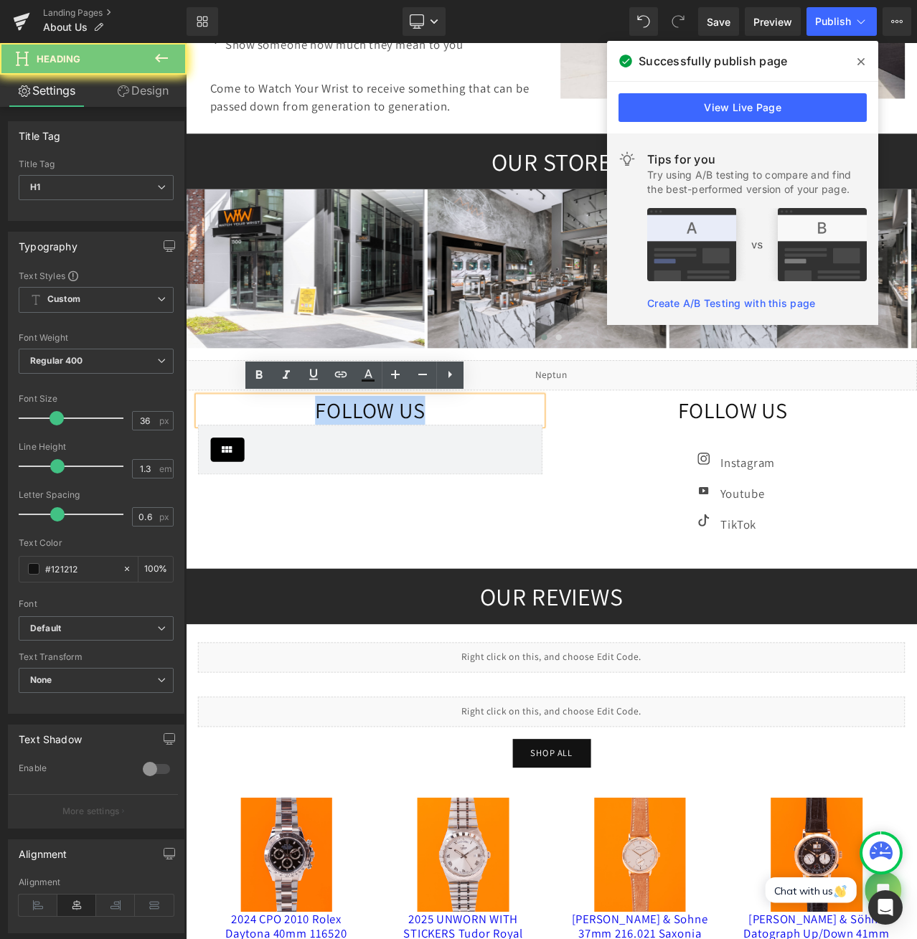
click at [481, 474] on h1 "FOLLOW US" at bounding box center [404, 480] width 409 height 34
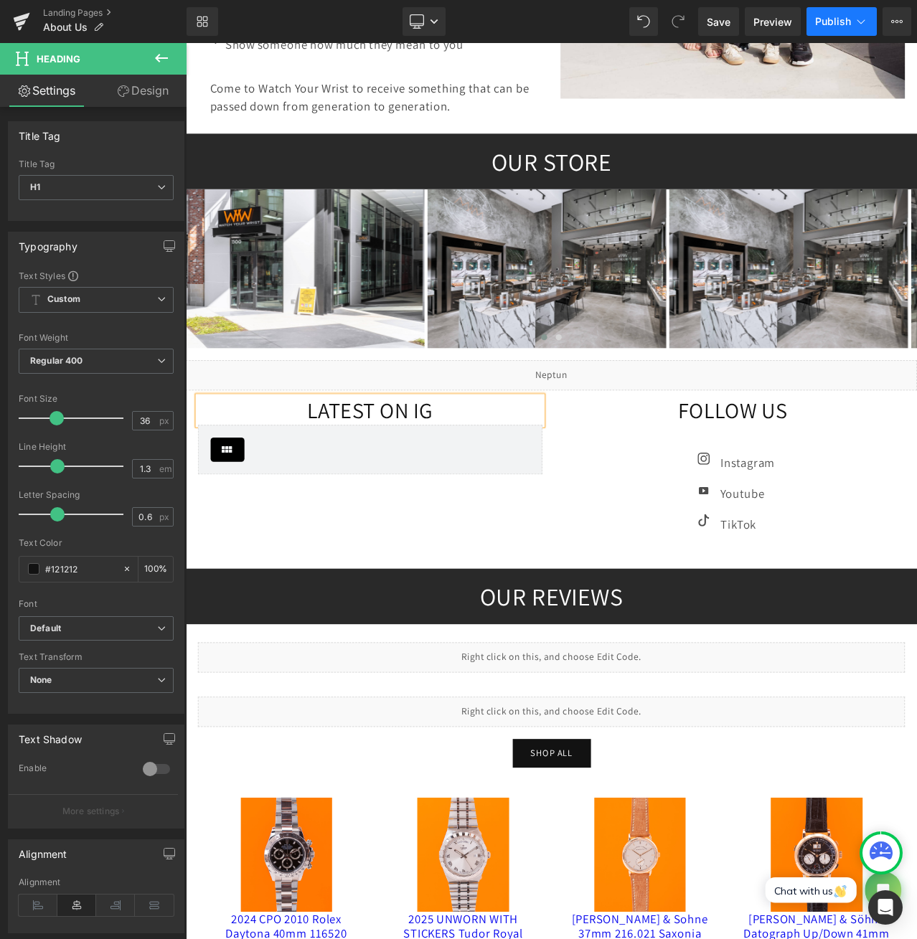
click at [837, 11] on button "Publish" at bounding box center [841, 21] width 70 height 29
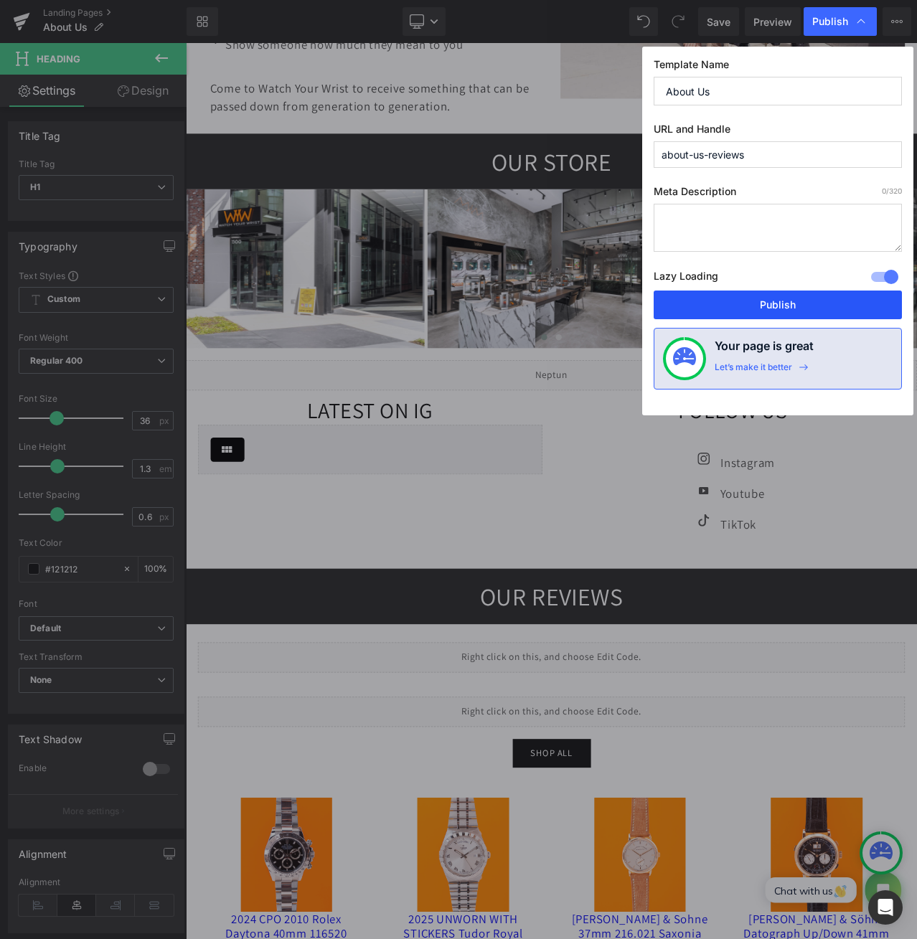
click at [754, 297] on button "Publish" at bounding box center [778, 305] width 248 height 29
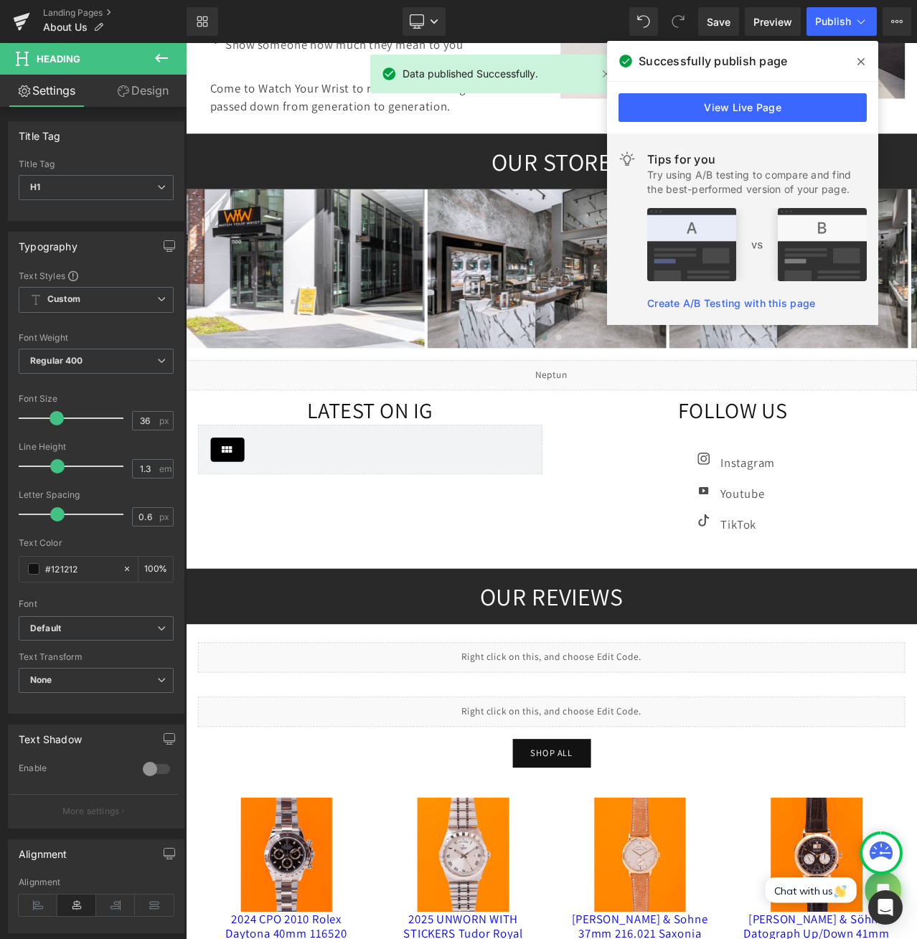
click at [0, 0] on icon at bounding box center [0, 0] width 0 height 0
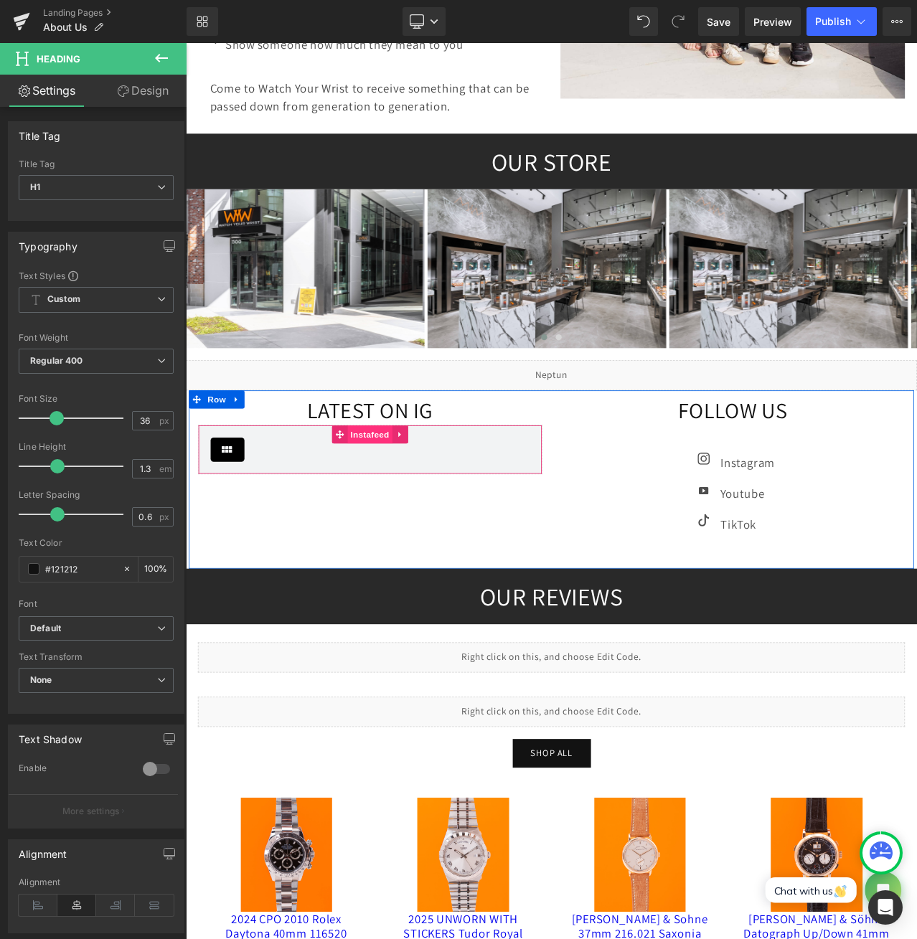
click at [388, 512] on span "Instafeed" at bounding box center [404, 508] width 53 height 22
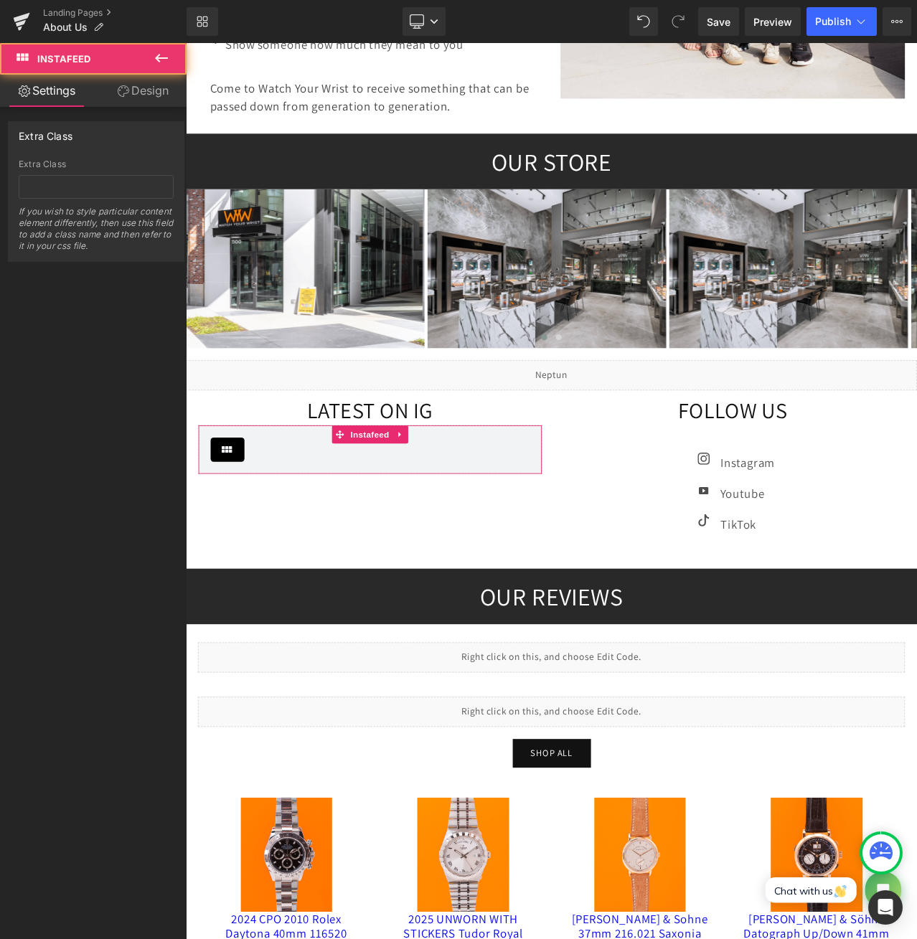
click at [116, 100] on link "Design" at bounding box center [142, 91] width 93 height 32
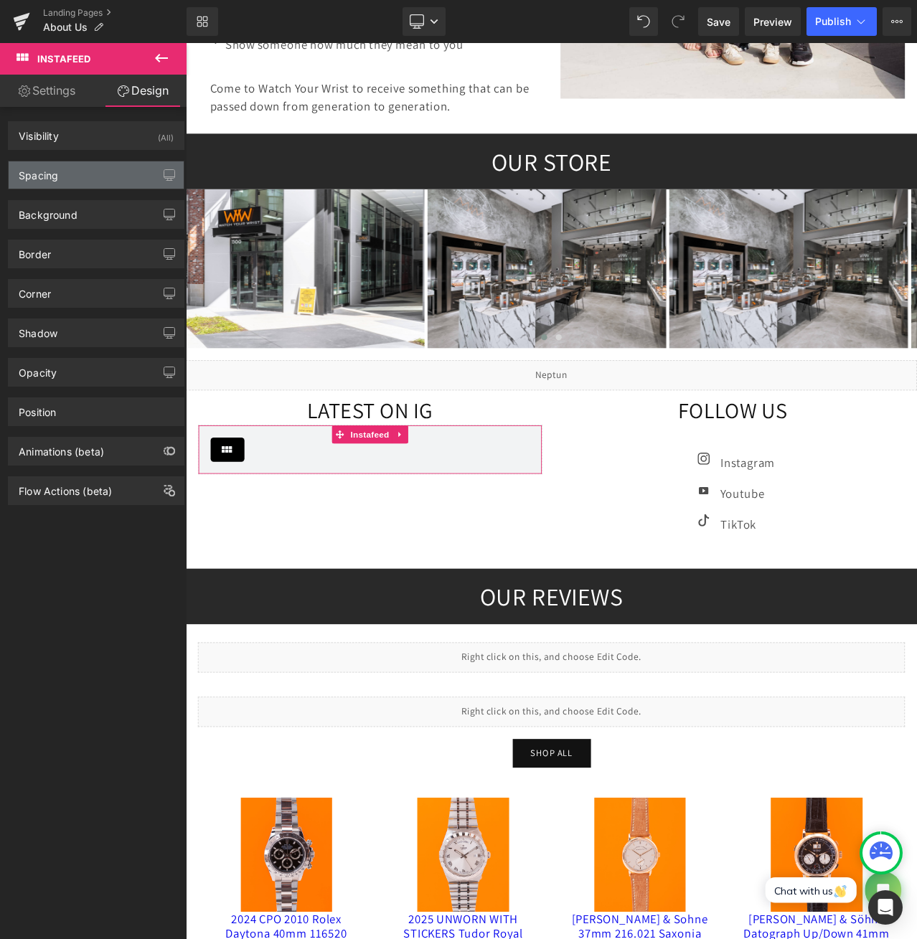
click at [74, 164] on div "Spacing" at bounding box center [96, 174] width 175 height 27
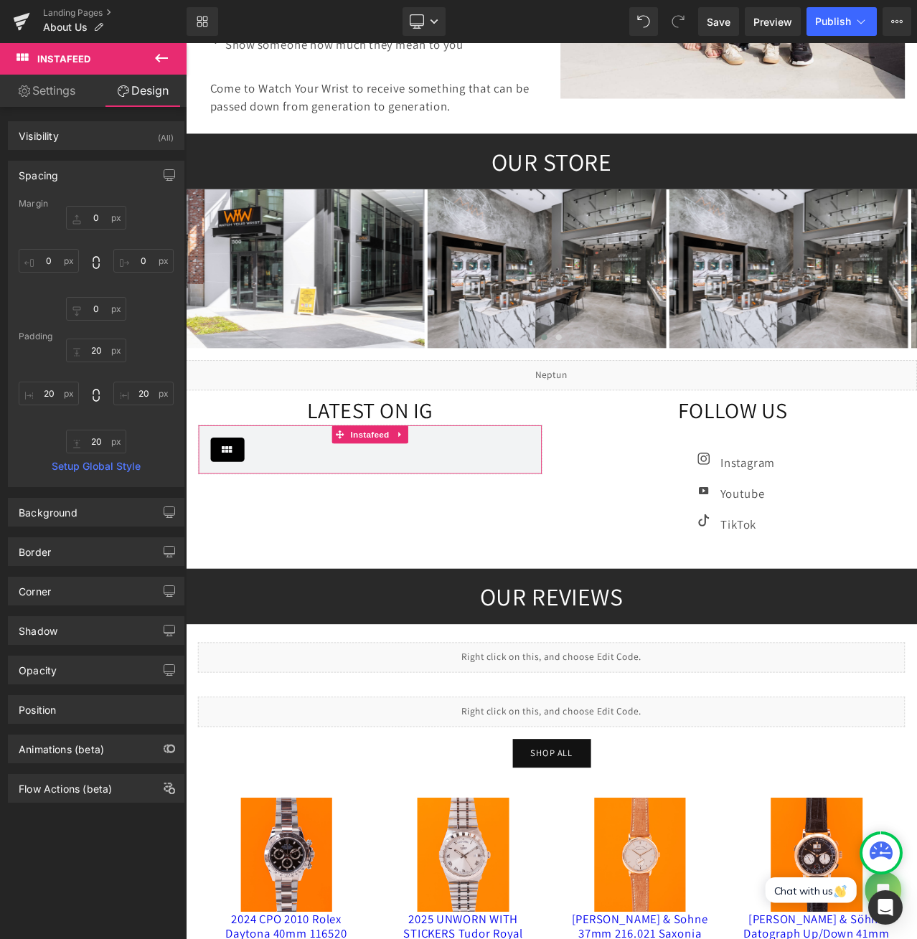
click at [75, 92] on link "Settings" at bounding box center [46, 91] width 93 height 32
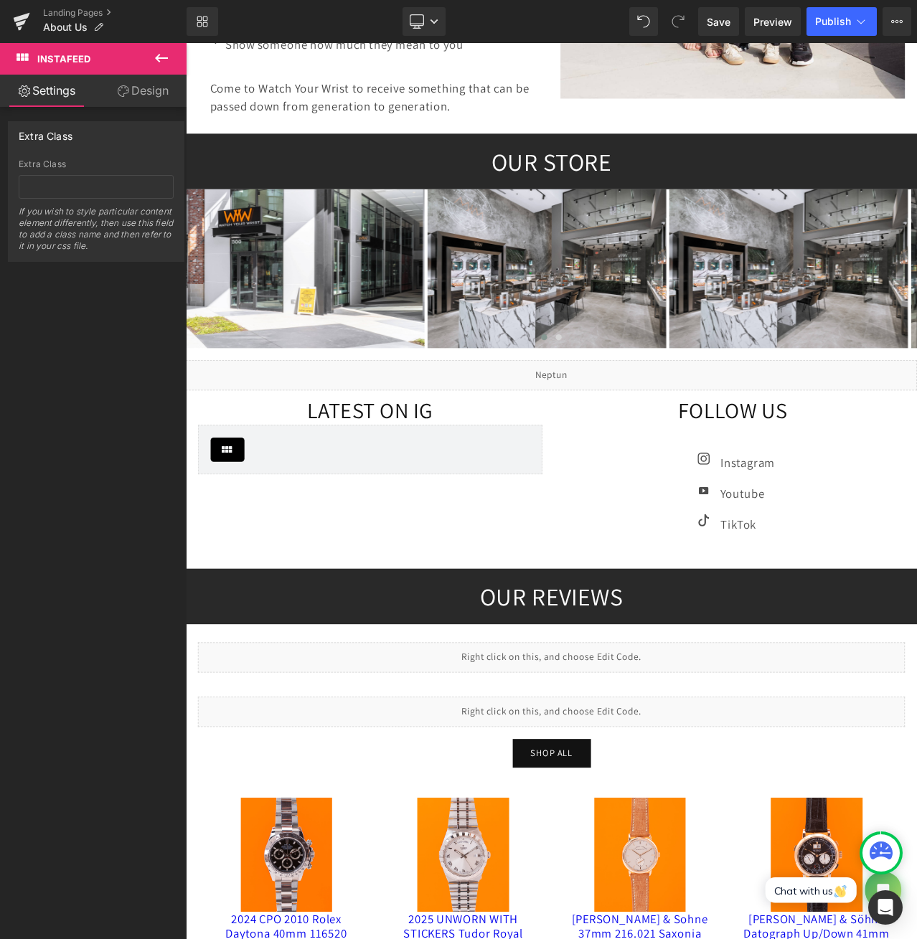
click at [161, 57] on icon at bounding box center [161, 58] width 13 height 9
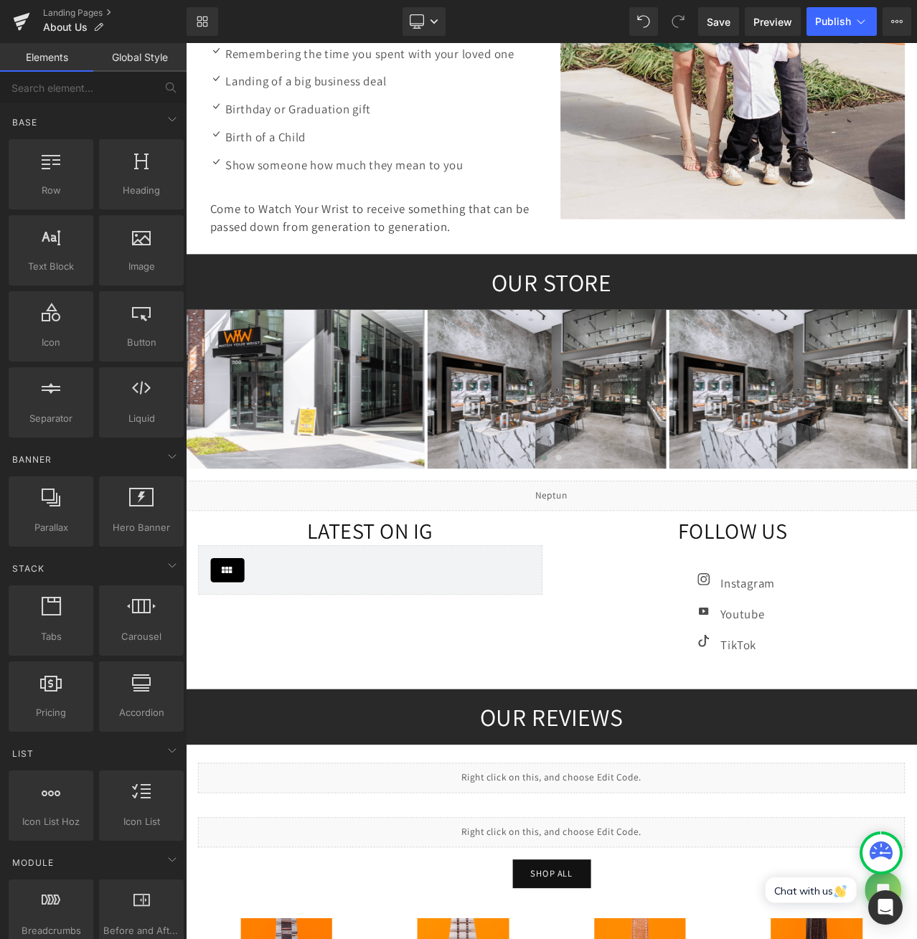
scroll to position [956, 0]
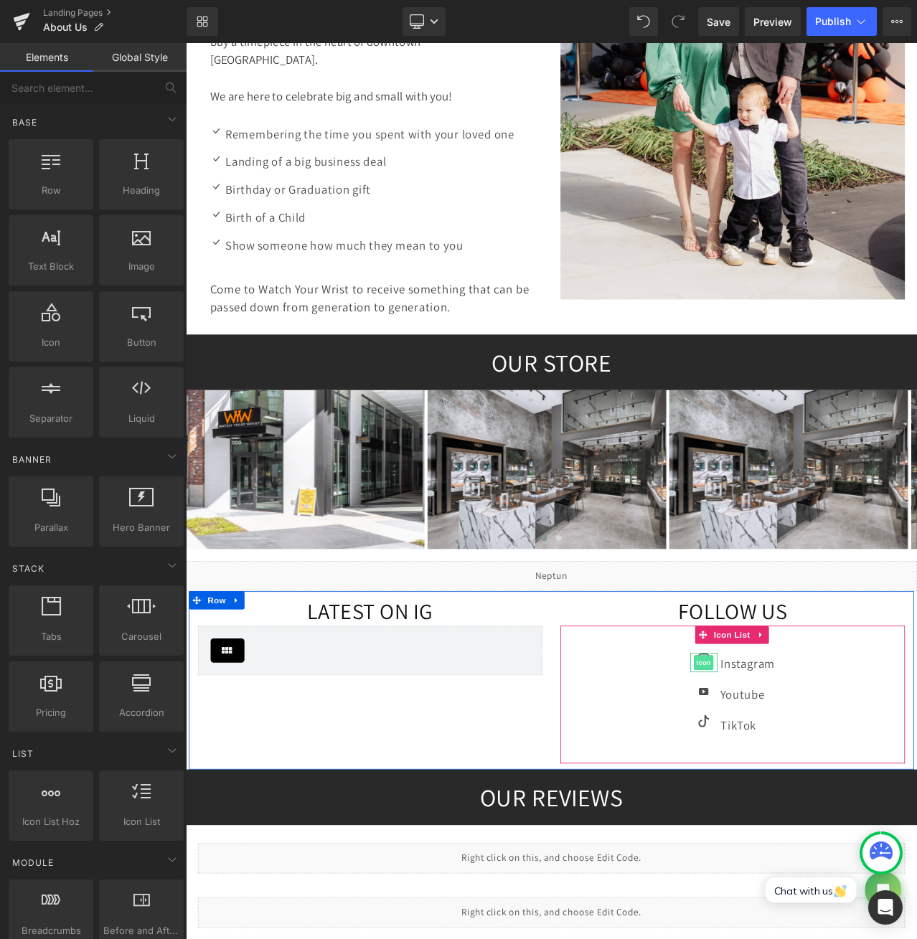
click at [789, 773] on span "Icon" at bounding box center [800, 779] width 23 height 17
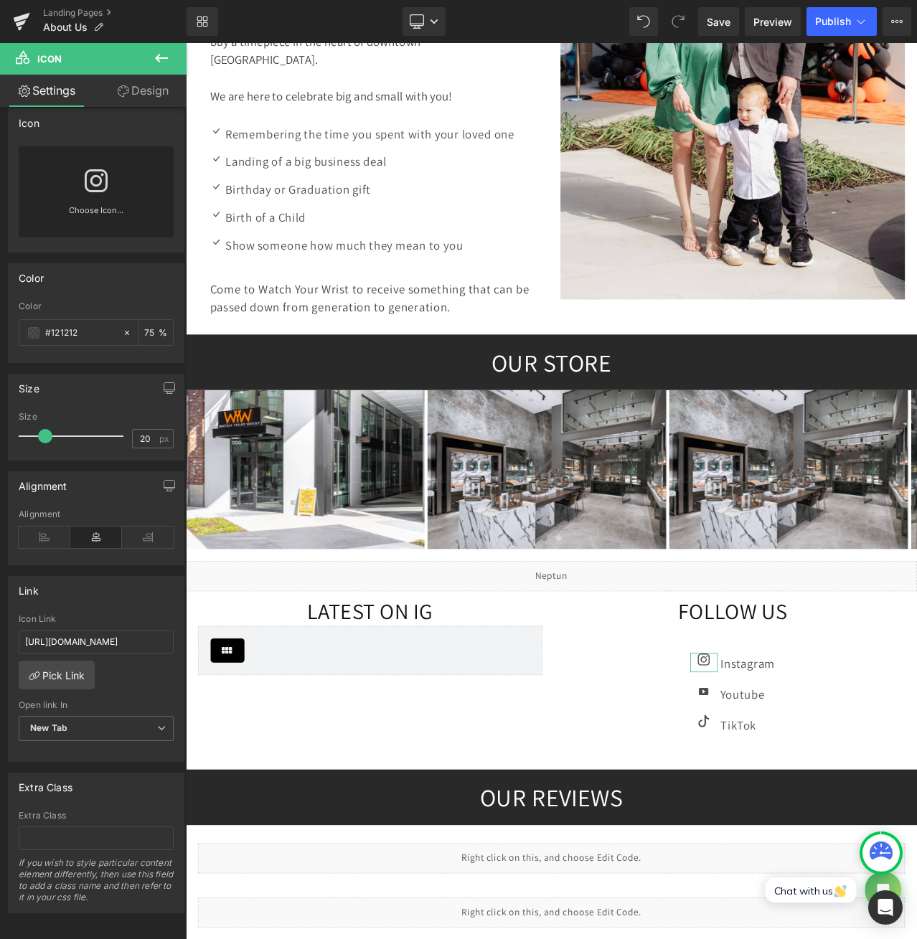
scroll to position [20, 0]
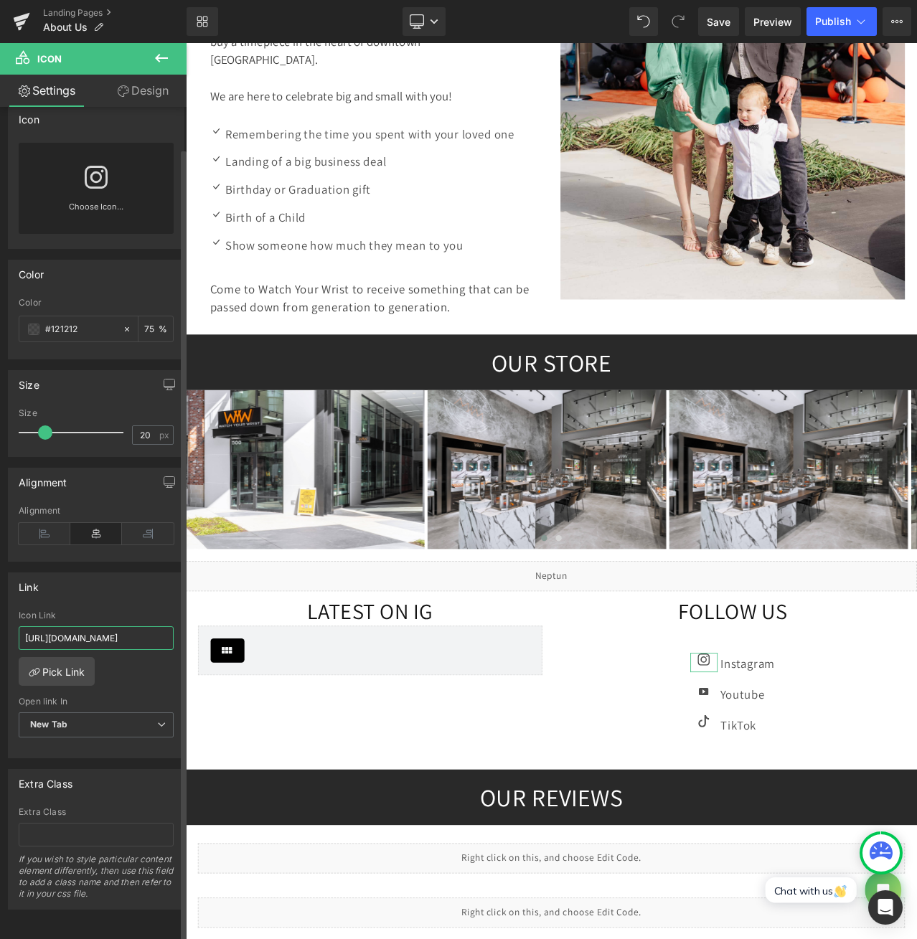
click at [115, 626] on input "[URL][DOMAIN_NAME]" at bounding box center [96, 638] width 155 height 24
paste input "instagram.com/watchyourwrist?utm_source=ig_web_button_share_sheet&igsh=ZDNlZDc0…"
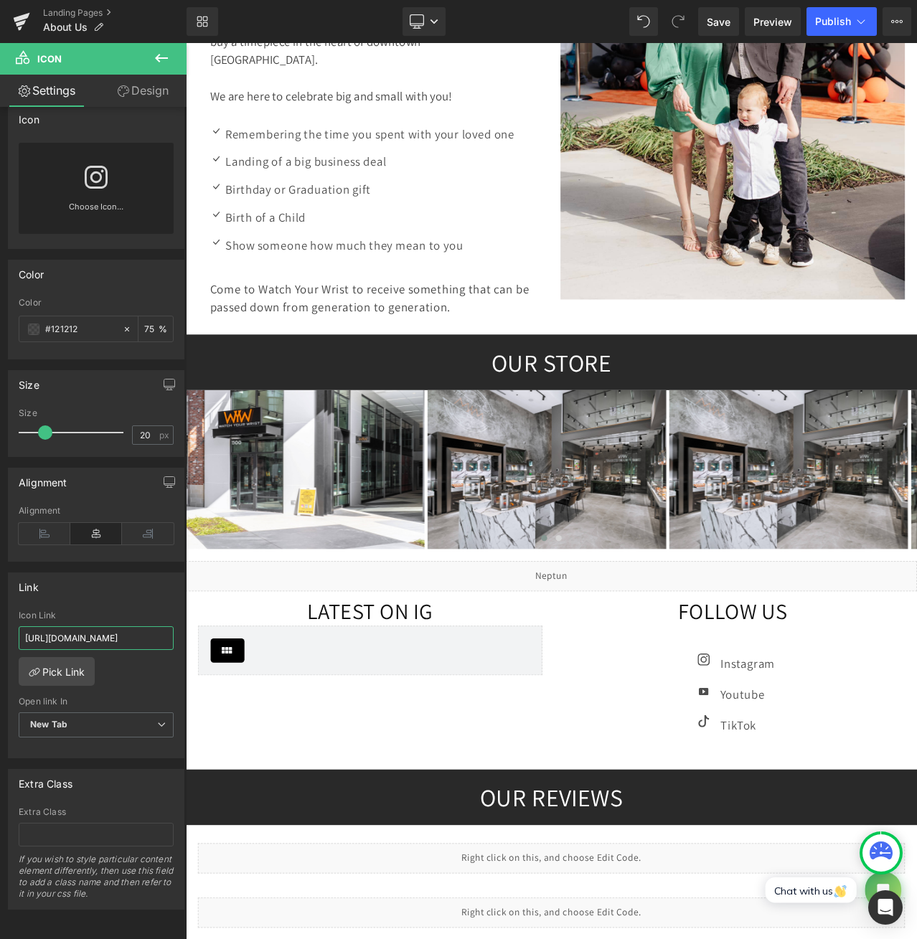
drag, startPoint x: 123, startPoint y: 632, endPoint x: -44, endPoint y: 626, distance: 168.0
click at [0, 626] on html "Icon You are previewing how the will restyle your page. You can not edit Elemen…" at bounding box center [458, 469] width 917 height 939
type input "https://www.instagram.com/watchyourwrist?utm_source=ig_web_button_share_sheet&i…"
click at [730, 24] on span "Save" at bounding box center [719, 21] width 24 height 15
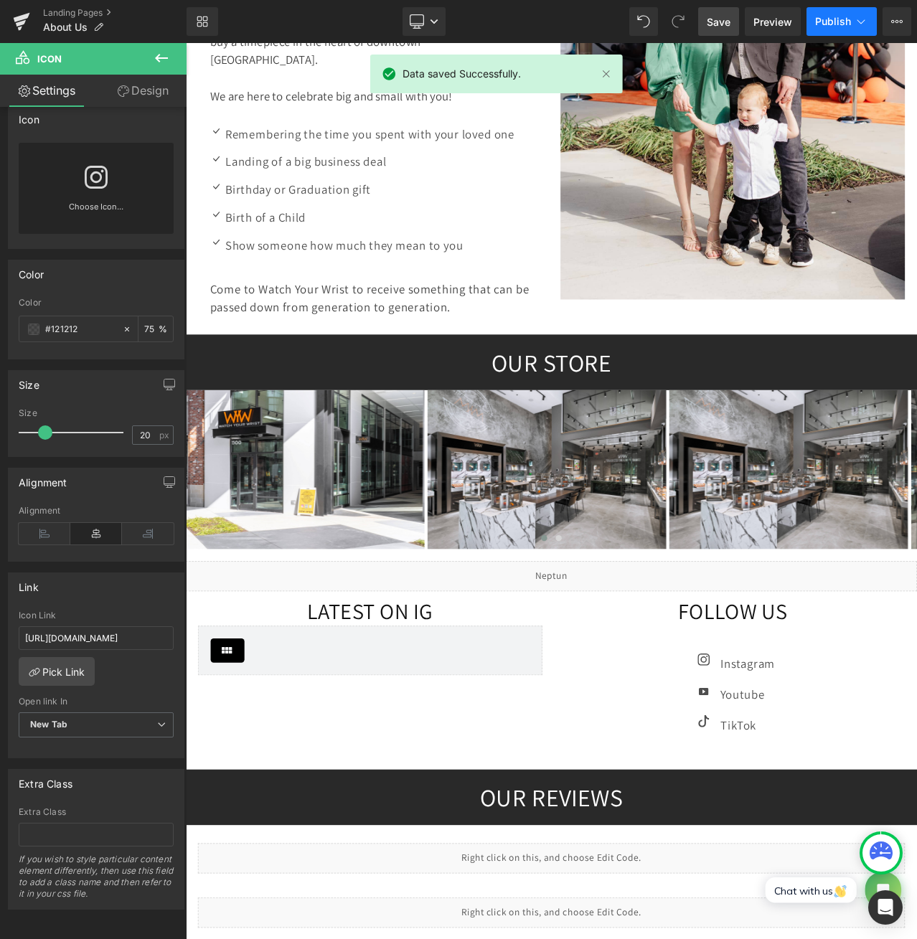
click at [821, 20] on span "Publish" at bounding box center [833, 21] width 36 height 11
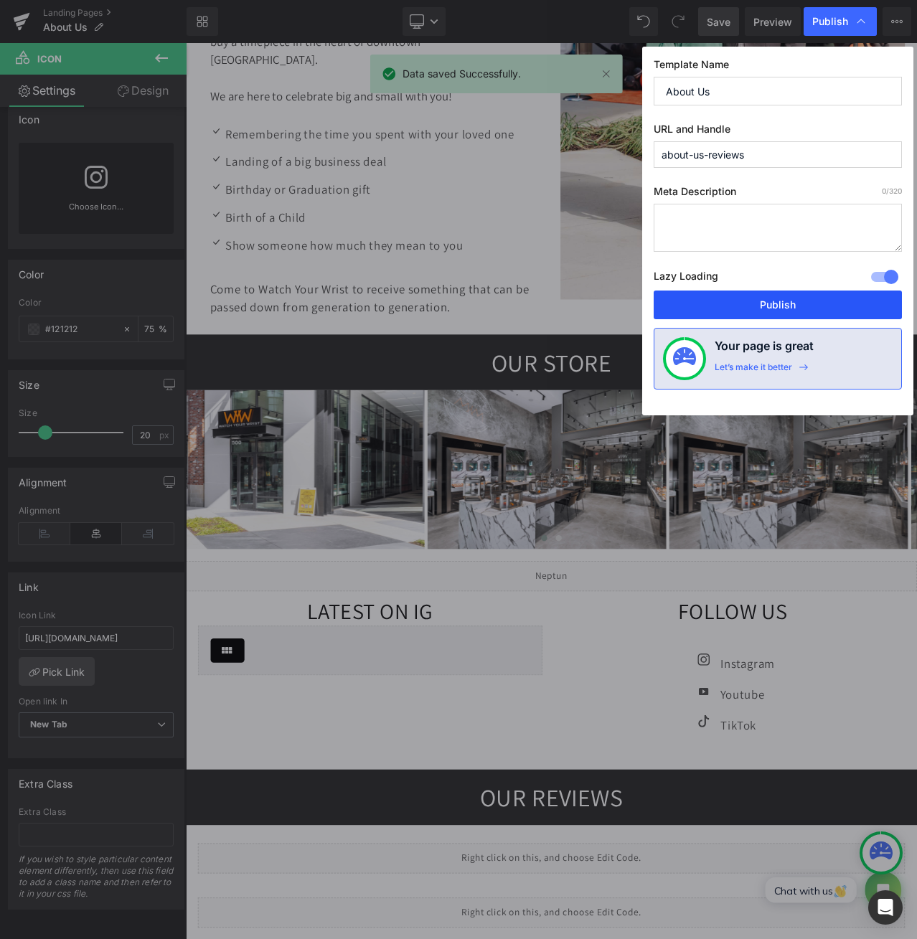
click at [770, 306] on button "Publish" at bounding box center [778, 305] width 248 height 29
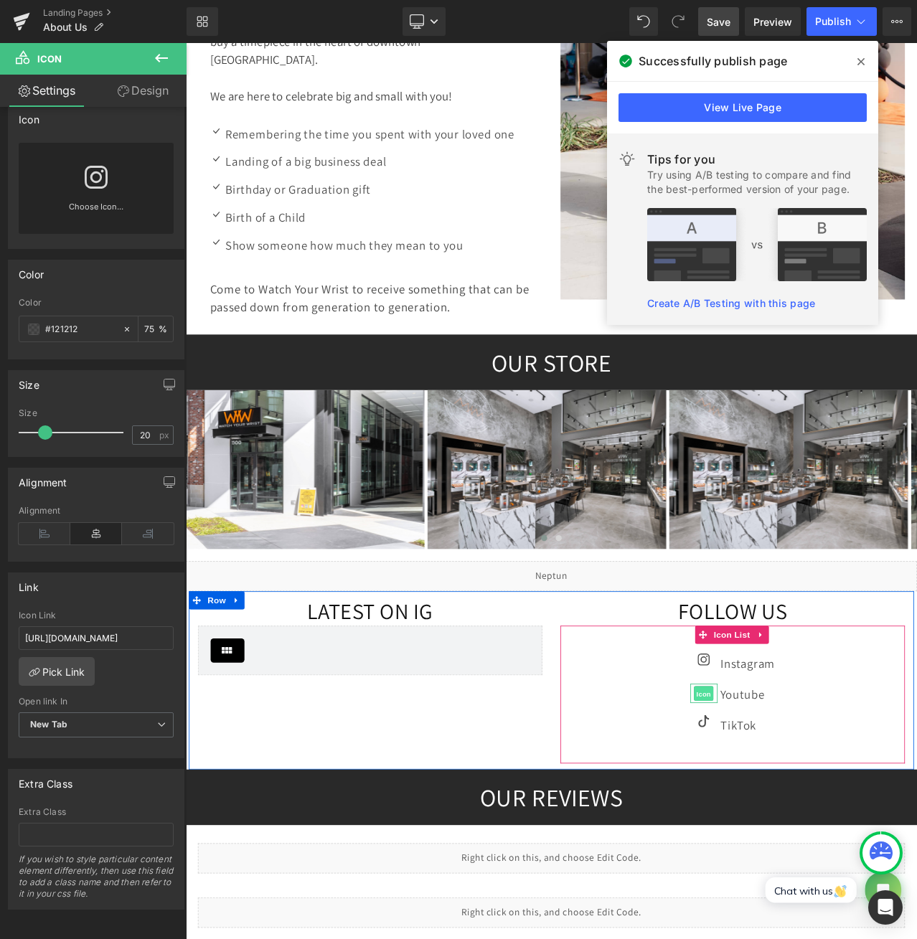
click at [791, 809] on span "Icon" at bounding box center [800, 816] width 23 height 17
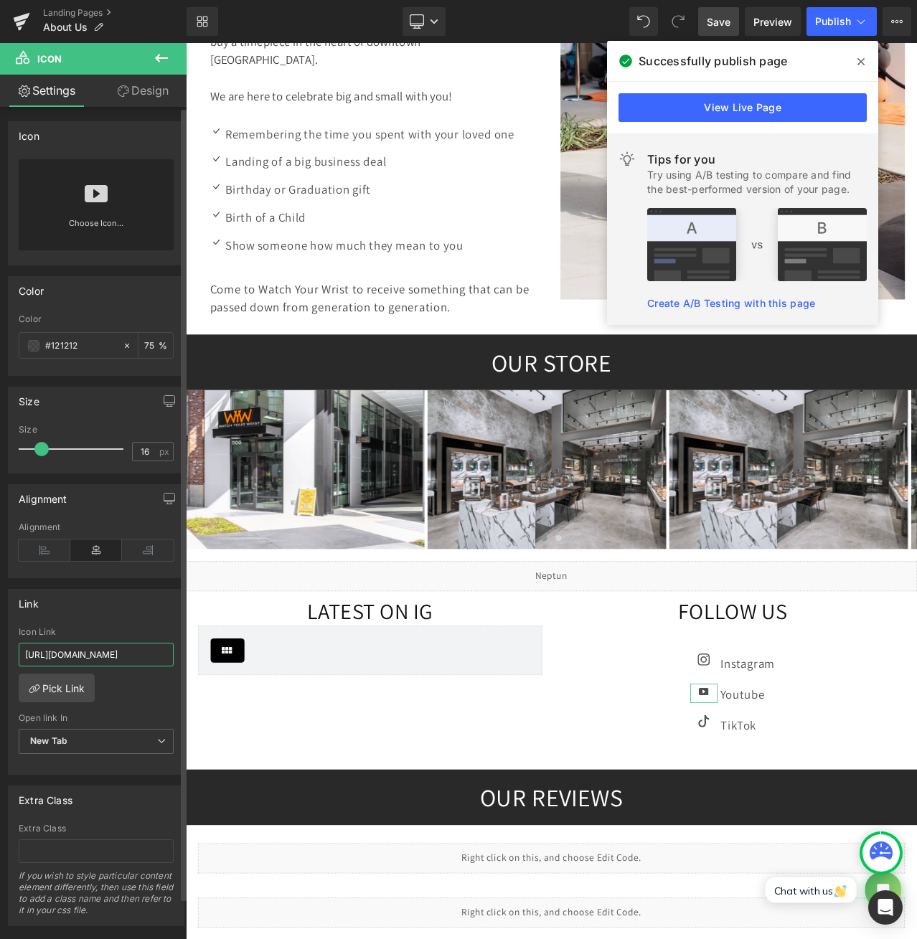
click at [93, 654] on input "[URL][DOMAIN_NAME]" at bounding box center [96, 655] width 155 height 24
paste input "YW"
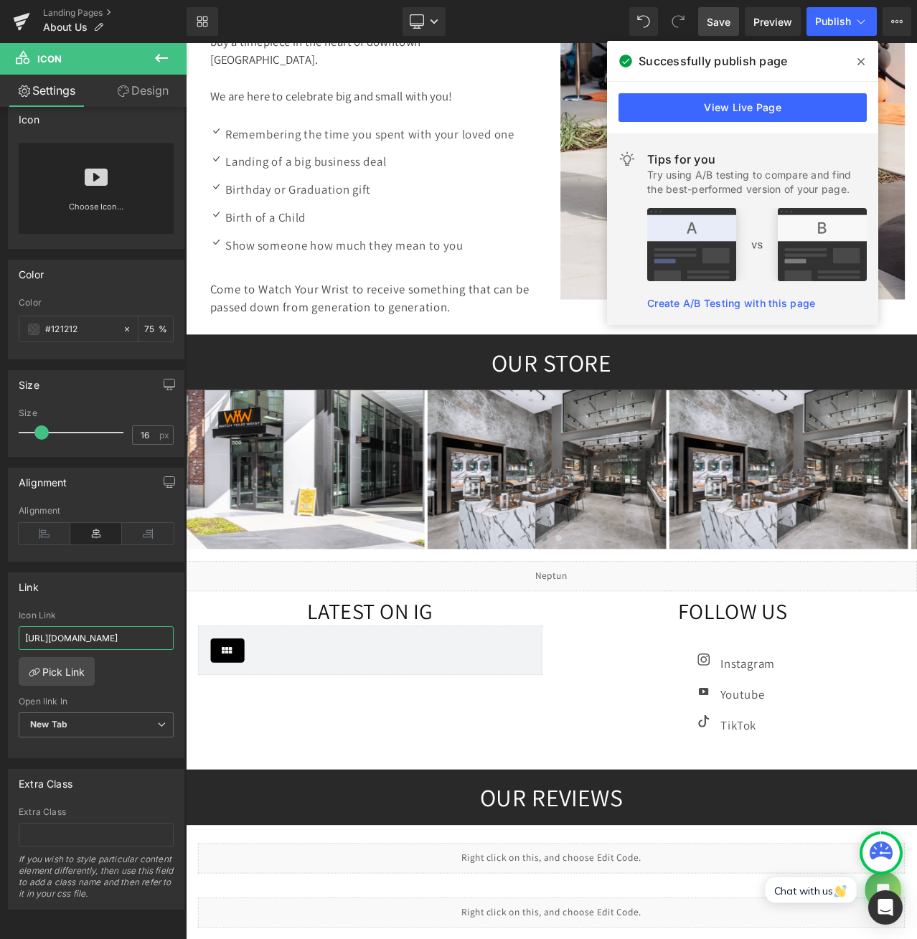
type input "[URL][DOMAIN_NAME]"
click at [732, 19] on link "Save" at bounding box center [718, 21] width 41 height 29
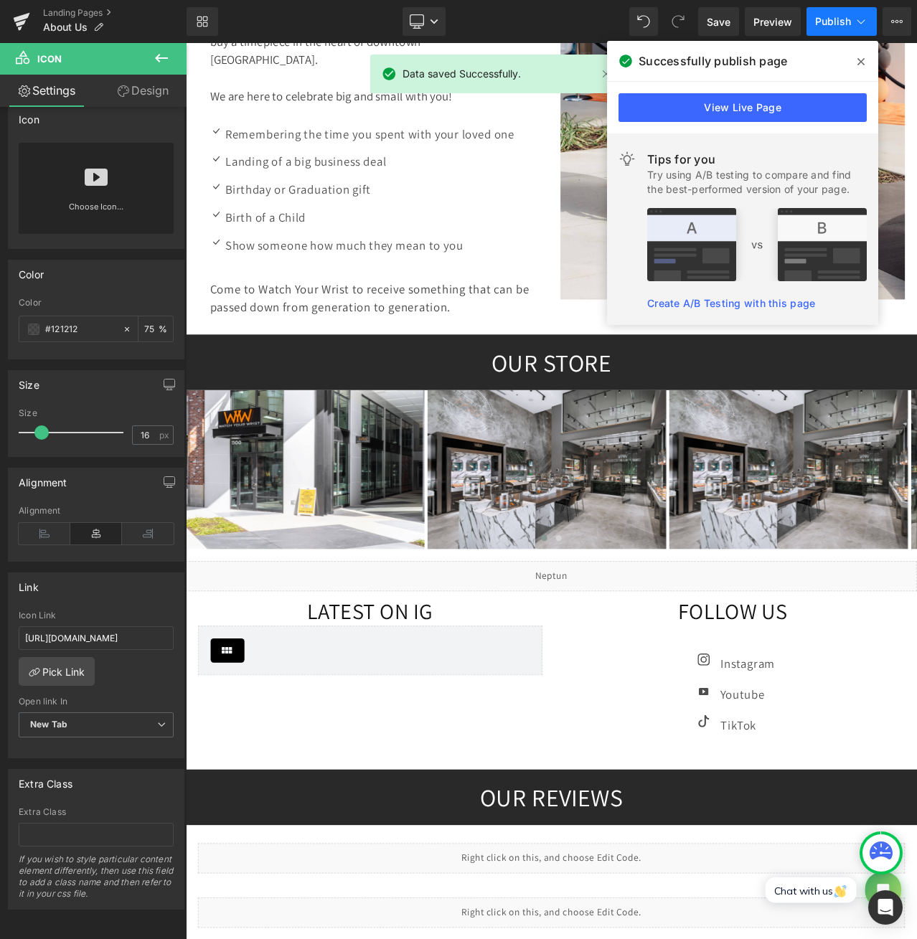
click at [822, 21] on span "Publish" at bounding box center [833, 21] width 36 height 11
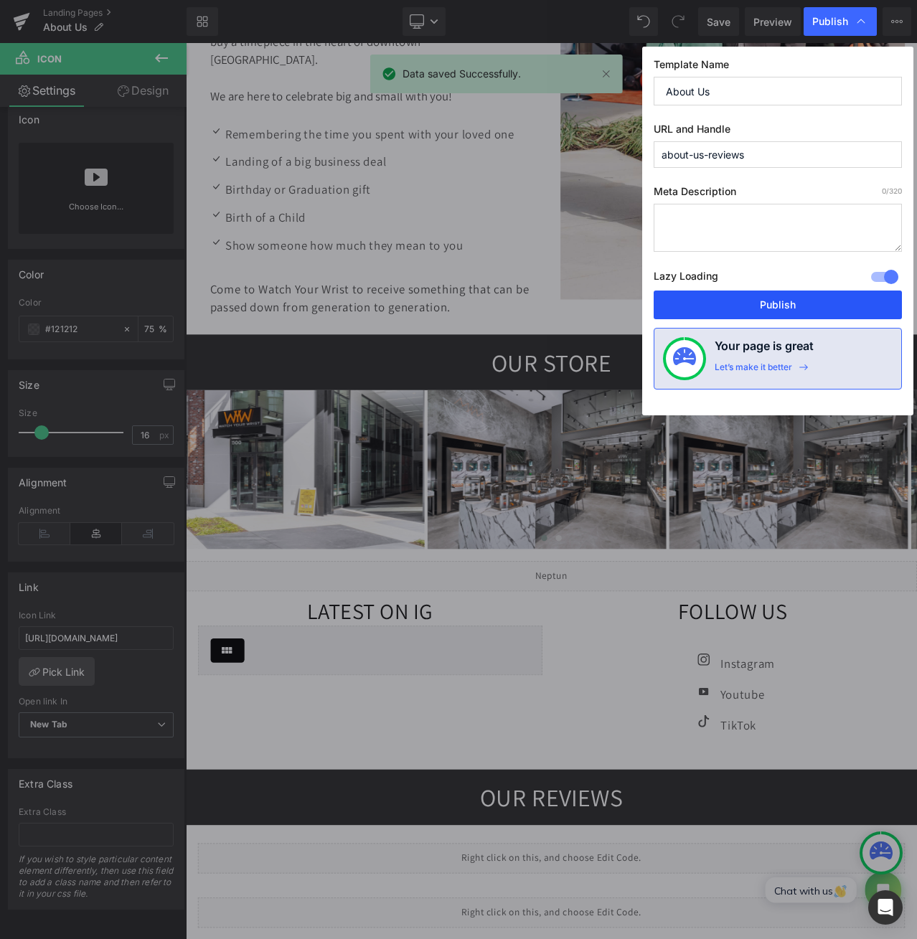
click at [743, 315] on button "Publish" at bounding box center [778, 305] width 248 height 29
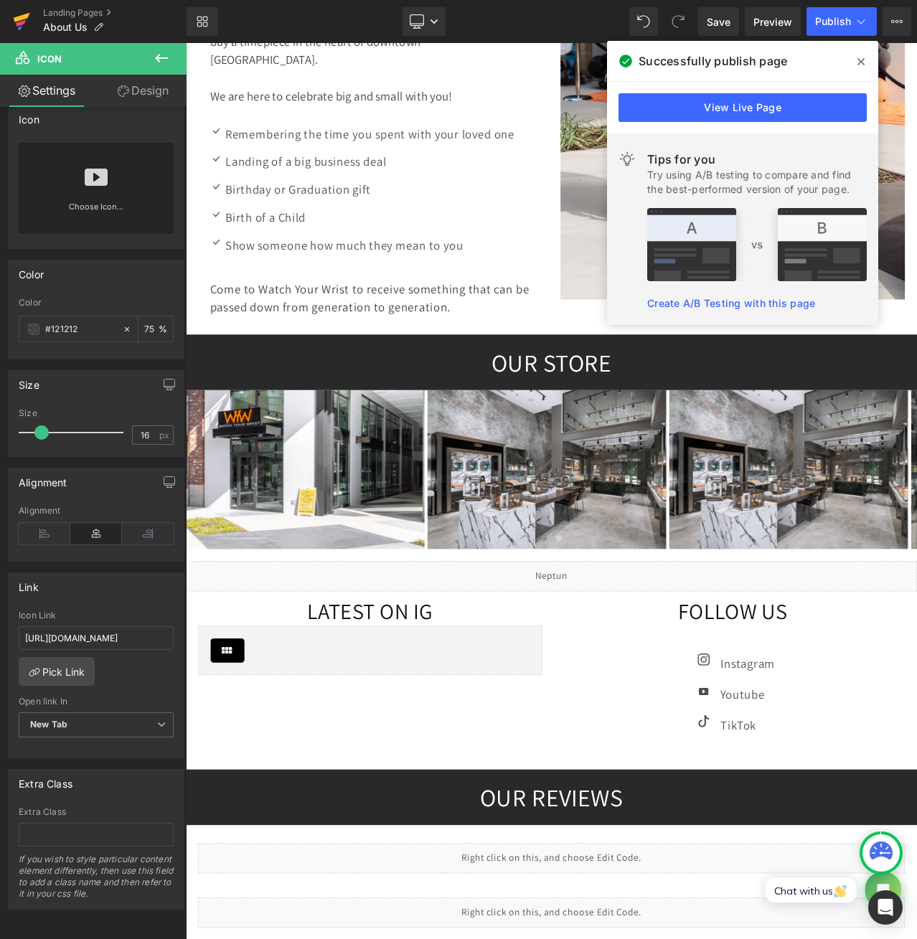
click at [18, 24] on icon at bounding box center [21, 23] width 10 height 6
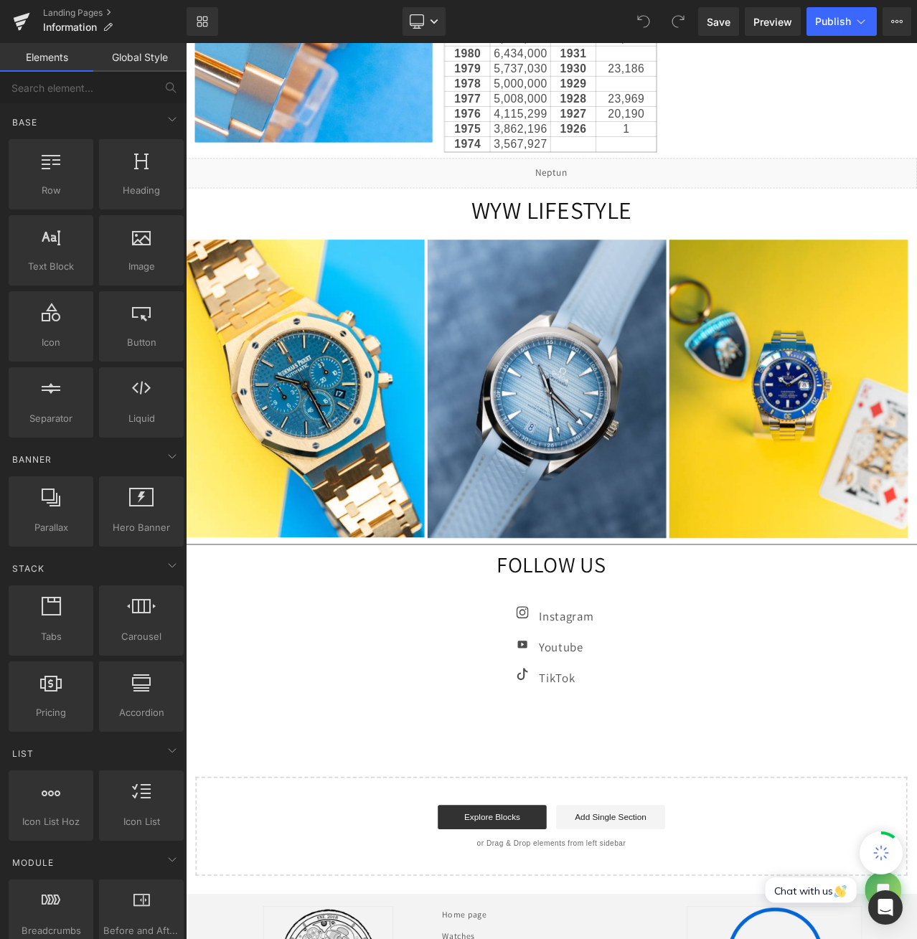
scroll to position [2033, 0]
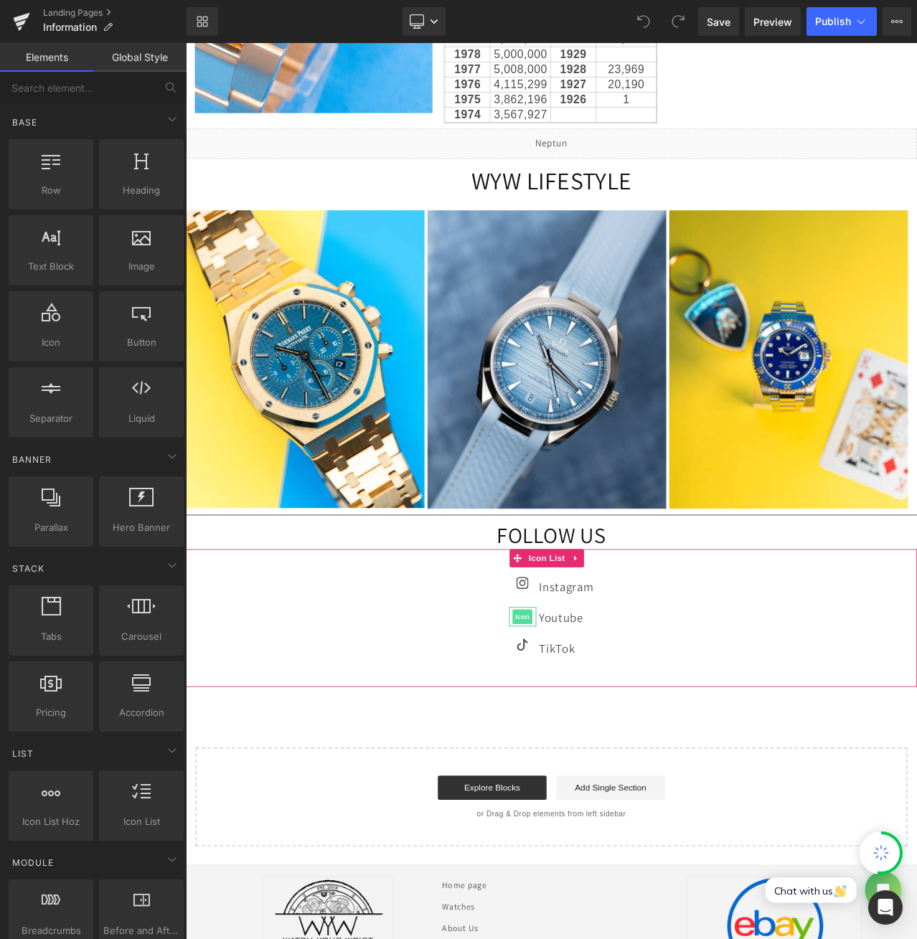
click at [580, 716] on span "Icon" at bounding box center [585, 724] width 23 height 17
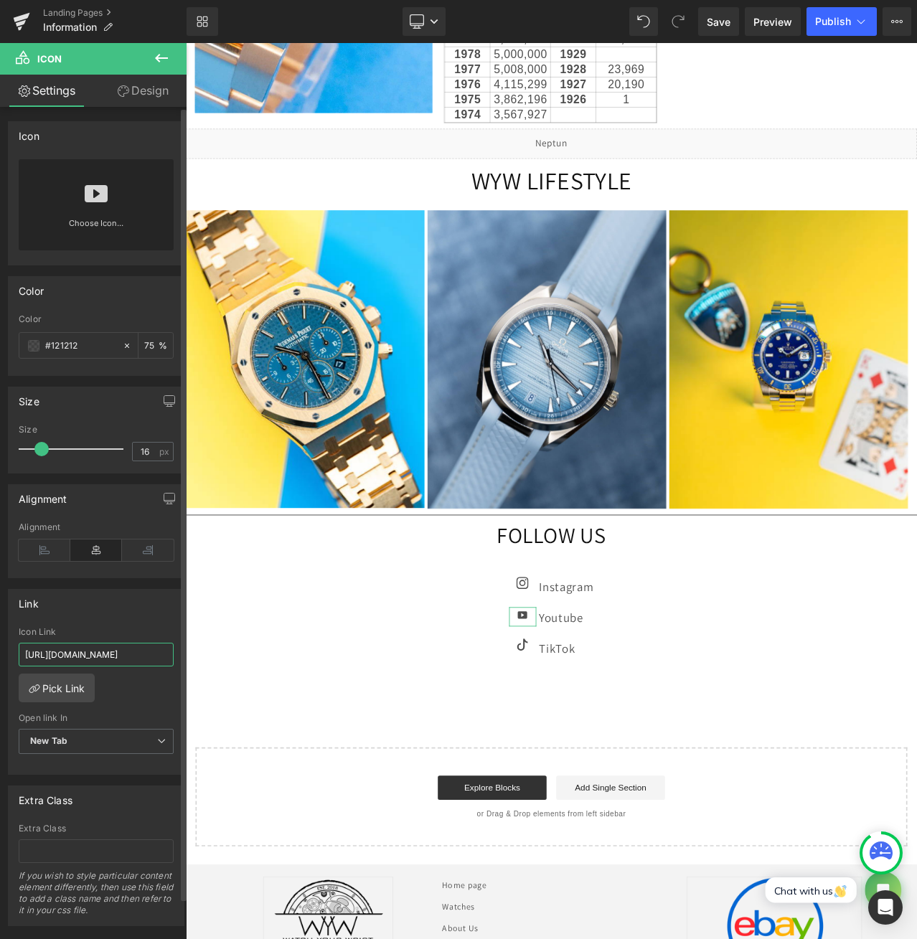
click at [101, 649] on input "[URL][DOMAIN_NAME]" at bounding box center [96, 655] width 155 height 24
paste input "YW"
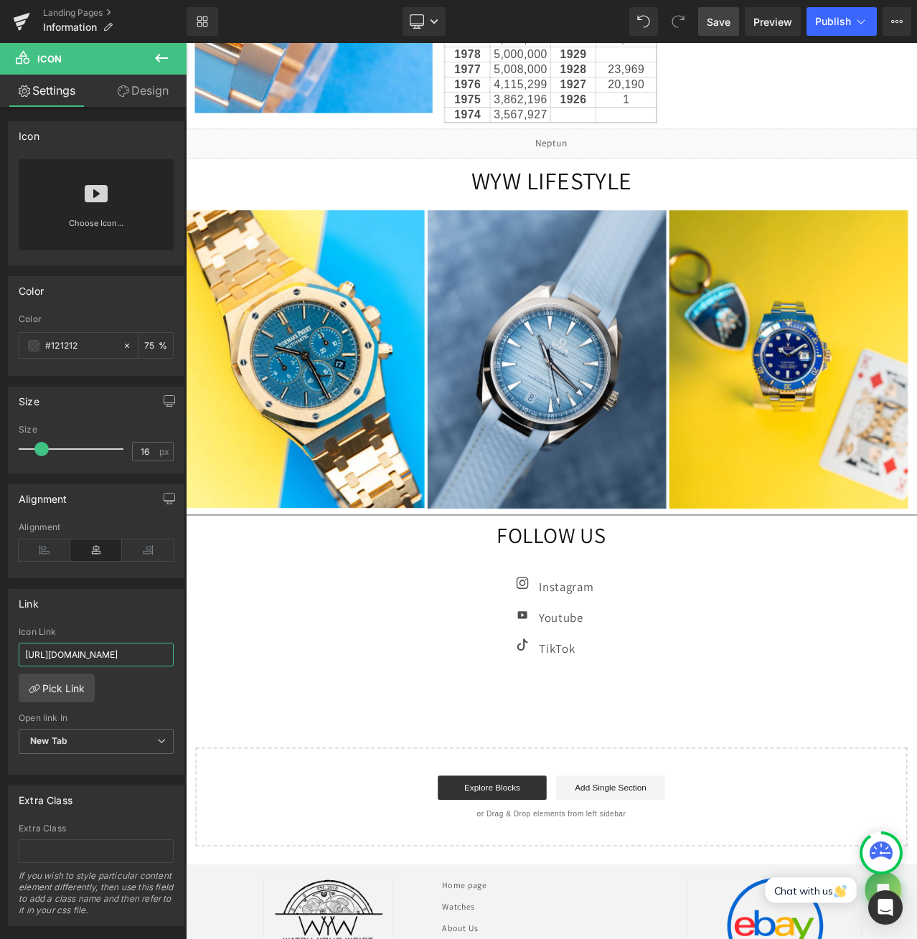
type input "[URL][DOMAIN_NAME]"
click at [723, 25] on span "Save" at bounding box center [719, 21] width 24 height 15
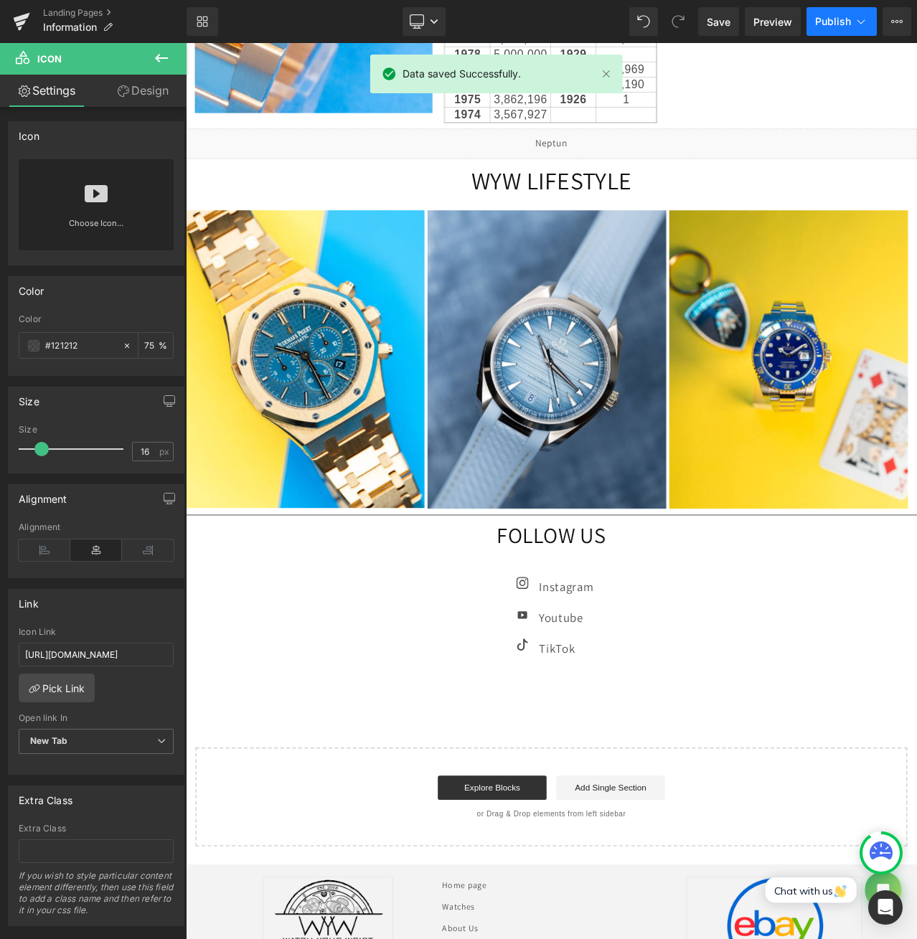
click at [822, 24] on span "Publish" at bounding box center [833, 21] width 36 height 11
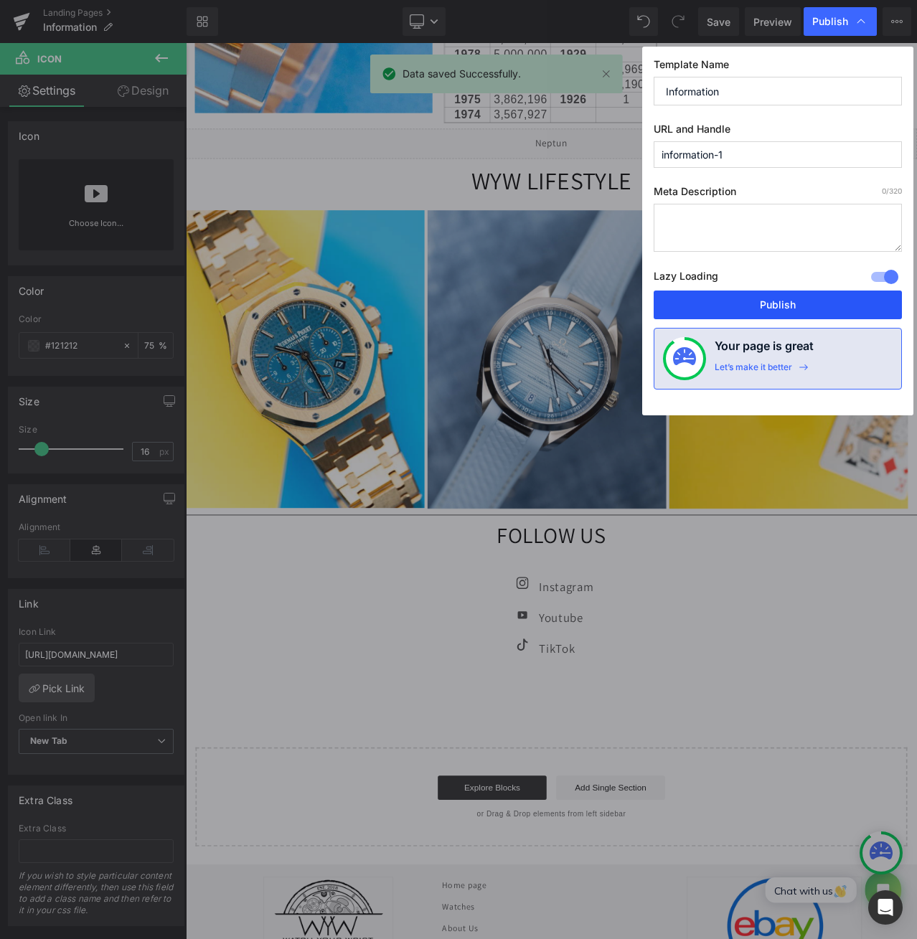
click at [742, 306] on button "Publish" at bounding box center [778, 305] width 248 height 29
